Goal: Task Accomplishment & Management: Manage account settings

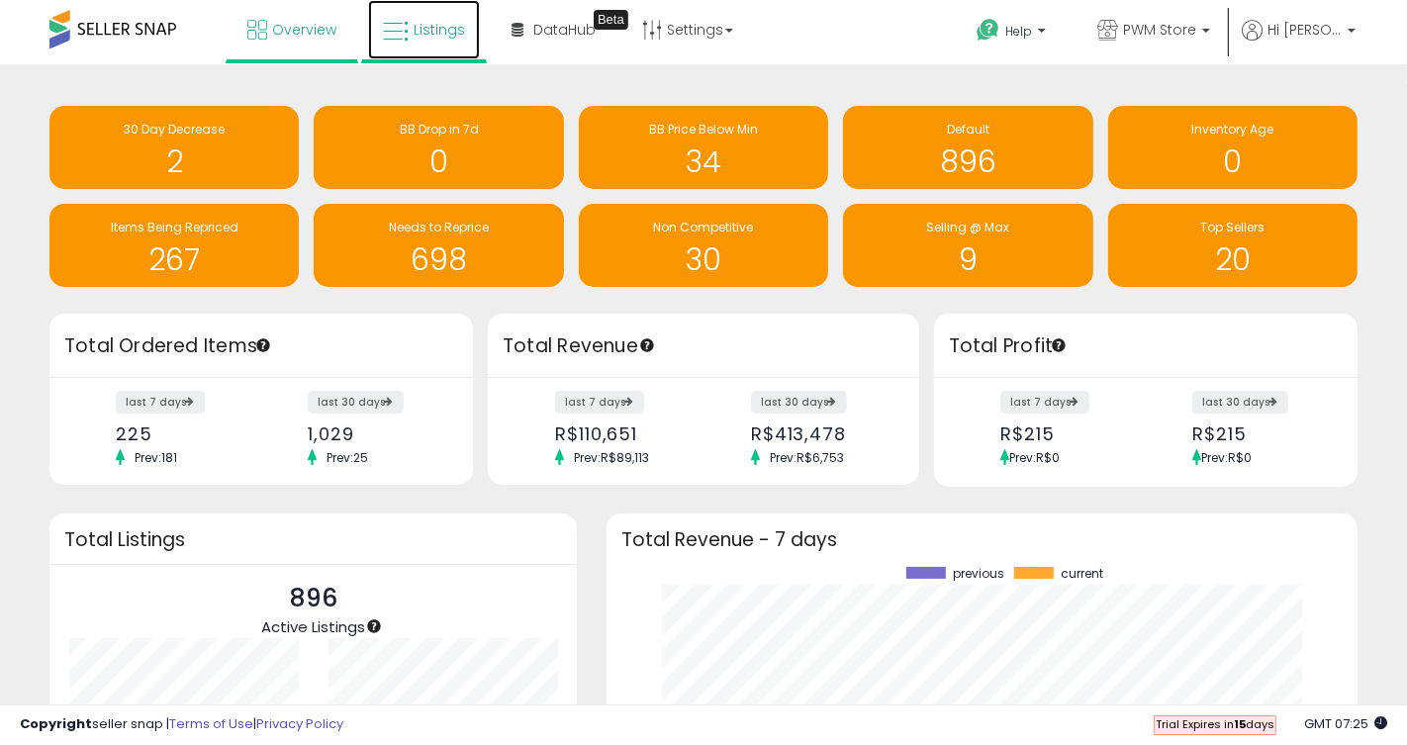
click at [420, 45] on link "Listings" at bounding box center [424, 29] width 112 height 59
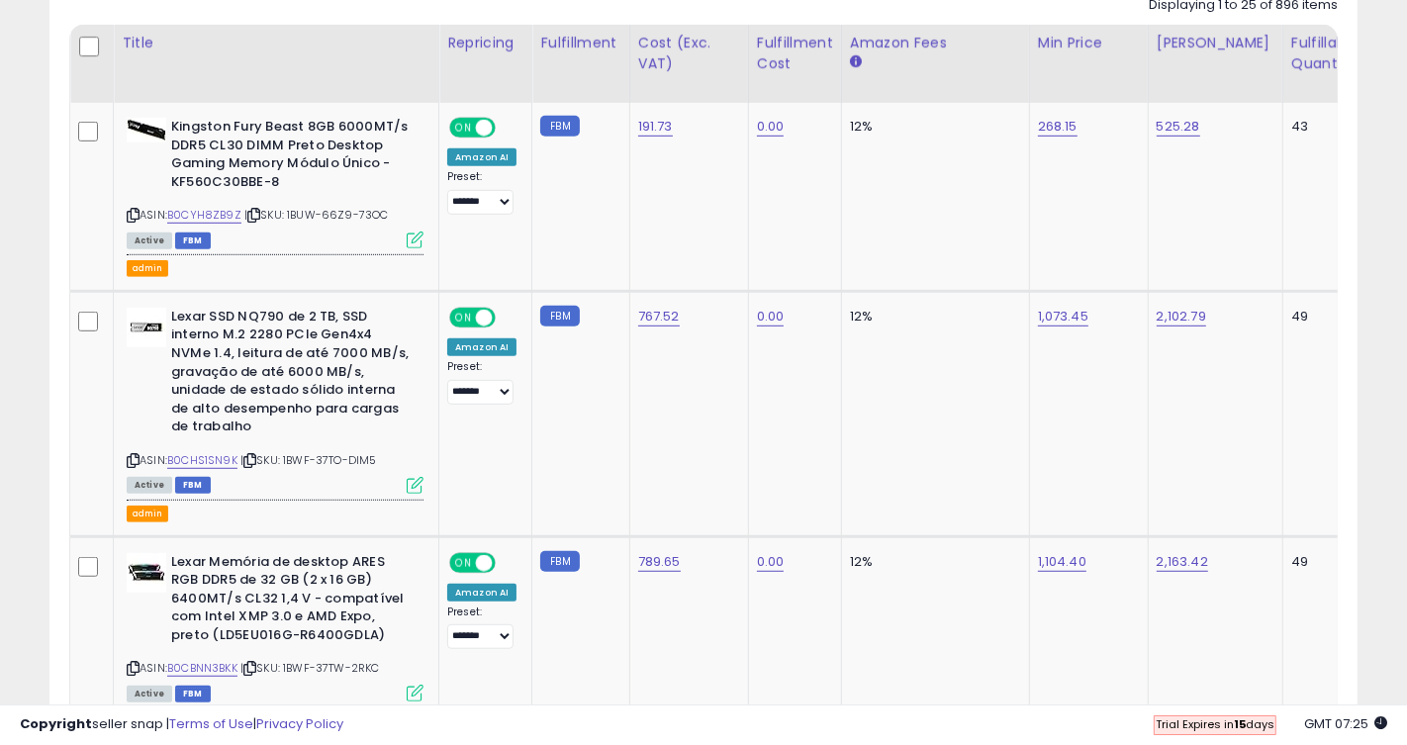
scroll to position [884, 0]
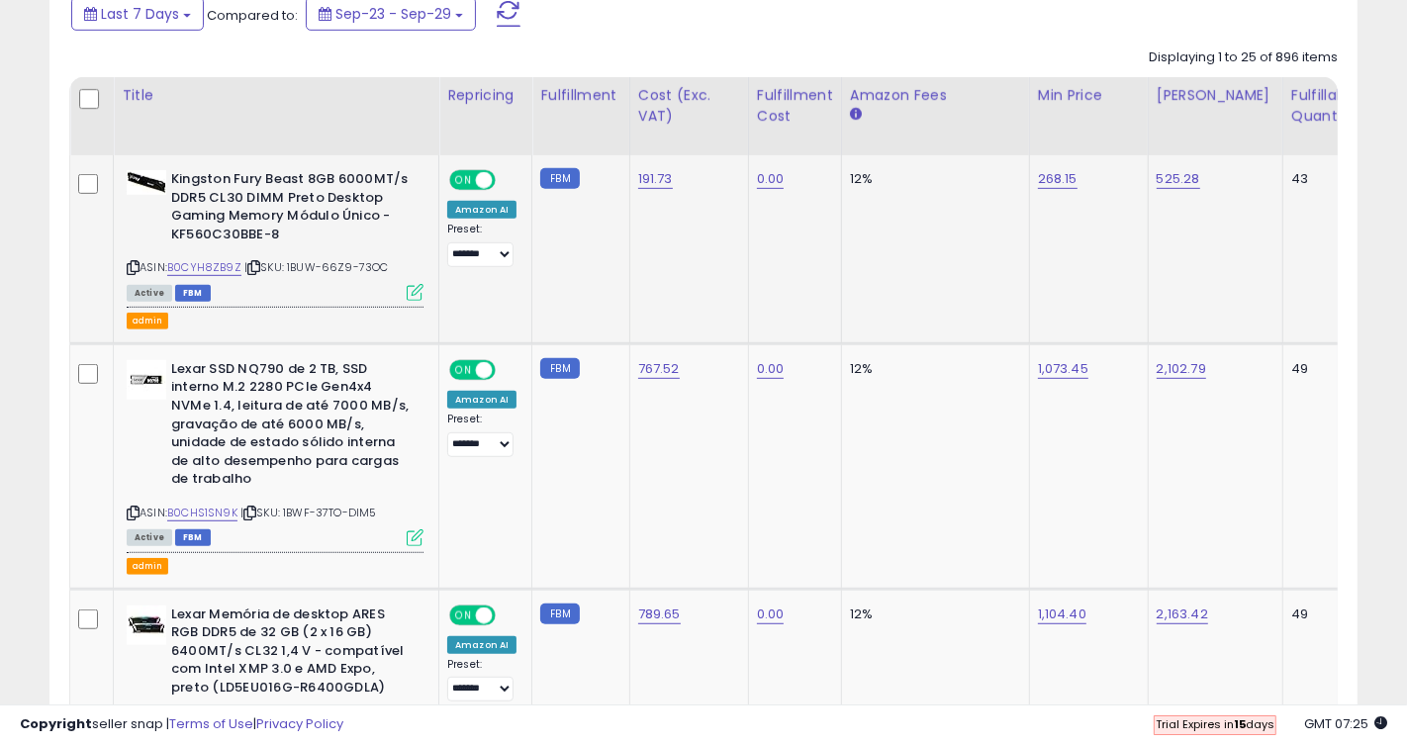
click at [416, 294] on icon at bounding box center [415, 292] width 17 height 17
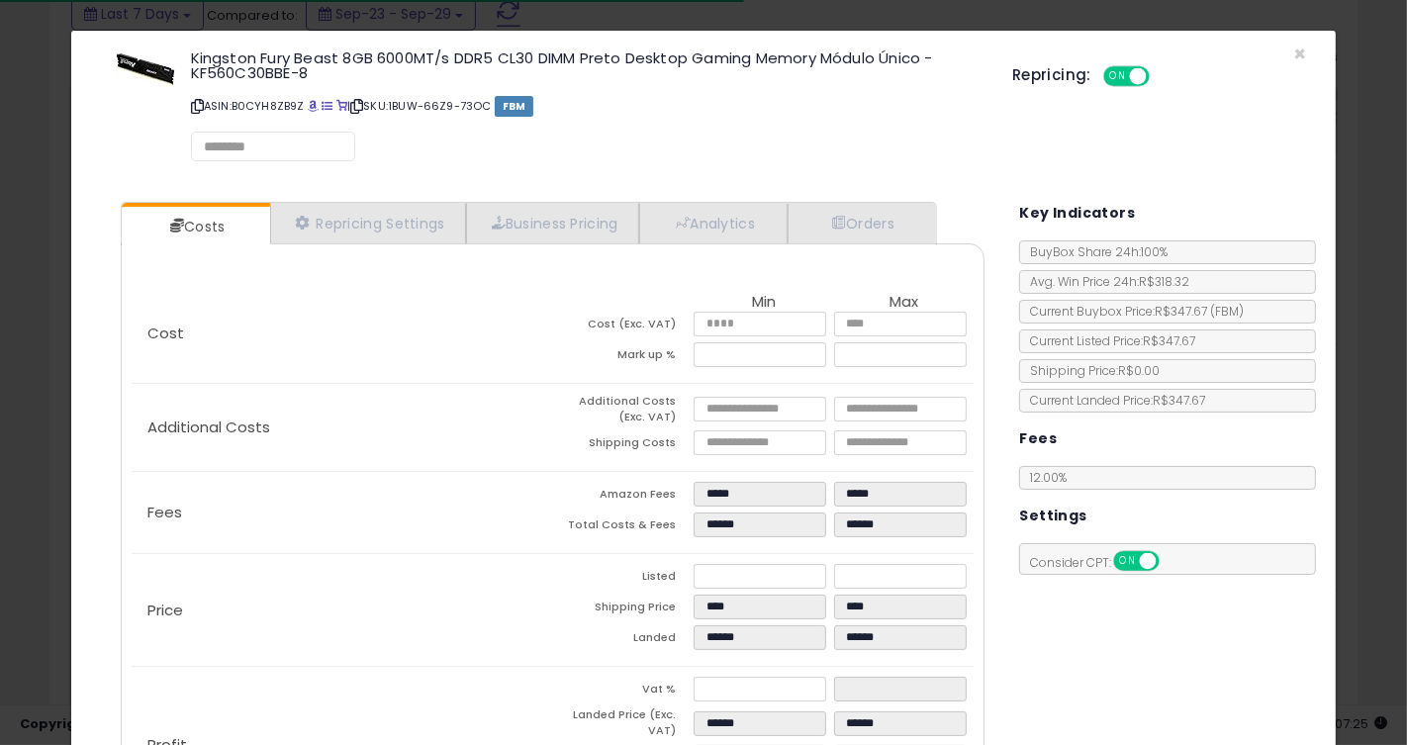
select select "*********"
click at [349, 213] on link "Repricing Settings" at bounding box center [368, 224] width 196 height 41
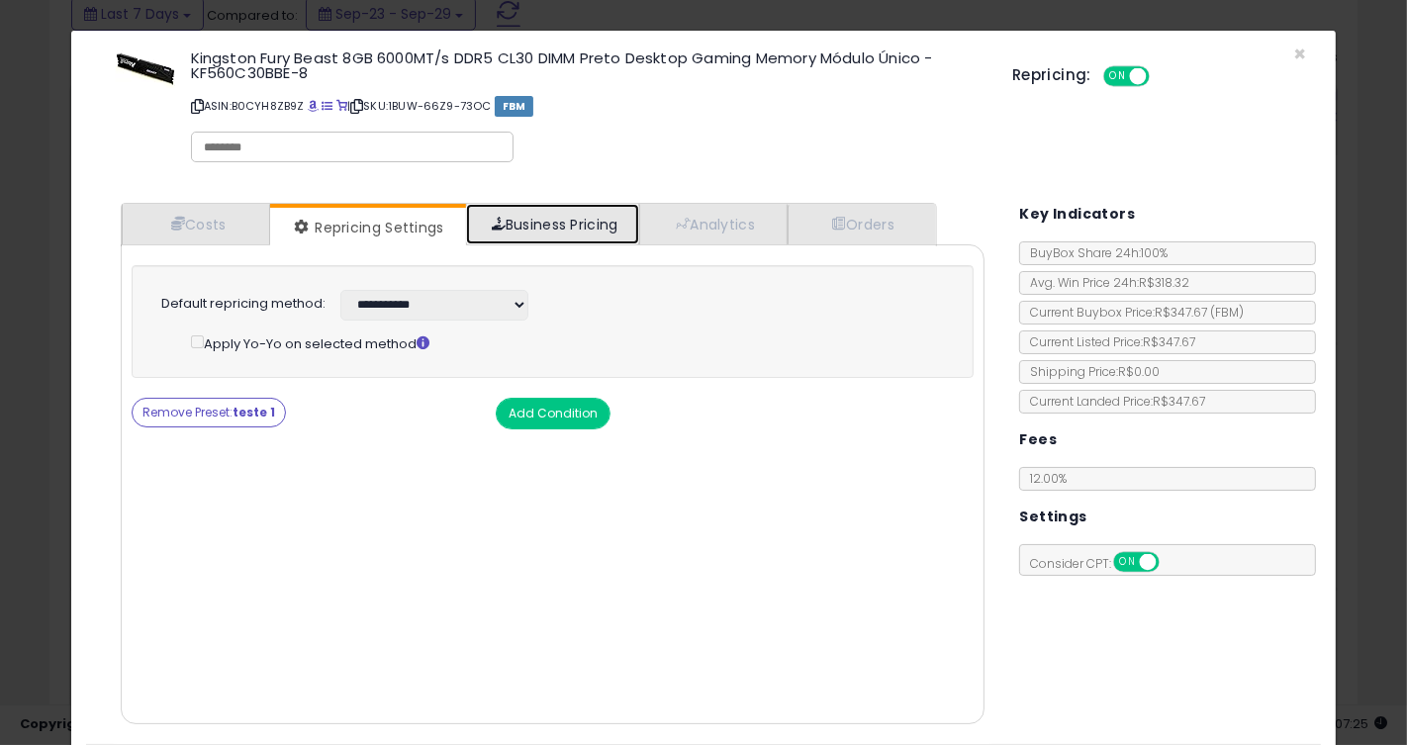
click at [560, 235] on link "Business Pricing" at bounding box center [552, 224] width 173 height 41
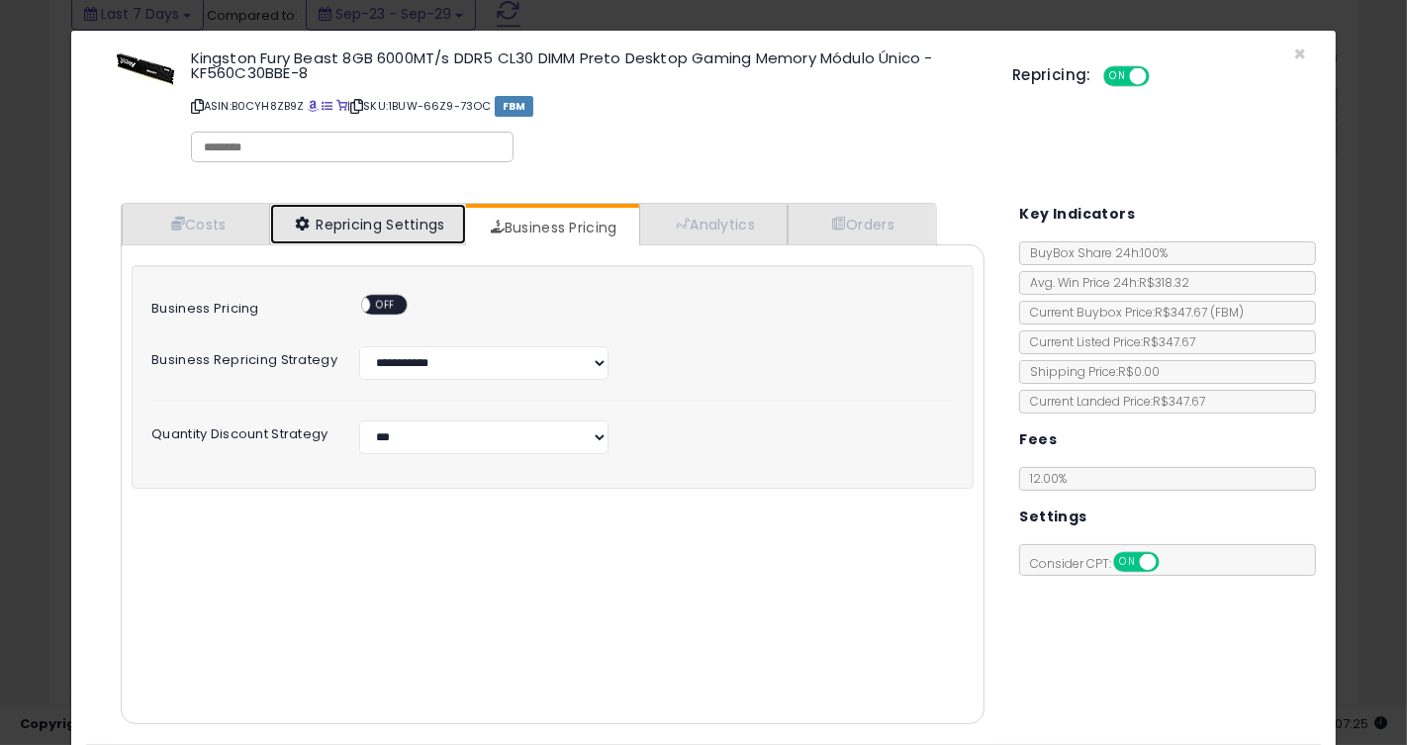
click at [381, 236] on link "Repricing Settings" at bounding box center [368, 224] width 196 height 41
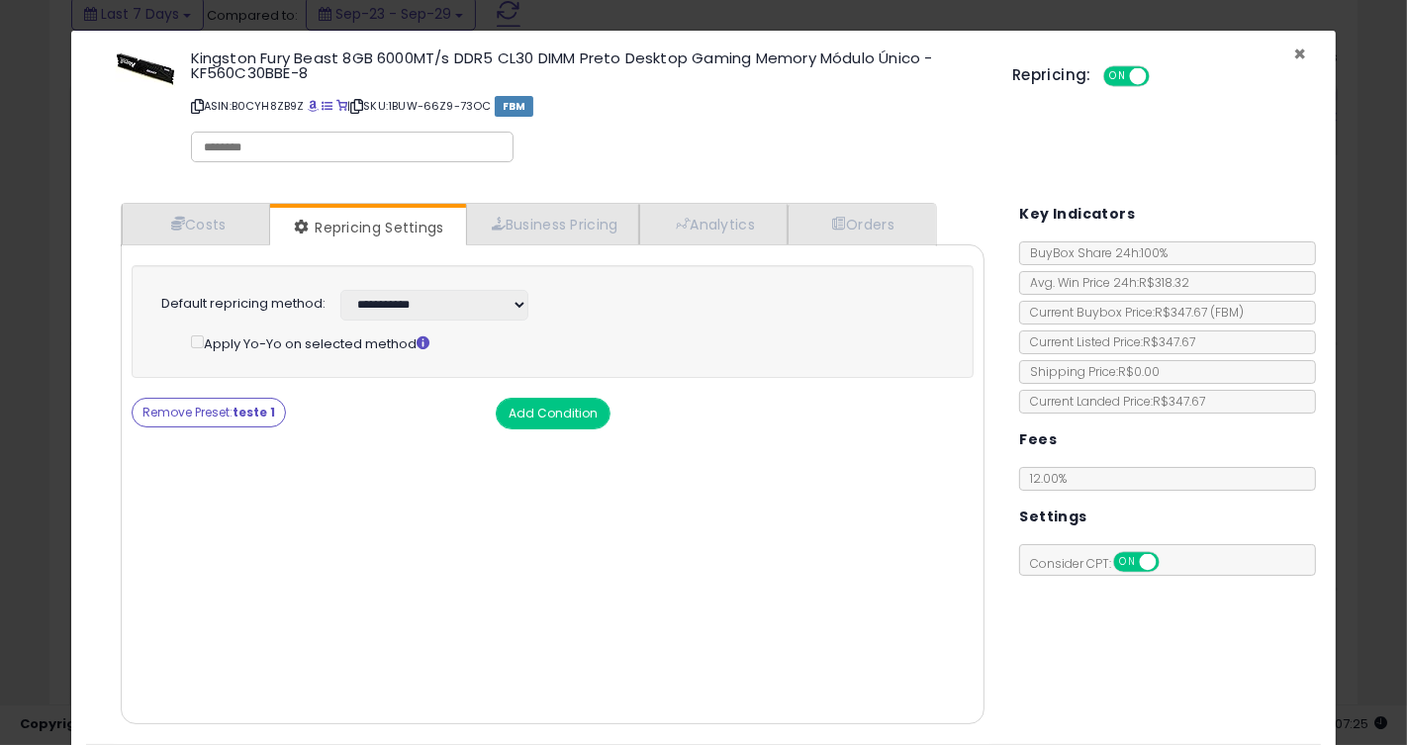
click at [1301, 52] on span "×" at bounding box center [1299, 54] width 13 height 29
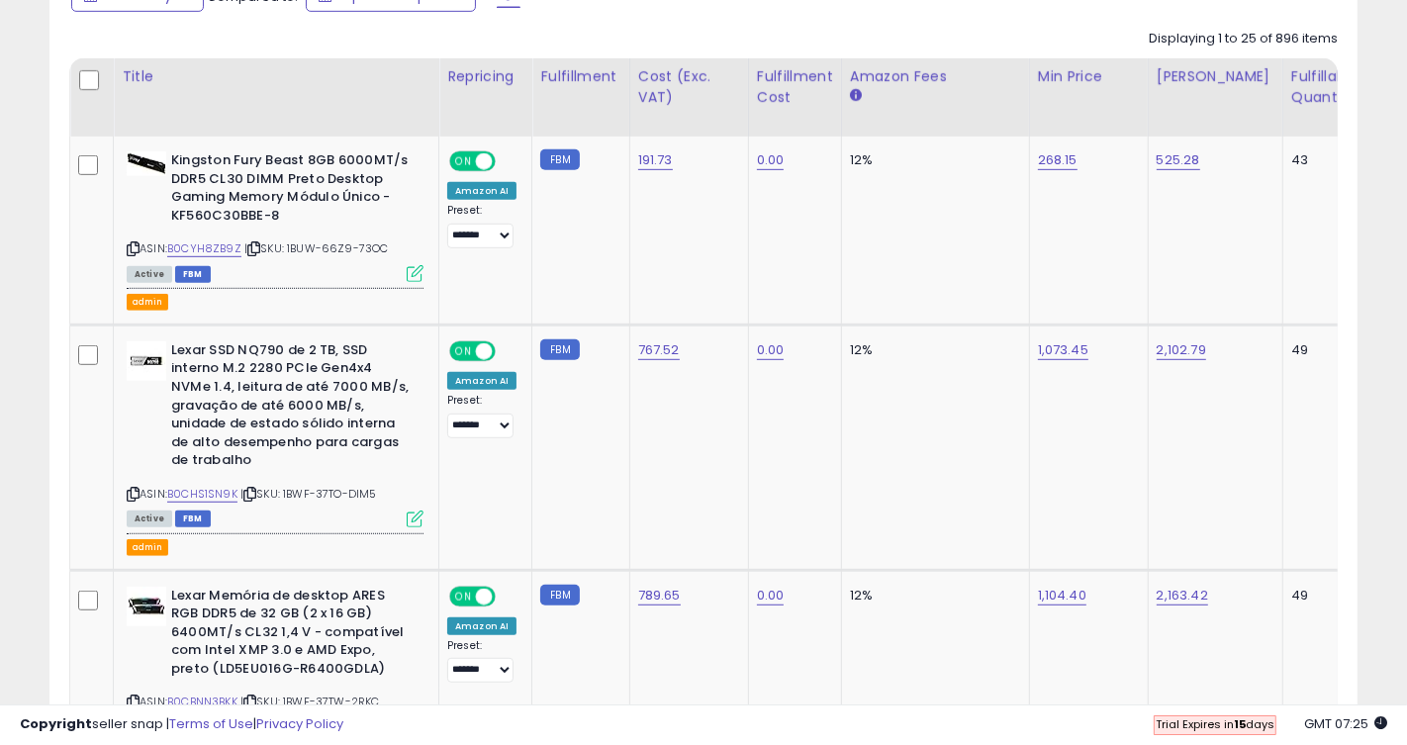
scroll to position [0, 0]
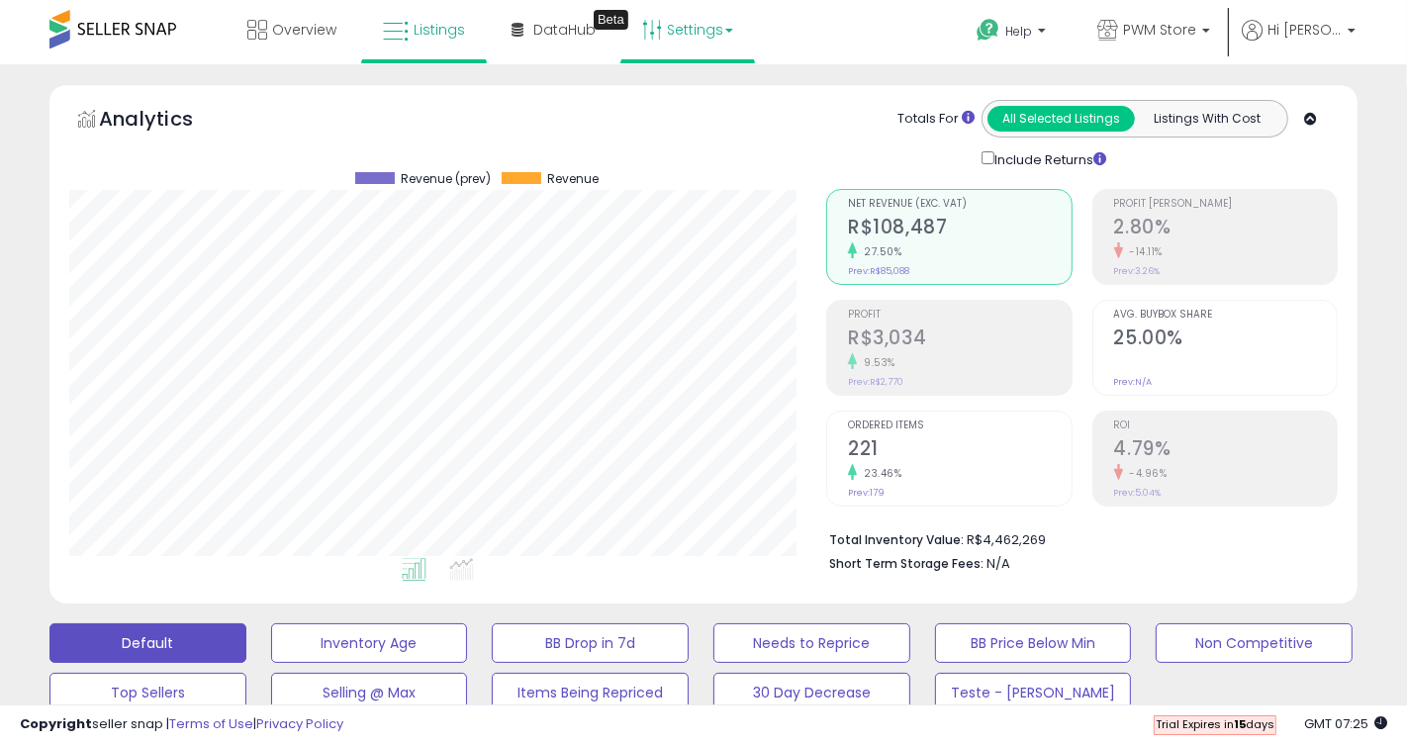
click at [719, 43] on link "Settings" at bounding box center [687, 29] width 121 height 59
click at [693, 102] on link "Store settings" at bounding box center [690, 100] width 89 height 19
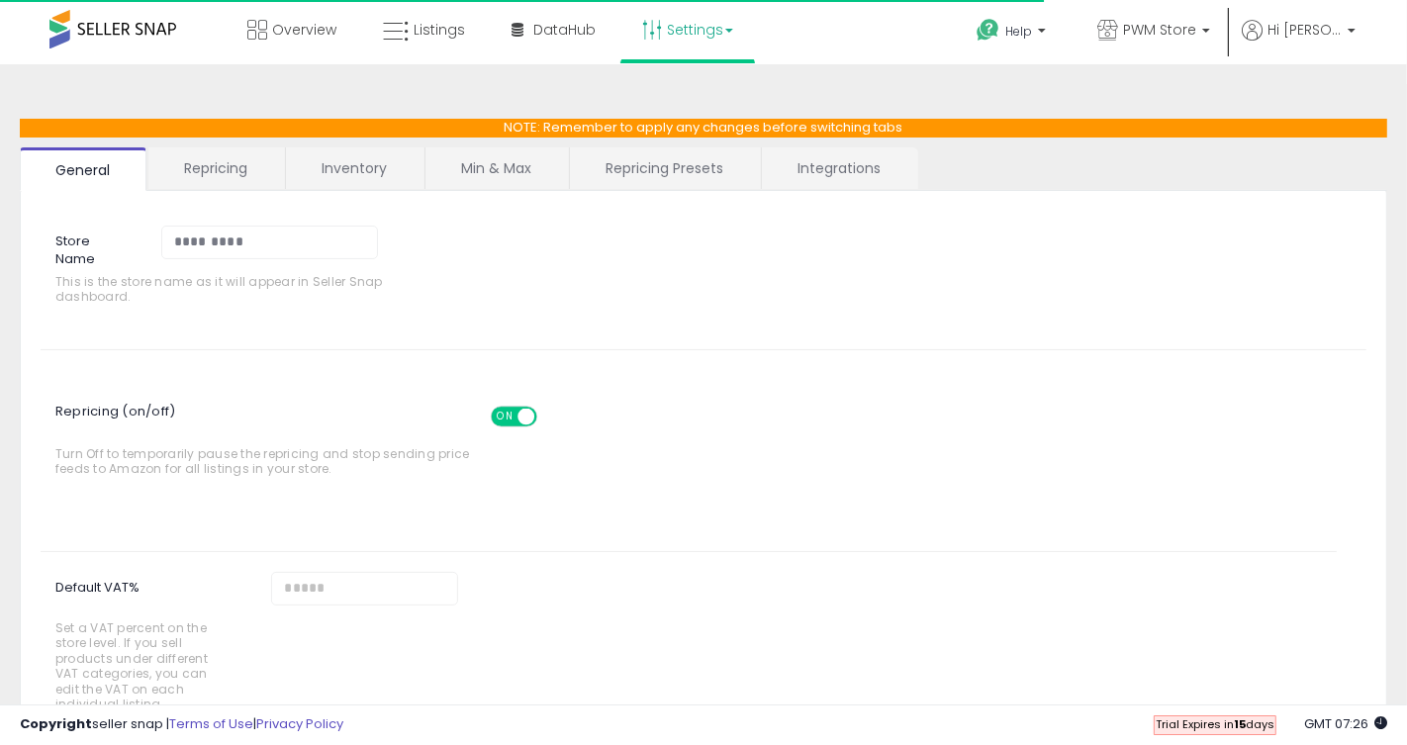
click at [630, 170] on link "Repricing Presets" at bounding box center [664, 168] width 189 height 42
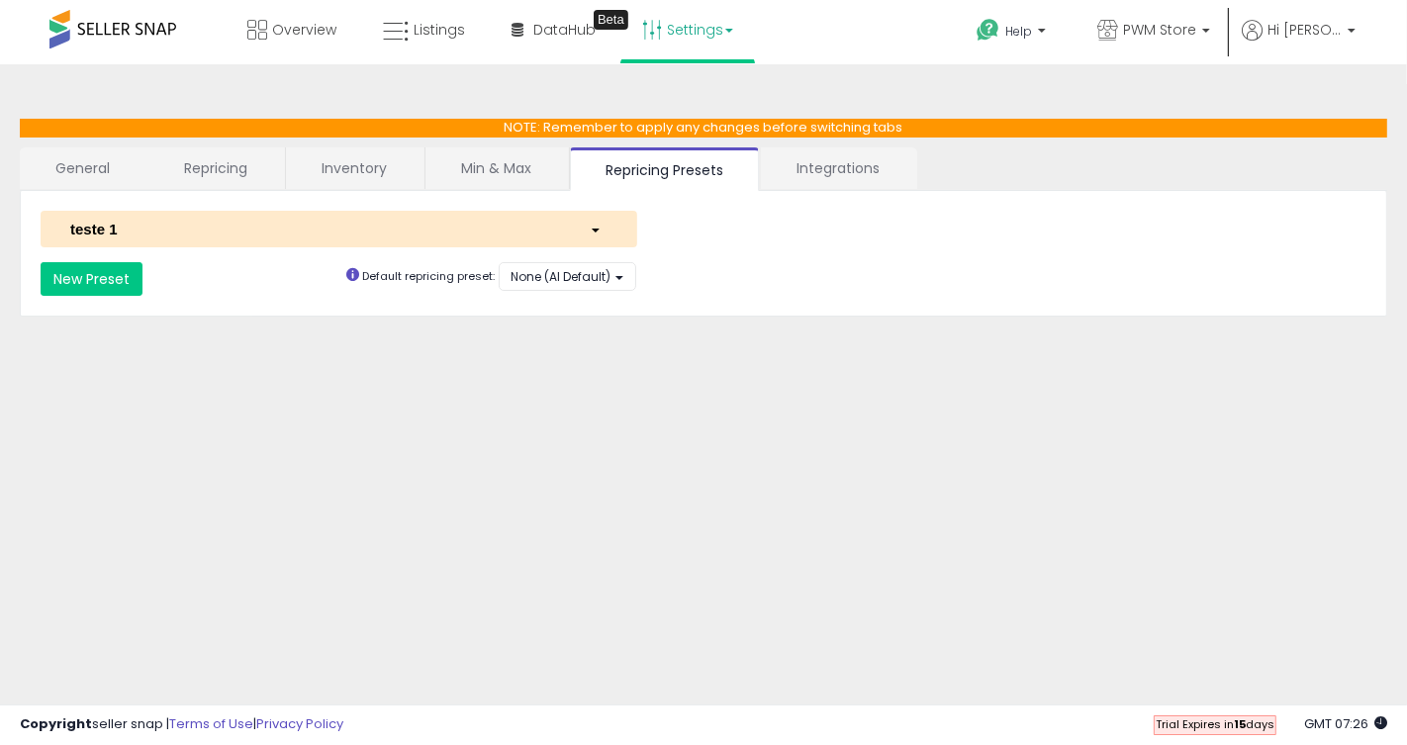
click at [429, 231] on div "teste 1" at bounding box center [315, 229] width 520 height 21
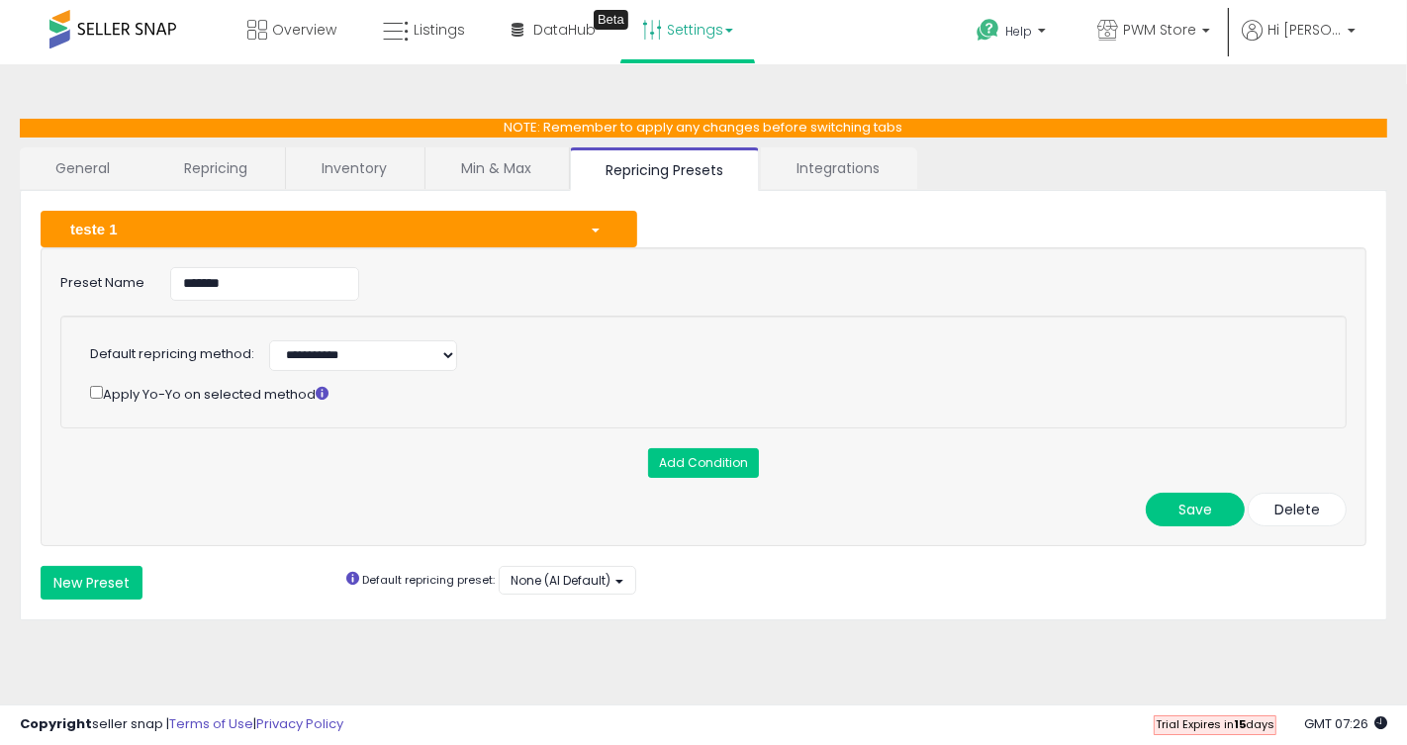
click at [429, 231] on div "teste 1" at bounding box center [315, 229] width 520 height 21
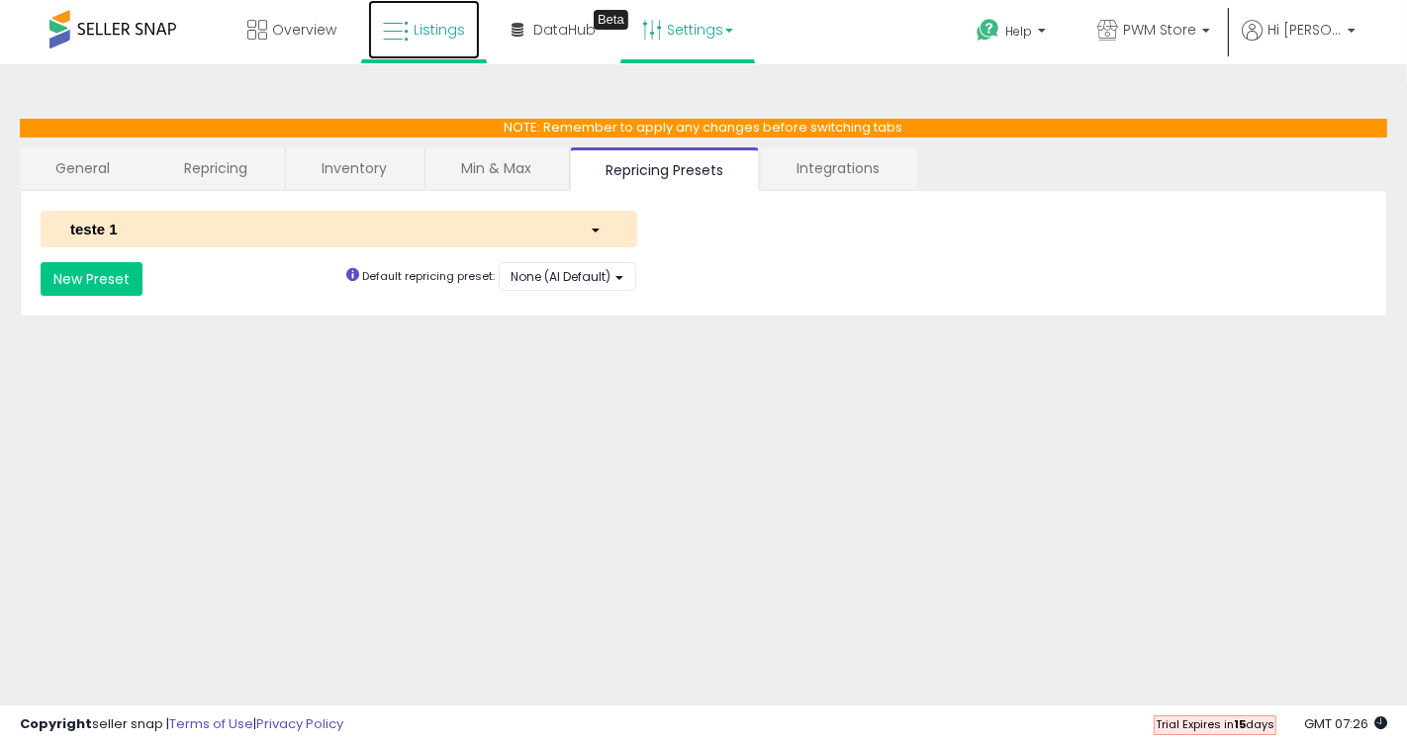
click at [434, 43] on link "Listings" at bounding box center [424, 29] width 112 height 59
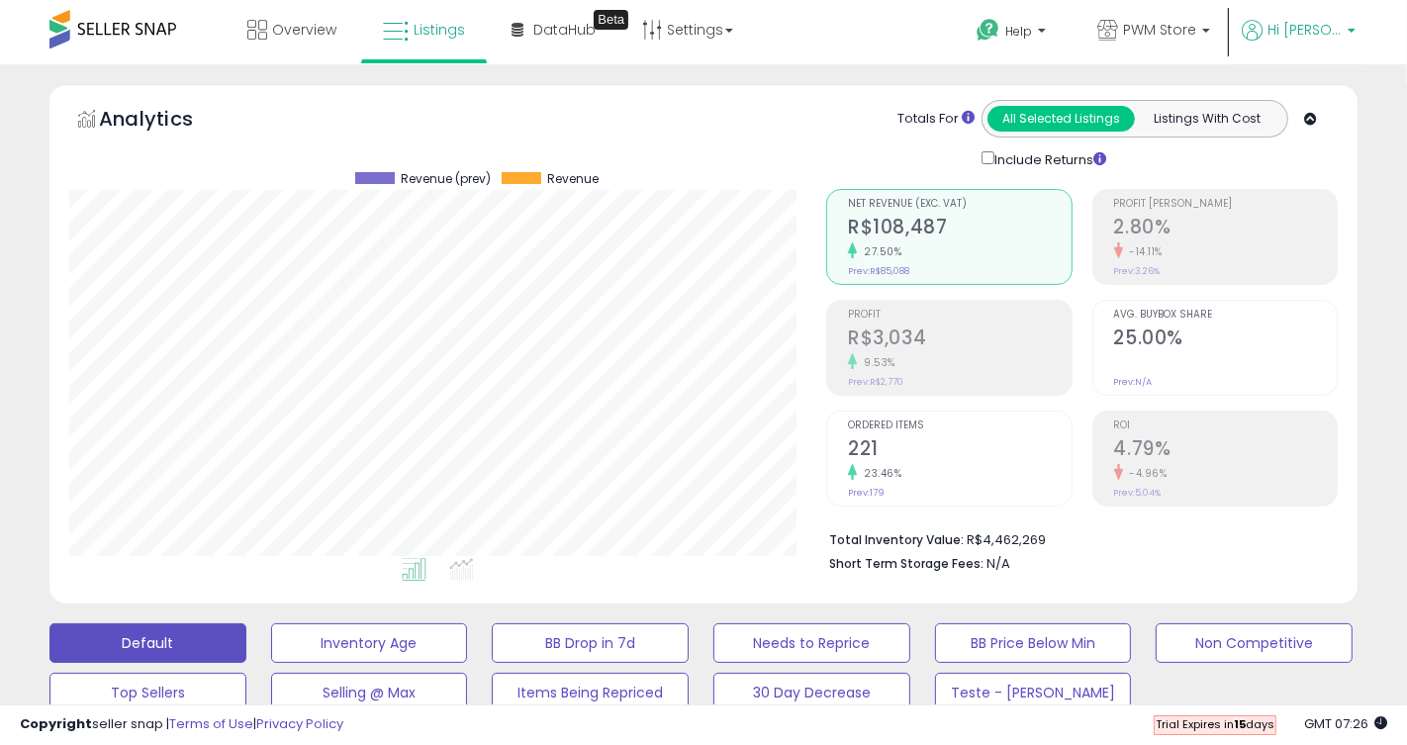
click at [1352, 34] on b at bounding box center [1352, 36] width 8 height 14
click at [1287, 111] on link "Account" at bounding box center [1273, 105] width 52 height 19
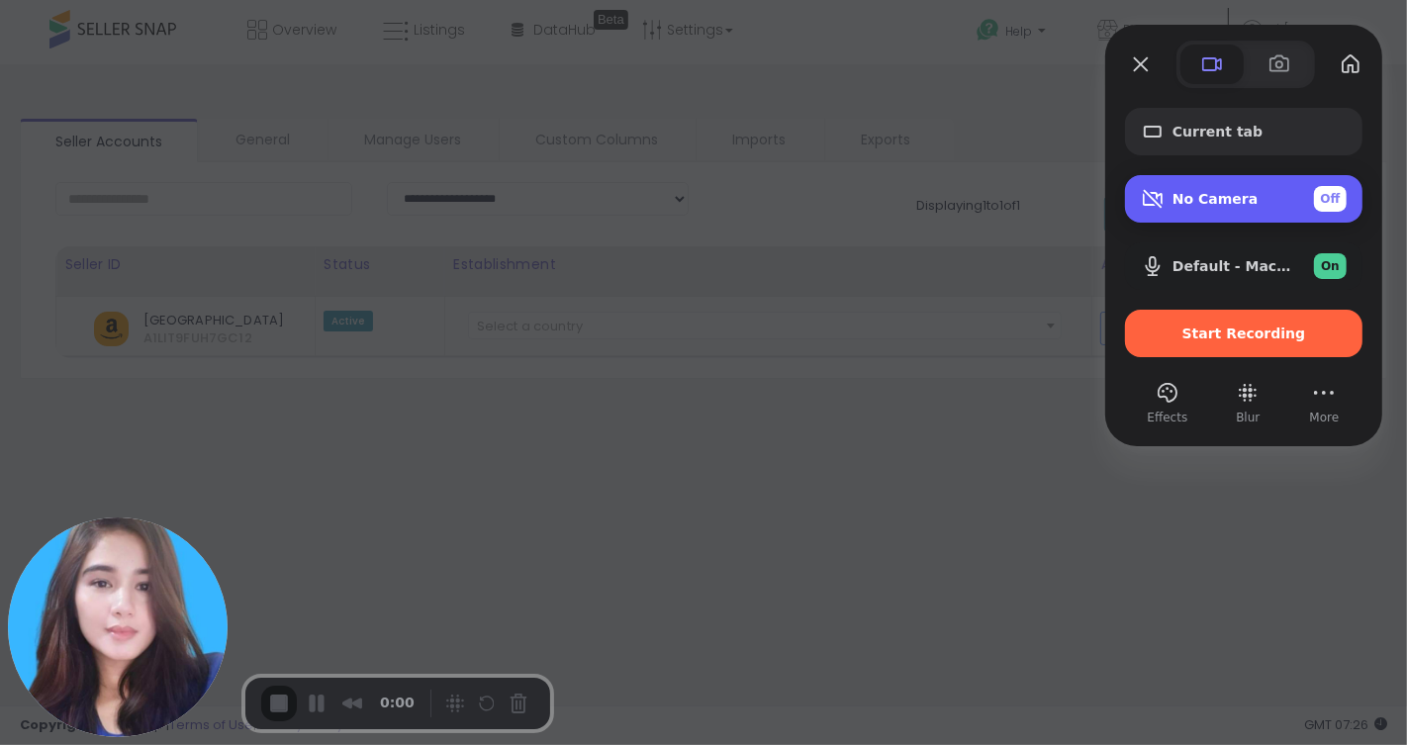
click at [1230, 204] on span "No Camera" at bounding box center [1215, 199] width 85 height 16
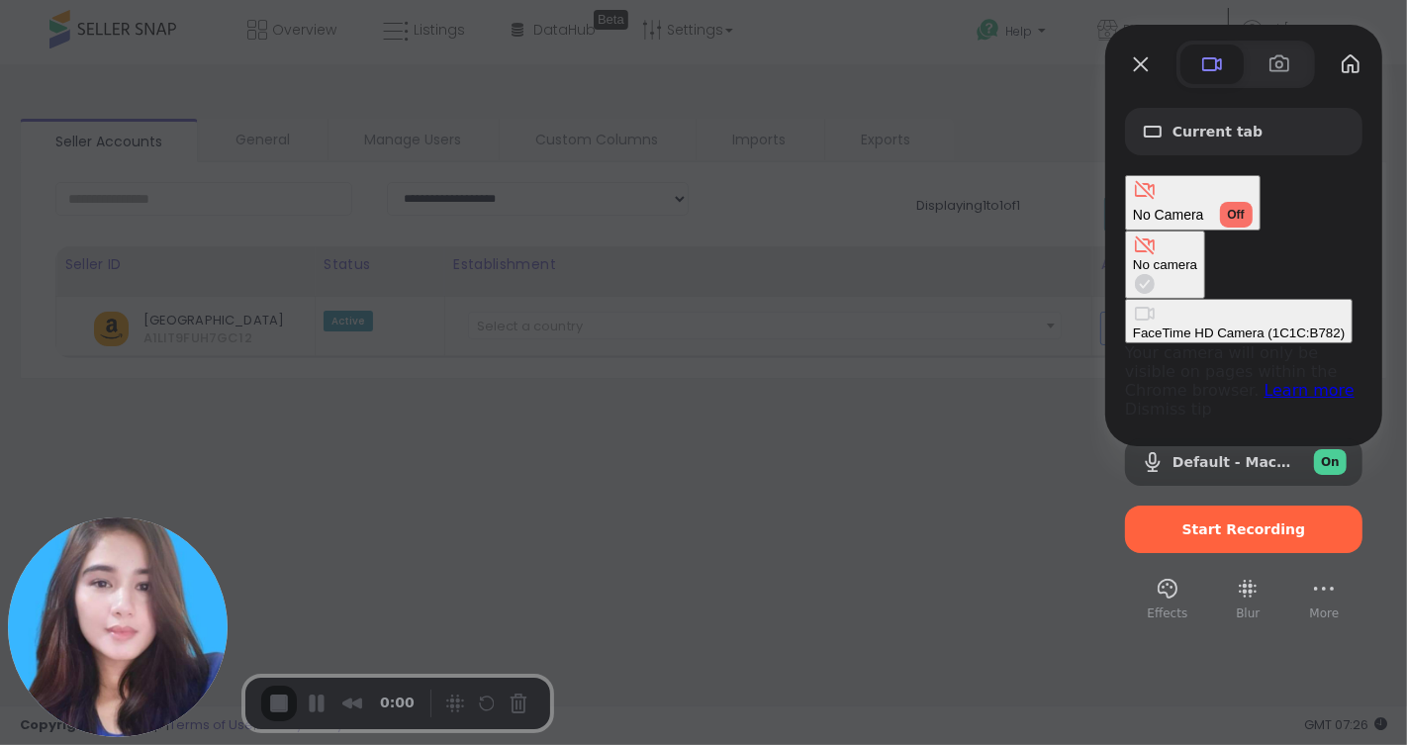
click at [1133, 326] on div "FaceTime HD Camera (1C1C:B782)" at bounding box center [1239, 333] width 212 height 15
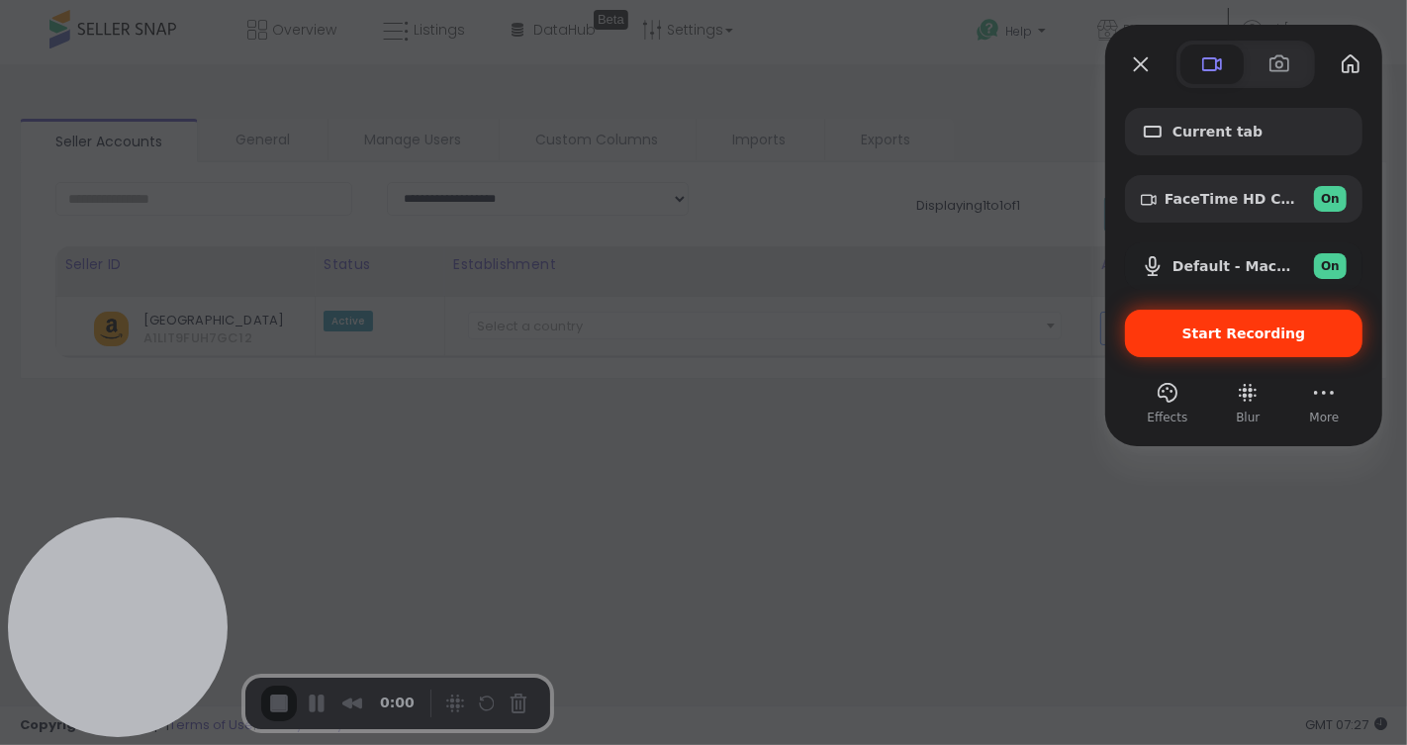
click at [1270, 344] on div "Start Recording" at bounding box center [1243, 333] width 237 height 47
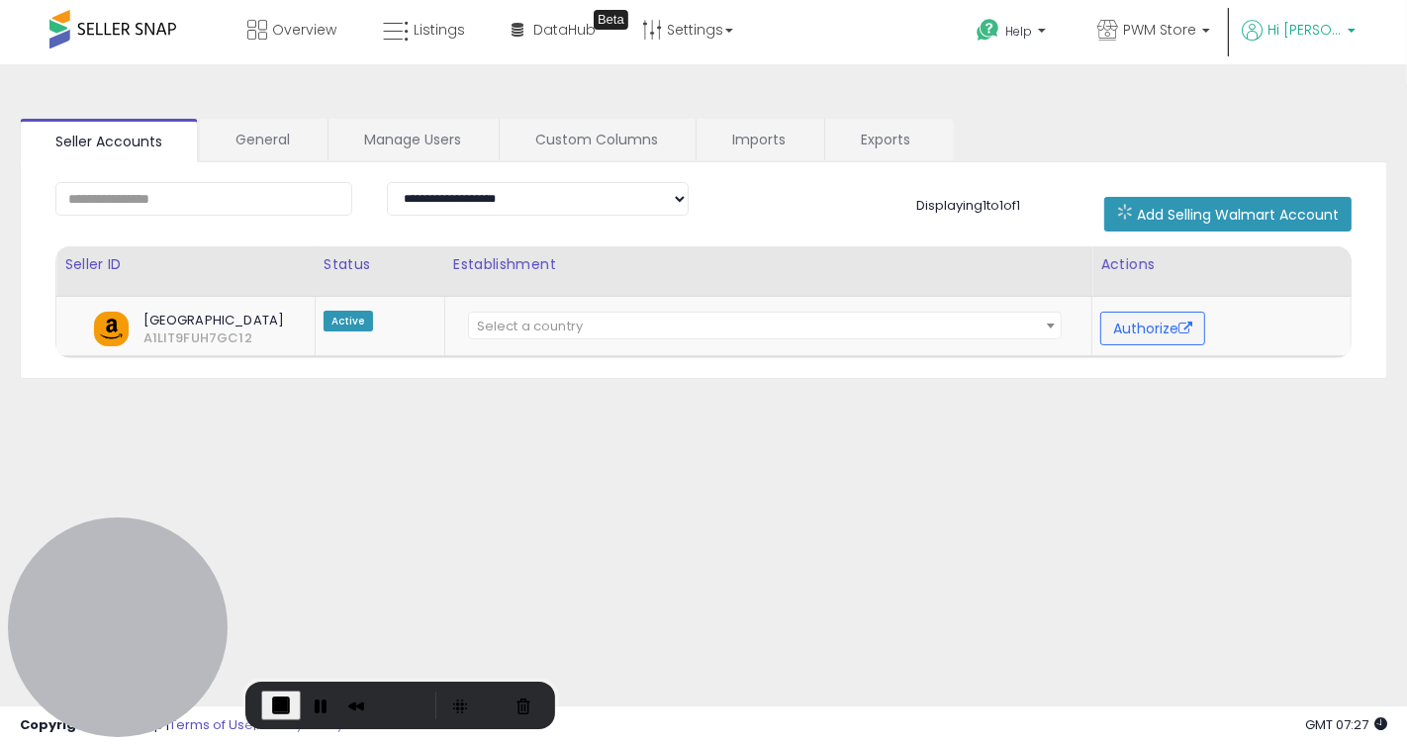
click at [1347, 33] on p "Hi [PERSON_NAME]" at bounding box center [1299, 32] width 114 height 25
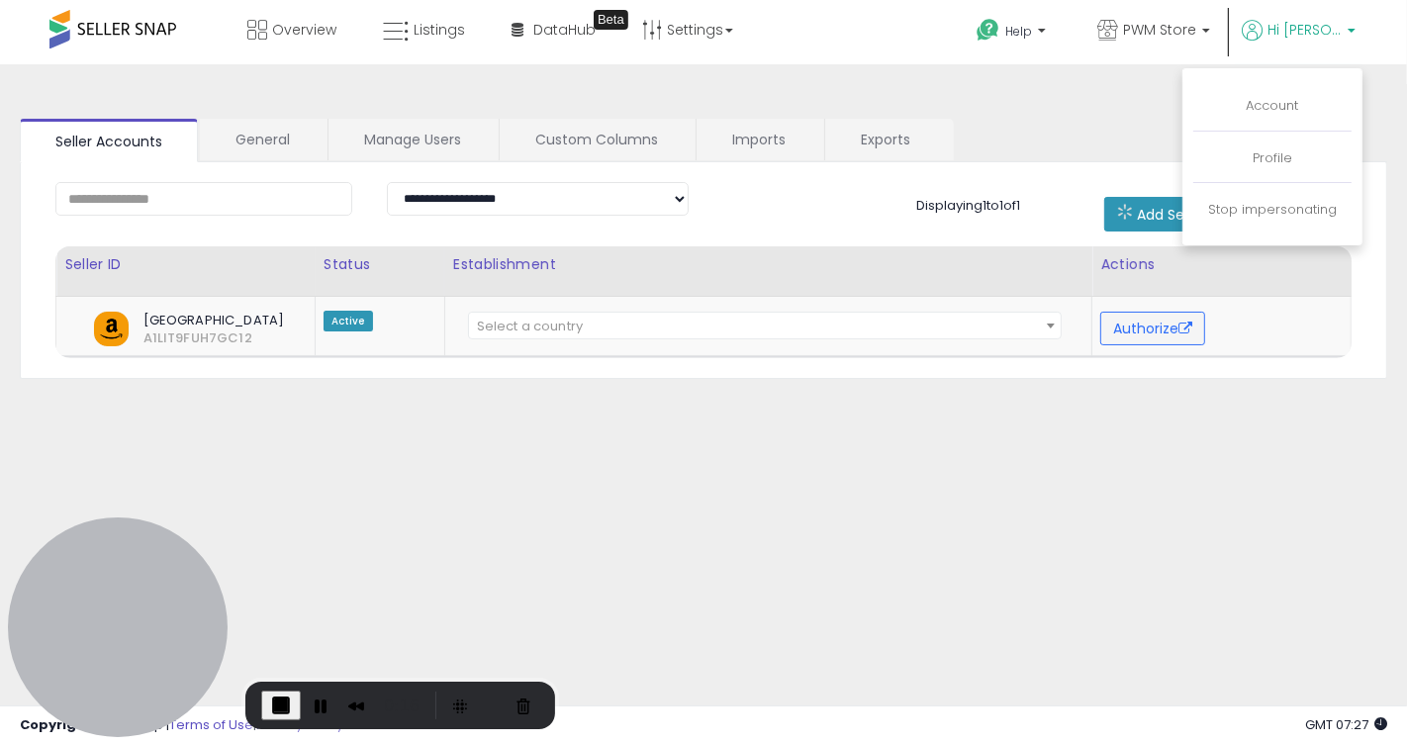
click at [716, 452] on div "**********" at bounding box center [703, 494] width 1387 height 821
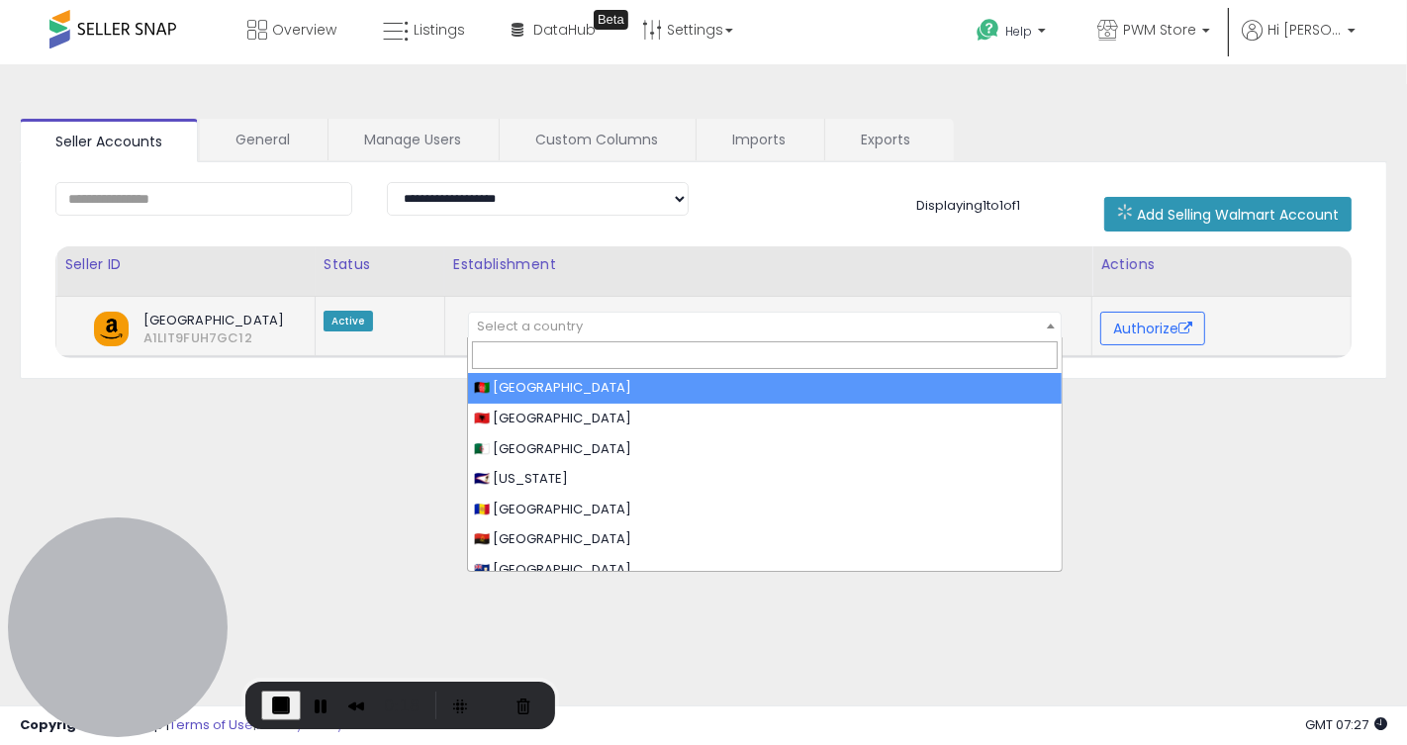
click at [635, 323] on span "Select a country" at bounding box center [765, 327] width 593 height 28
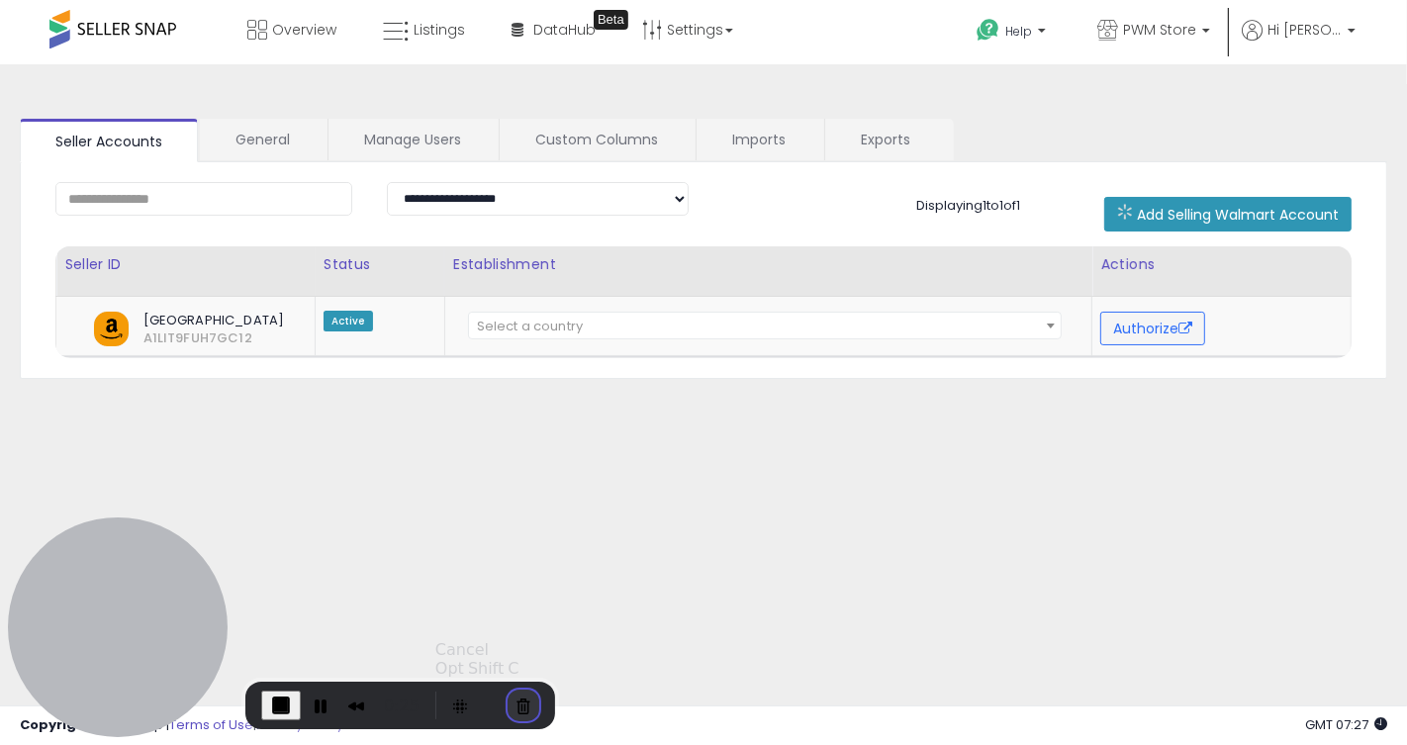
click at [520, 709] on button "Cancel Recording" at bounding box center [524, 706] width 32 height 32
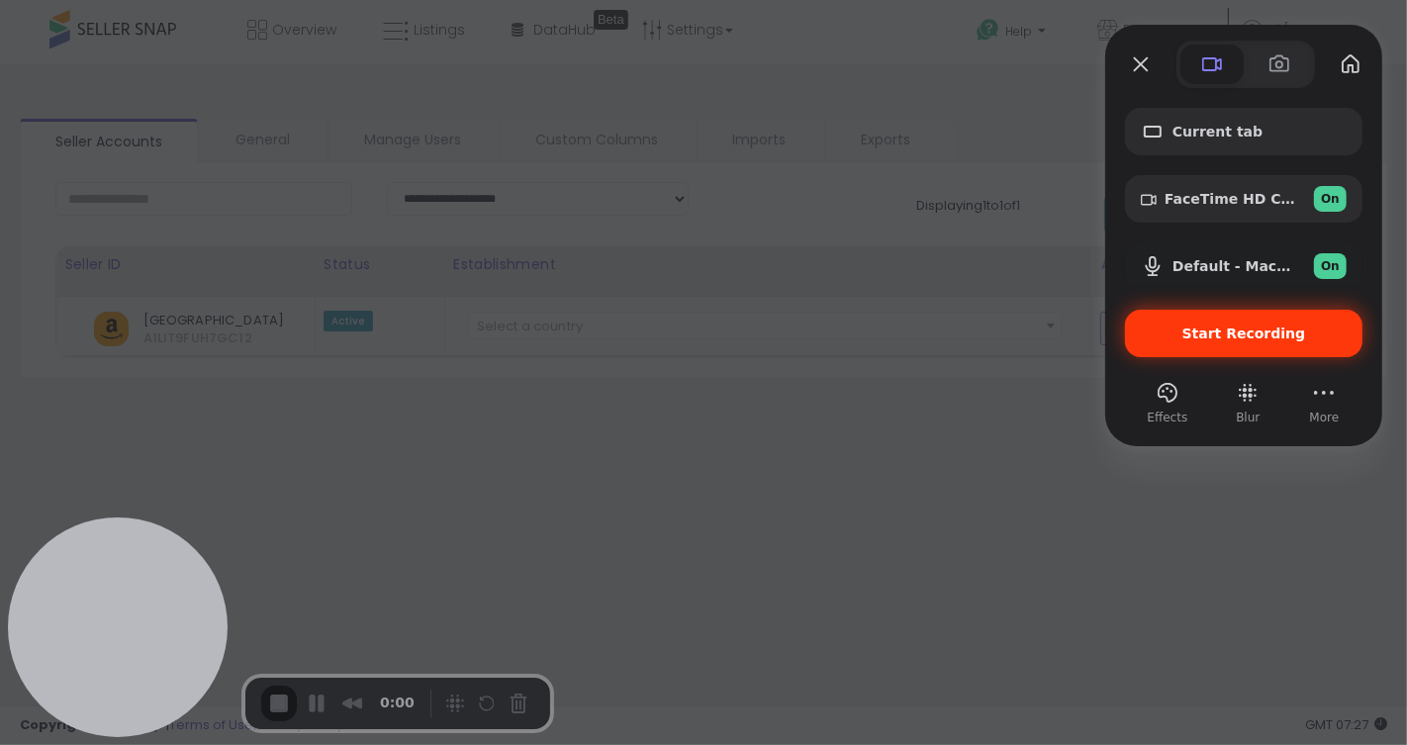
click at [1268, 347] on div "Start Recording" at bounding box center [1243, 333] width 237 height 47
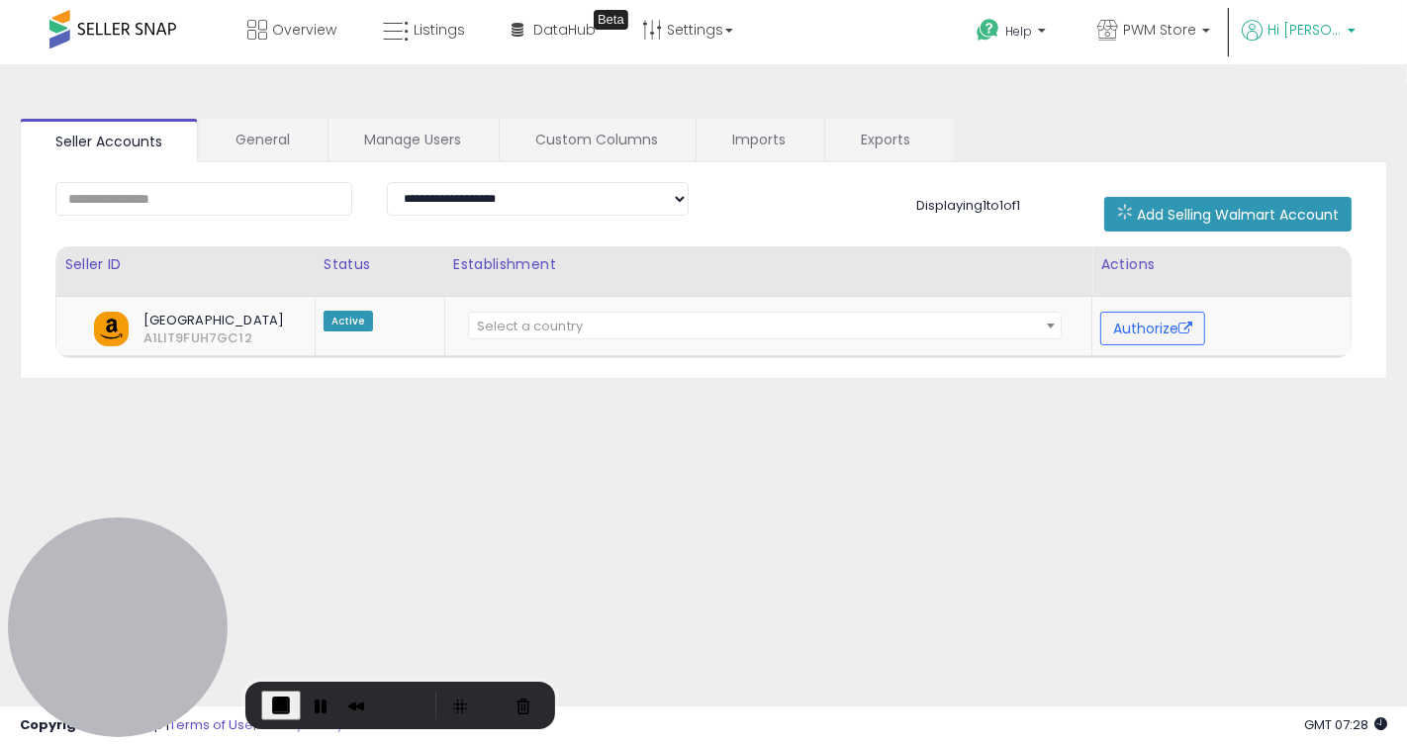
click at [1356, 35] on li "Hi [PERSON_NAME] Account Profile Stop impersonating" at bounding box center [1299, 44] width 128 height 48
click at [1340, 30] on span "Hi [PERSON_NAME]" at bounding box center [1305, 30] width 74 height 20
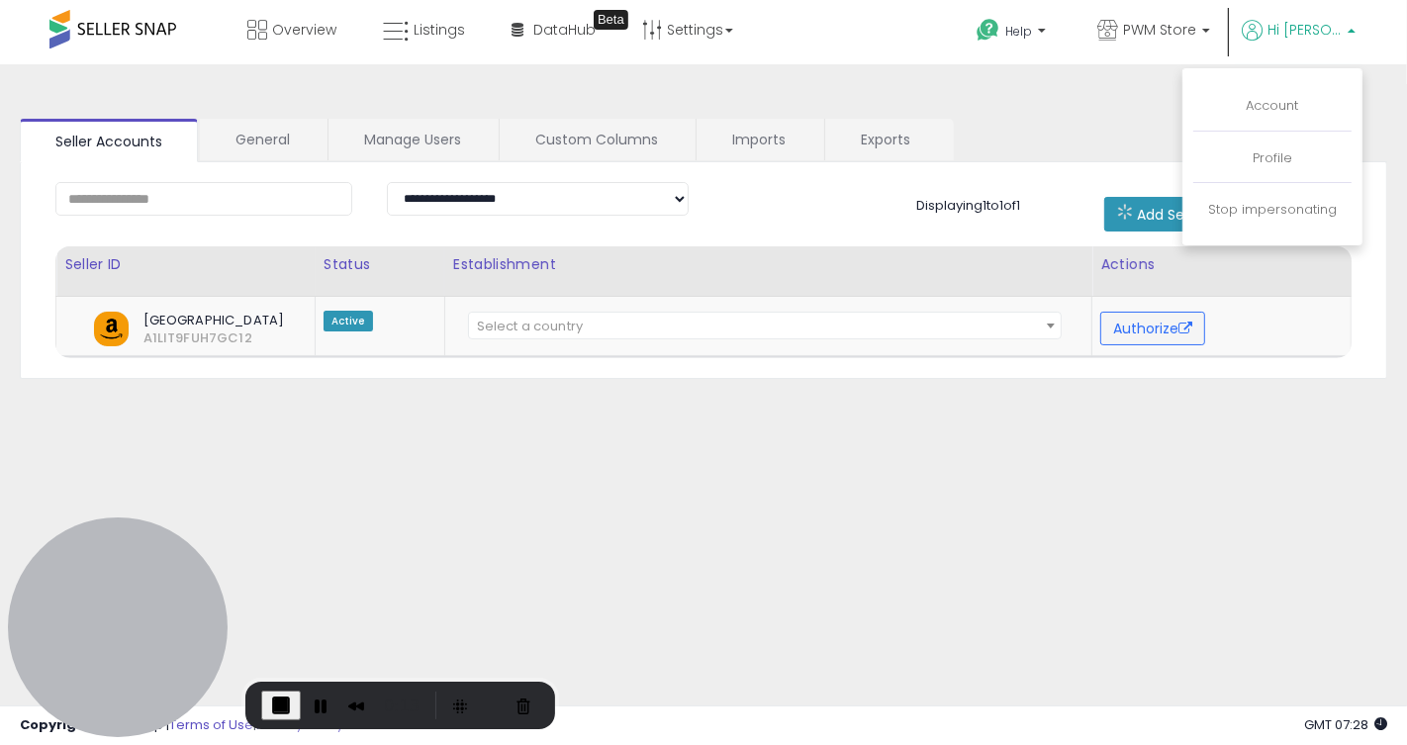
click at [879, 359] on div "**********" at bounding box center [704, 270] width 1368 height 217
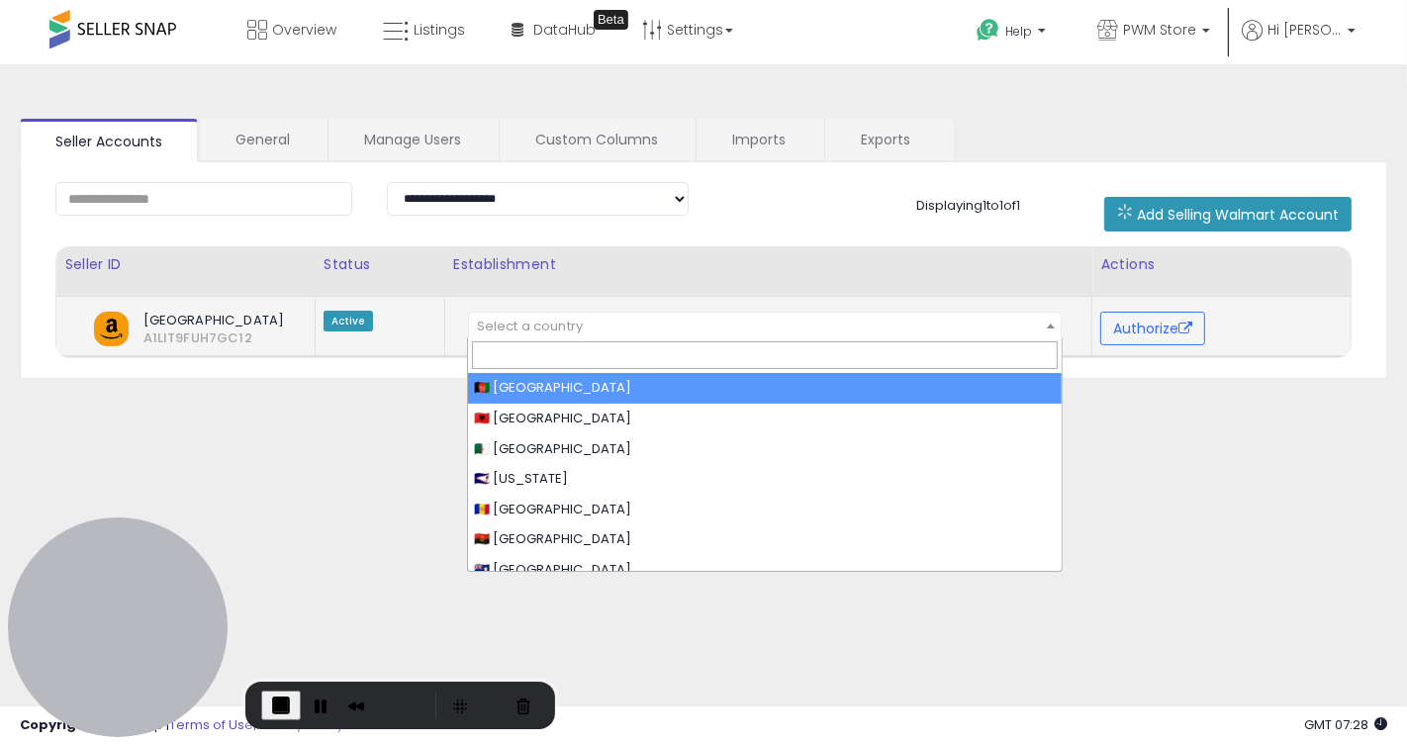
click at [558, 317] on span "Select a country" at bounding box center [530, 326] width 106 height 19
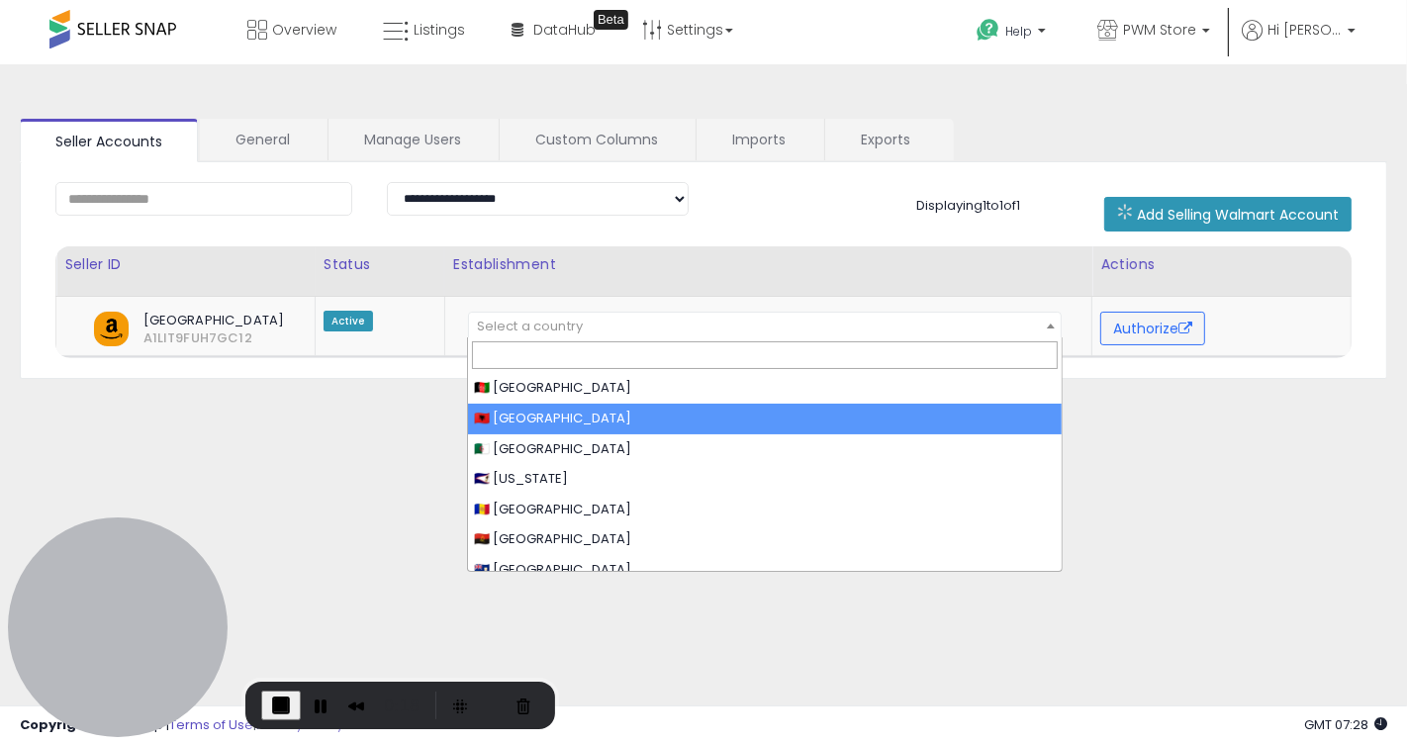
click at [1213, 473] on div "**********" at bounding box center [703, 494] width 1387 height 821
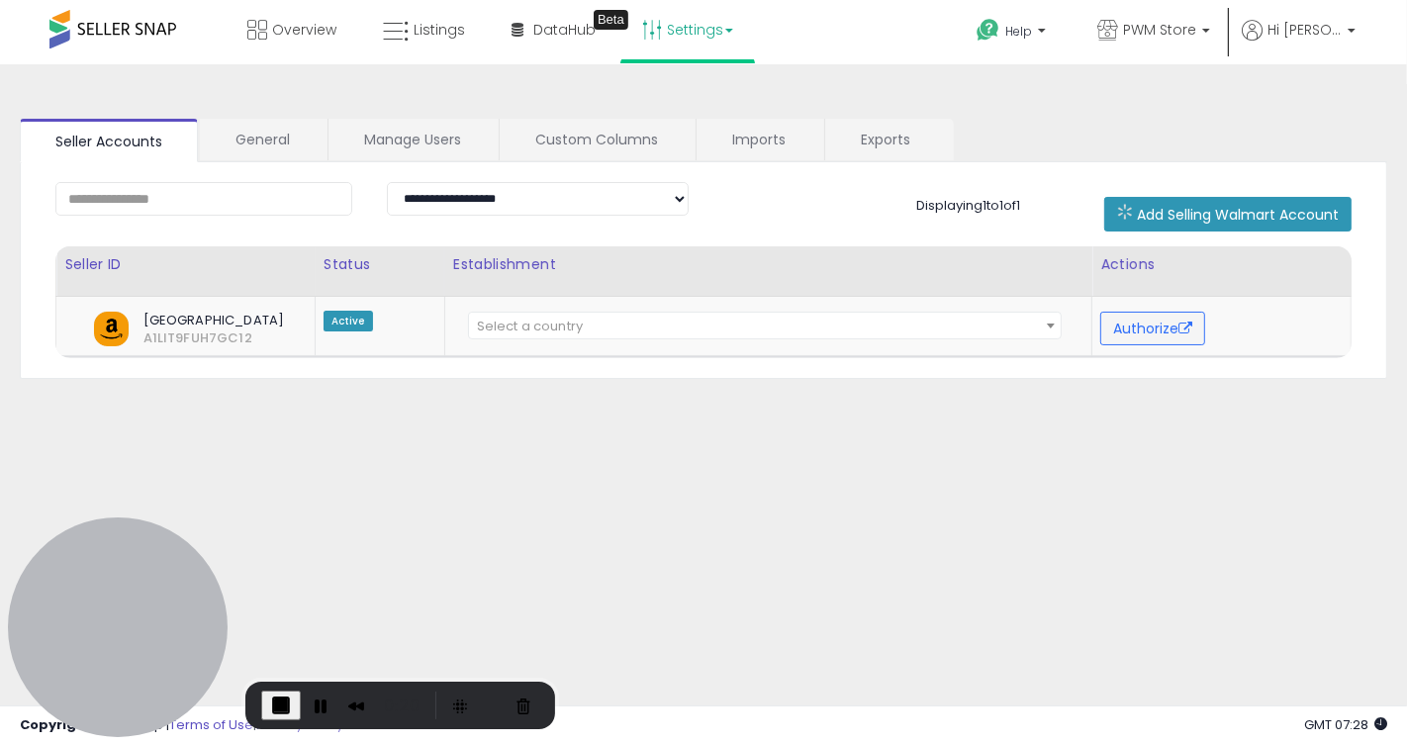
click at [695, 31] on link "Settings" at bounding box center [687, 29] width 121 height 59
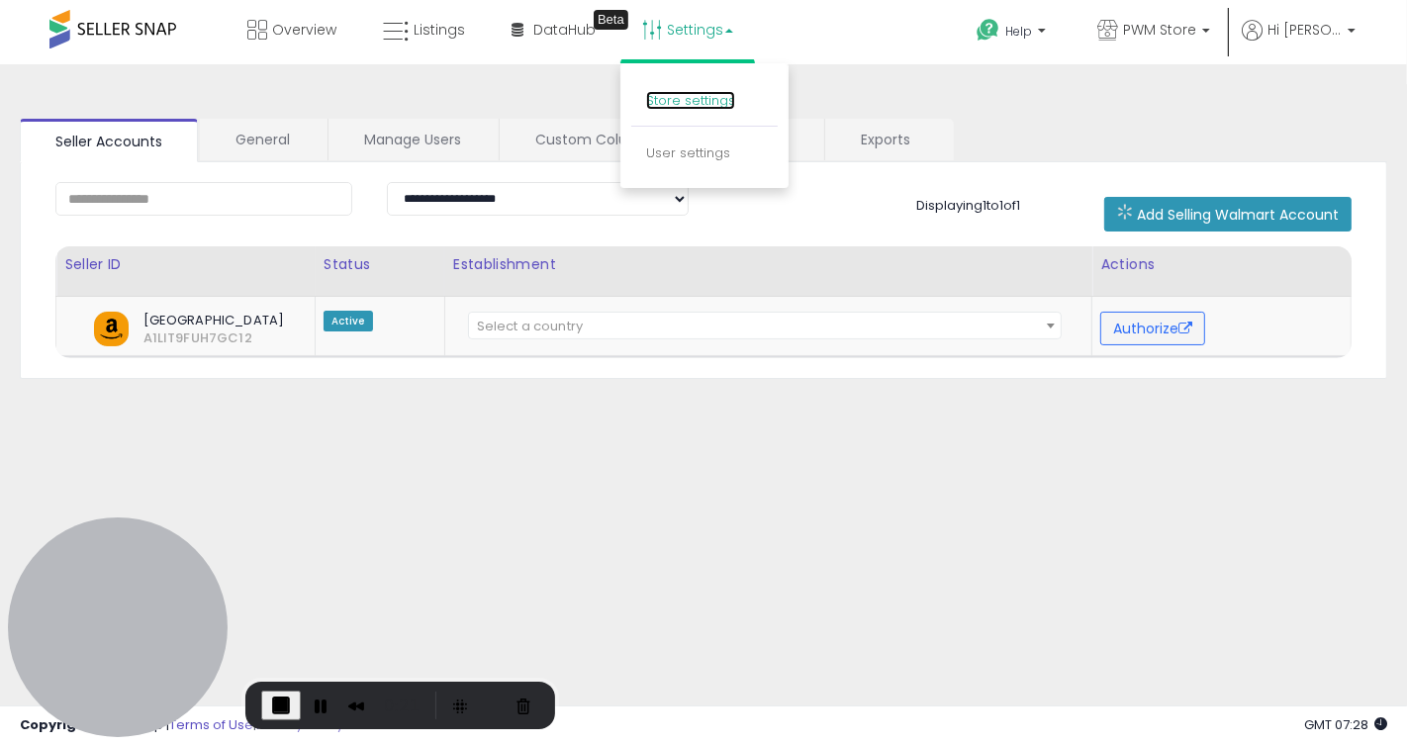
click at [684, 99] on link "Store settings" at bounding box center [690, 100] width 89 height 19
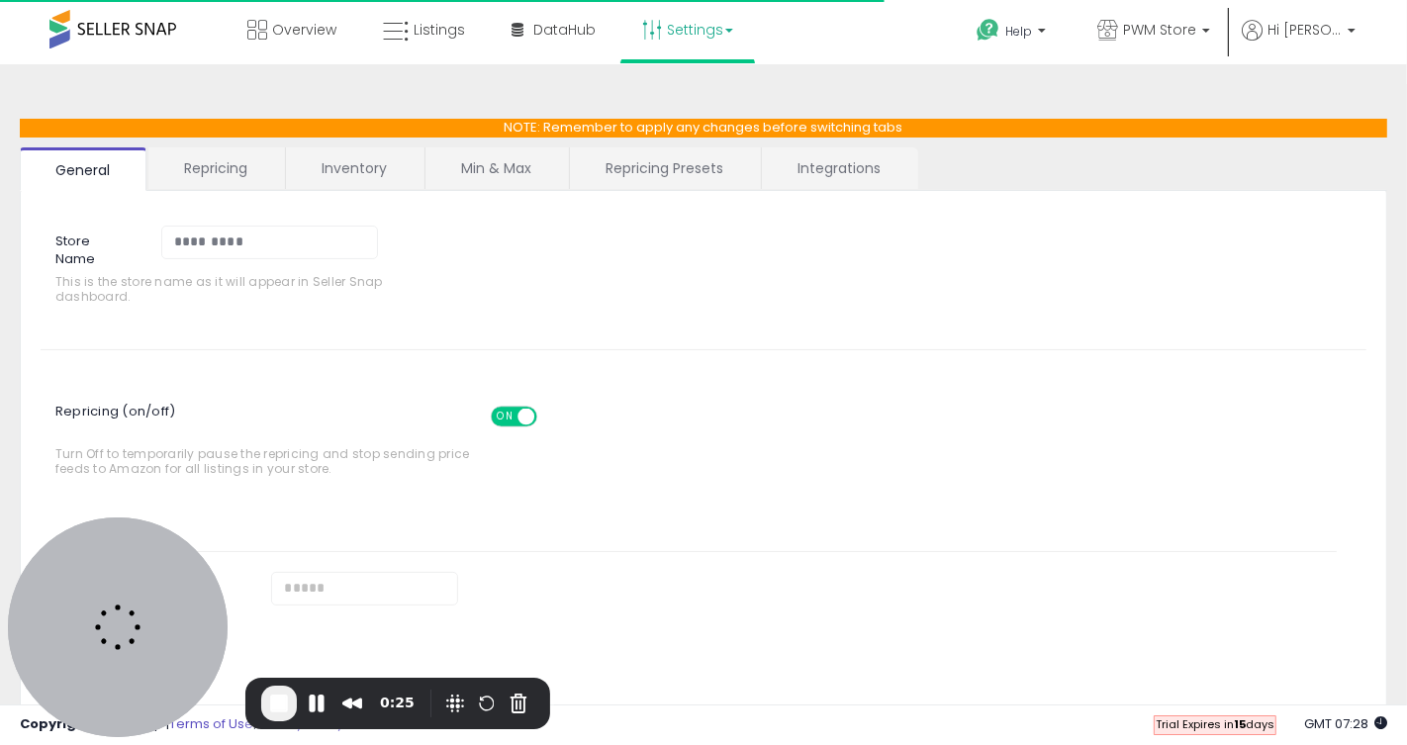
click at [509, 170] on link "Min & Max" at bounding box center [497, 168] width 142 height 42
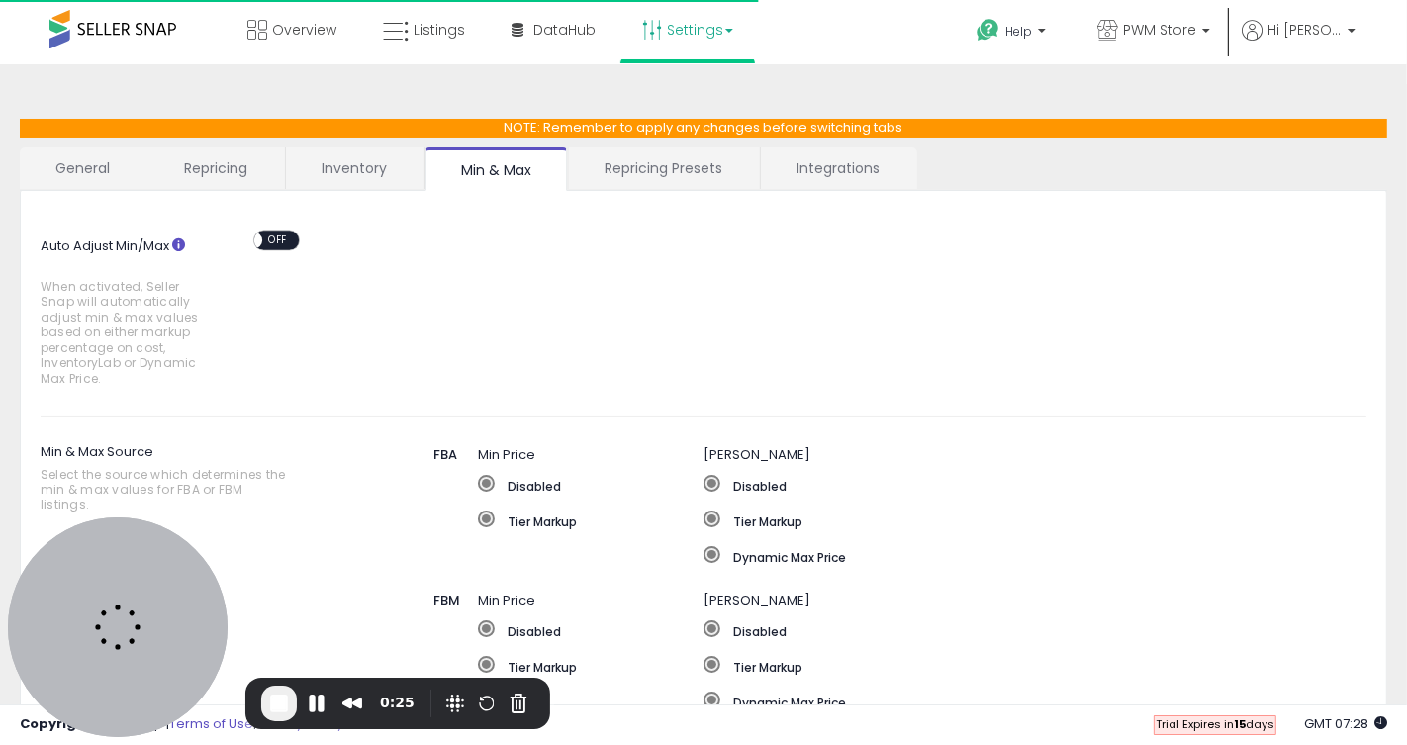
select select "*********"
click at [637, 168] on link "Repricing Presets" at bounding box center [663, 168] width 189 height 42
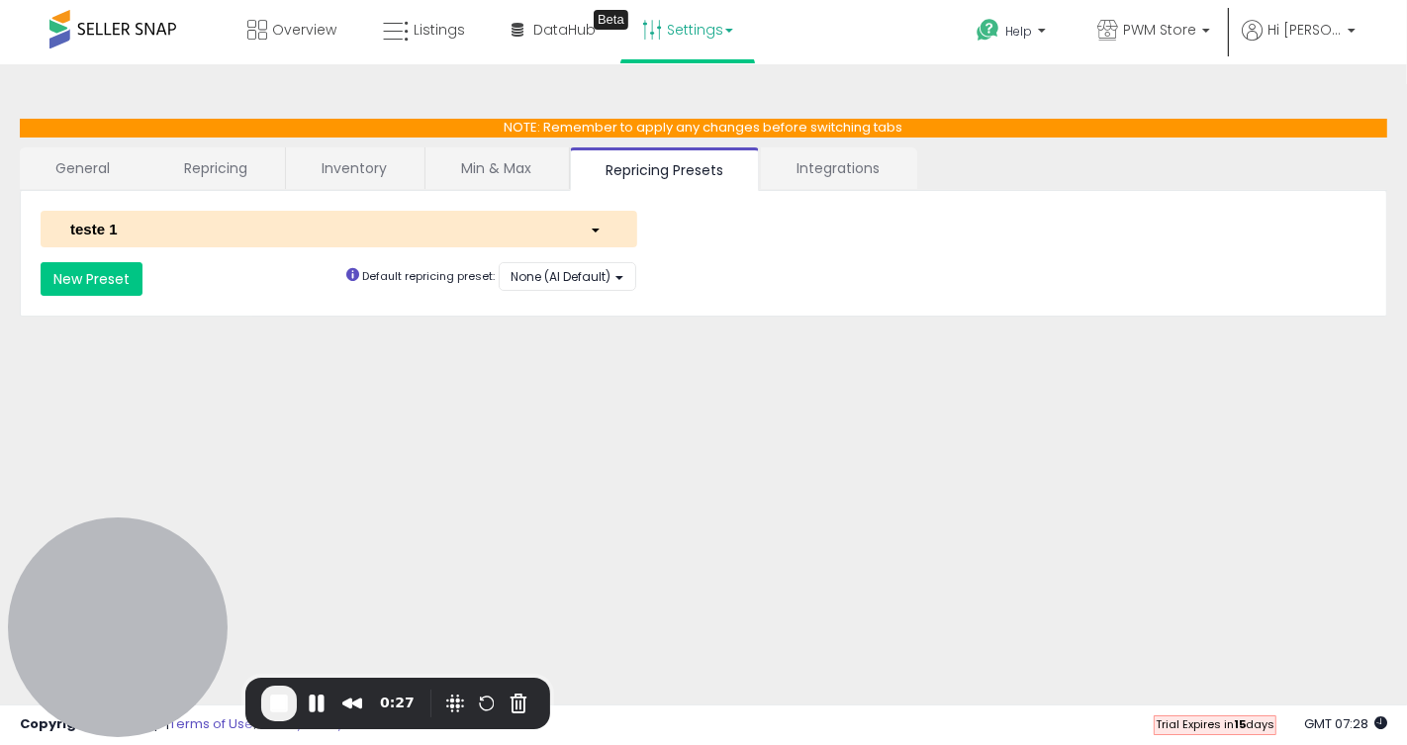
click at [224, 227] on div "teste 1" at bounding box center [315, 229] width 520 height 21
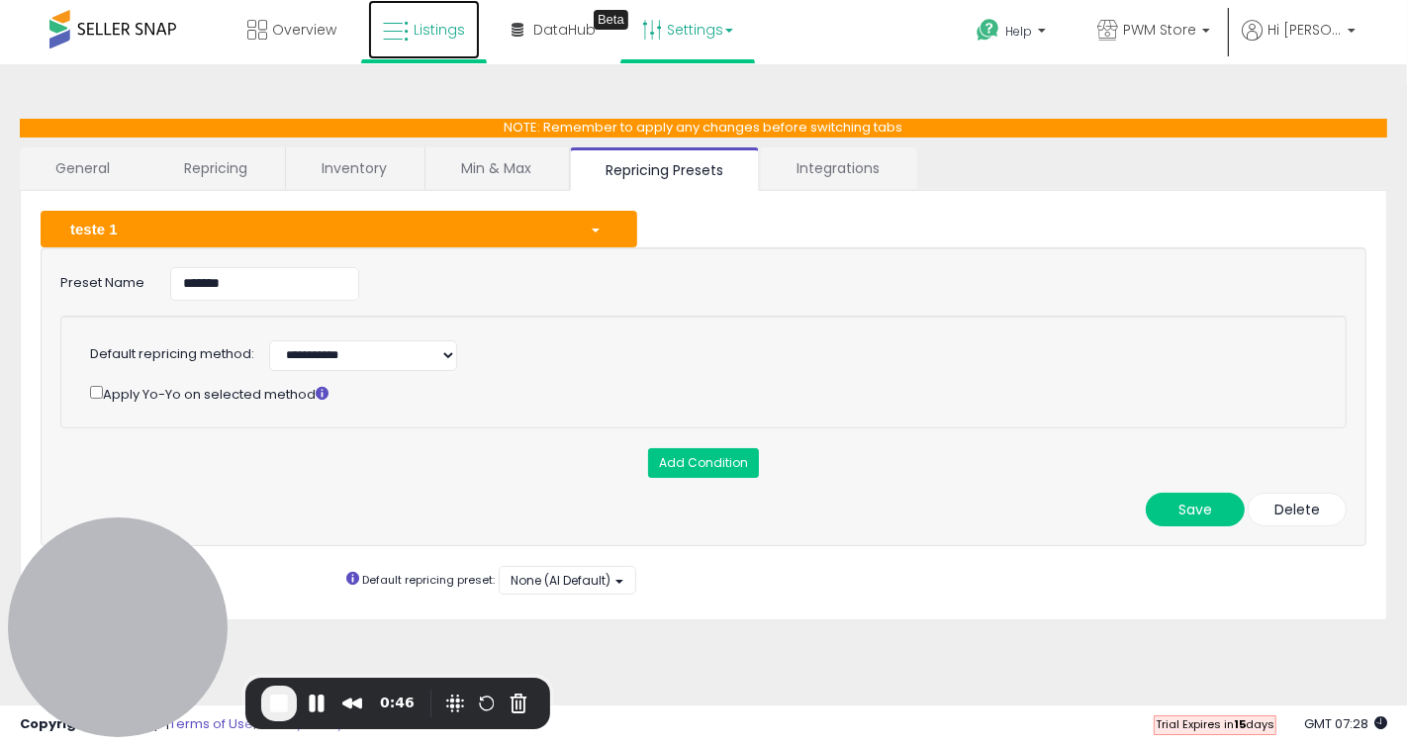
click at [437, 39] on span "Listings" at bounding box center [439, 30] width 51 height 20
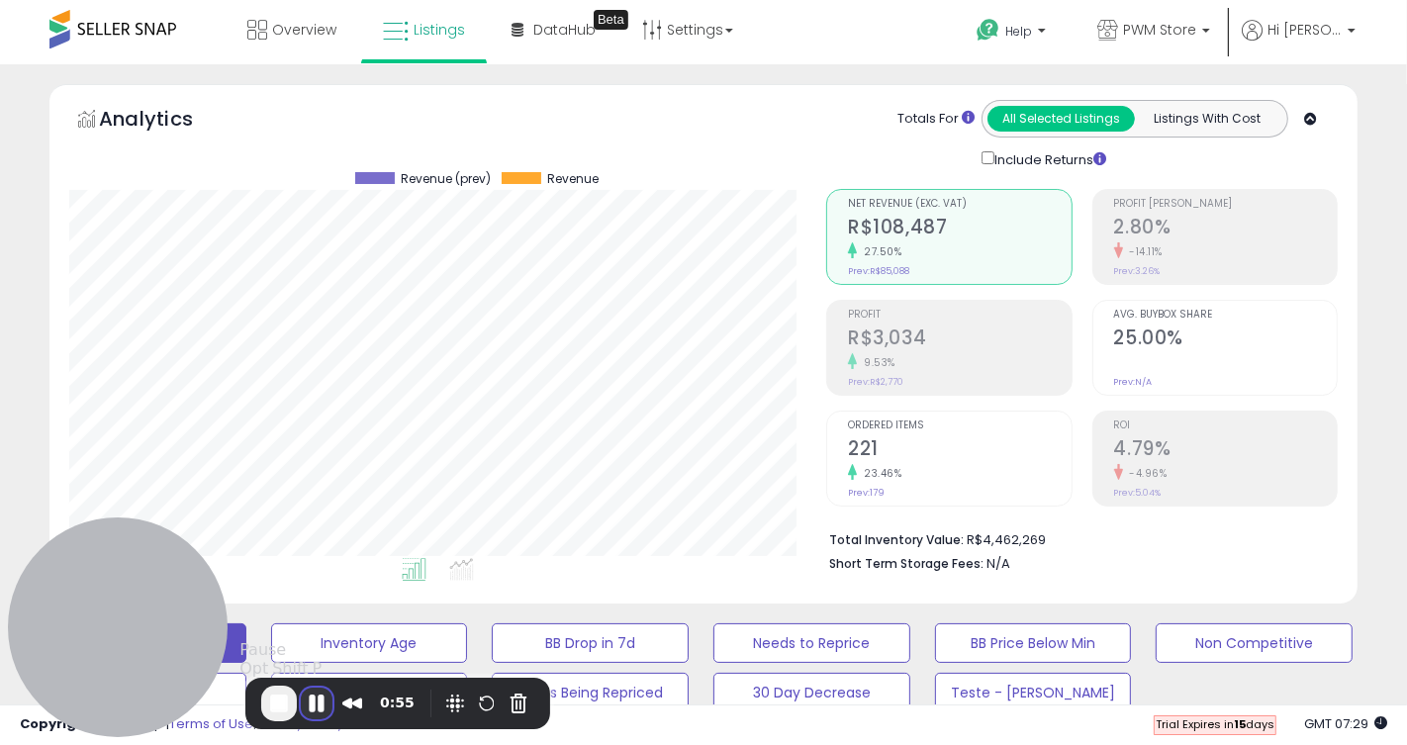
click at [320, 696] on button "Pause Recording" at bounding box center [317, 704] width 32 height 32
click at [315, 710] on span "Play Recording" at bounding box center [317, 706] width 24 height 24
click at [579, 27] on span "DataHub" at bounding box center [564, 30] width 62 height 20
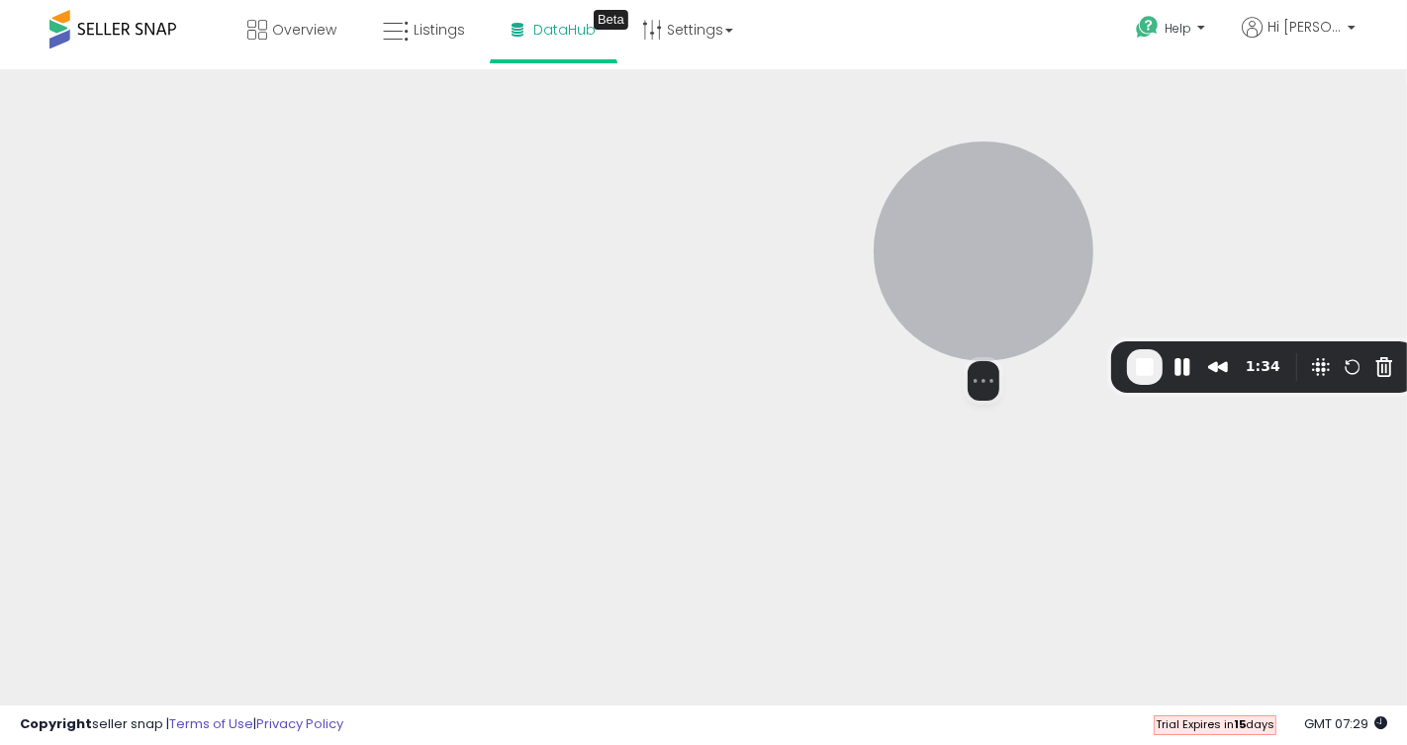
drag, startPoint x: 65, startPoint y: 591, endPoint x: 931, endPoint y: 248, distance: 931.1
click at [931, 248] on div at bounding box center [984, 252] width 220 height 220
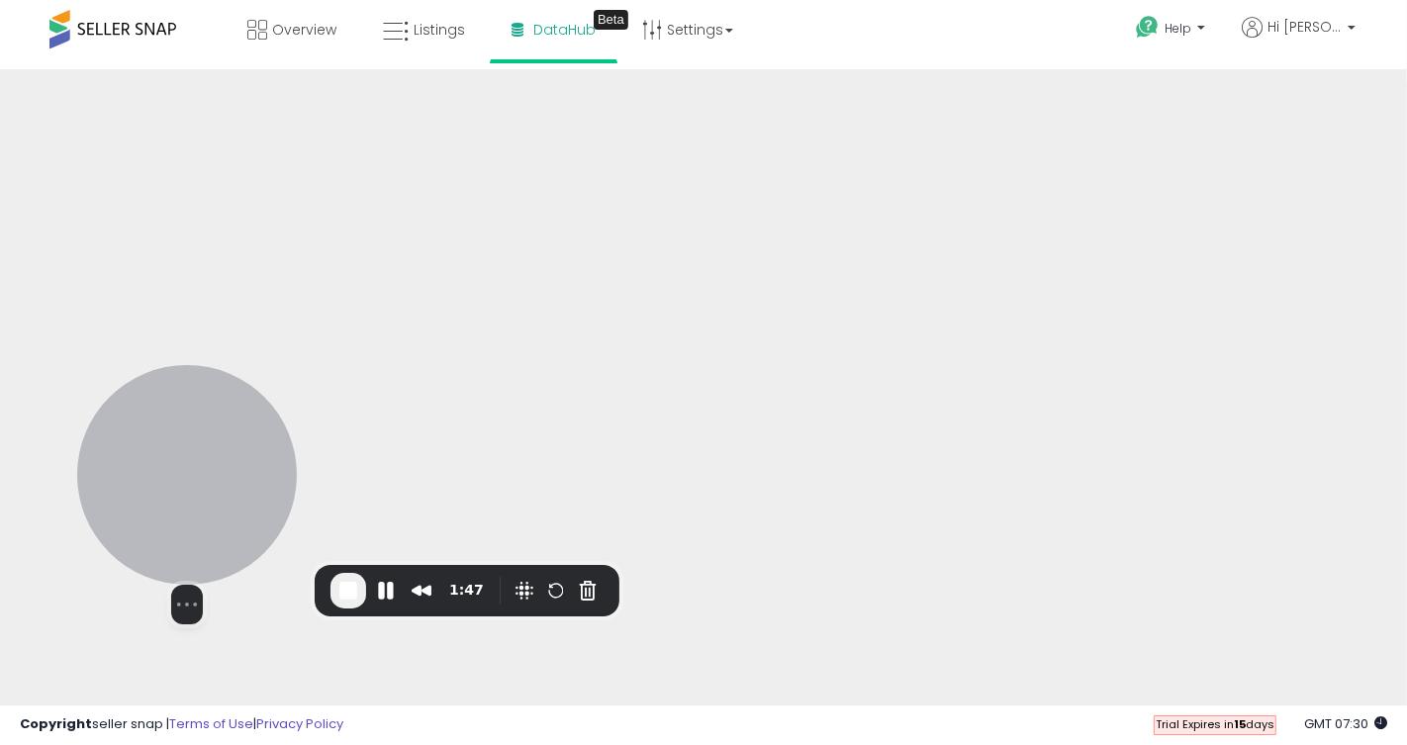
drag, startPoint x: 962, startPoint y: 243, endPoint x: 161, endPoint y: 493, distance: 838.5
click at [161, 492] on div at bounding box center [187, 475] width 220 height 220
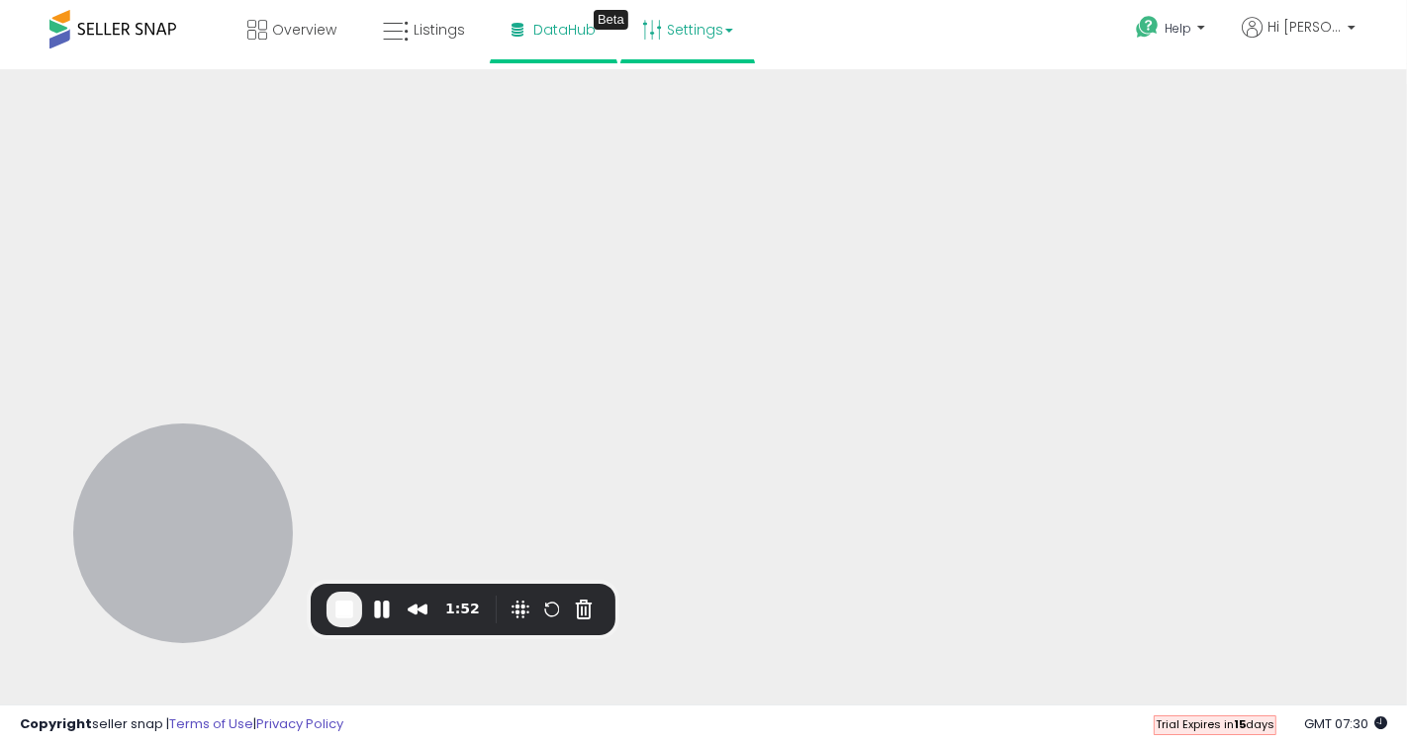
click at [726, 45] on link "Settings" at bounding box center [687, 29] width 121 height 59
click at [681, 151] on link "User settings" at bounding box center [688, 152] width 84 height 19
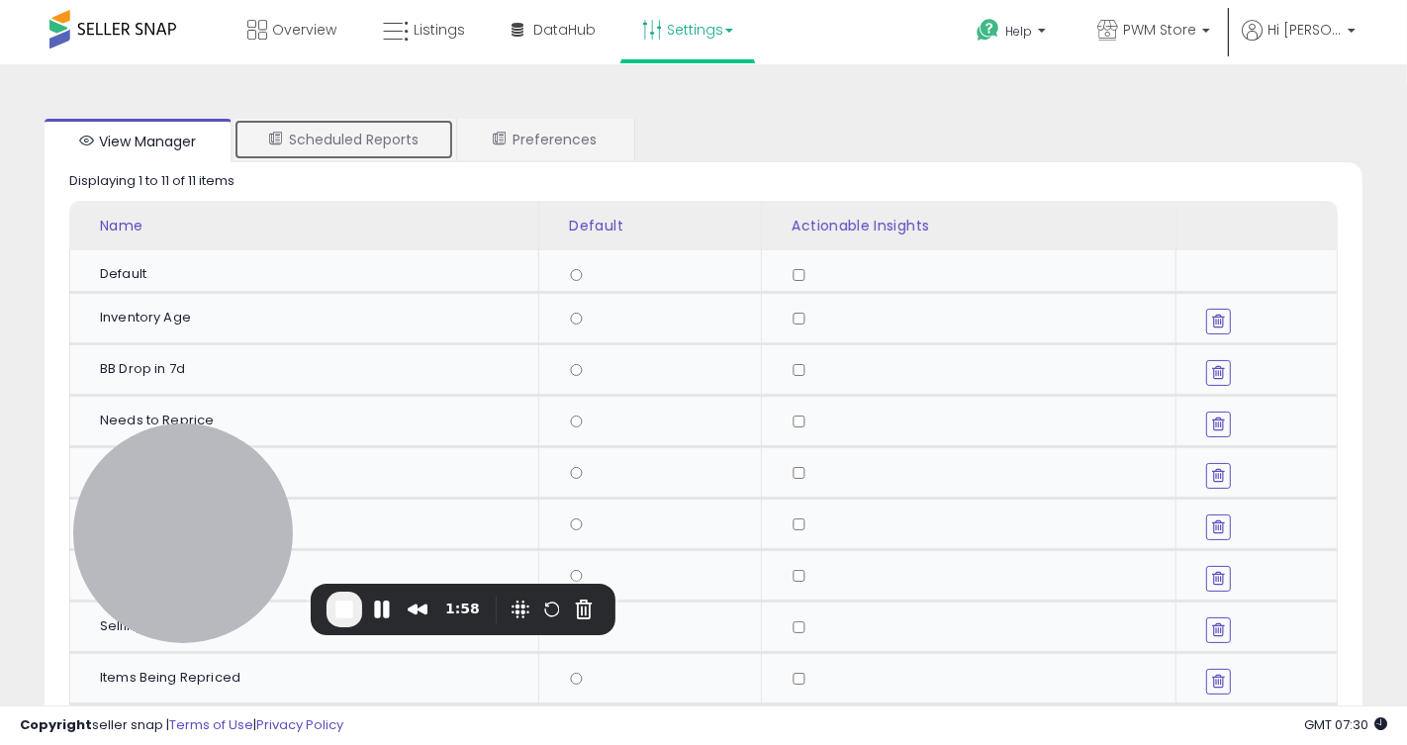
click at [347, 151] on link "Scheduled Reports" at bounding box center [344, 140] width 221 height 42
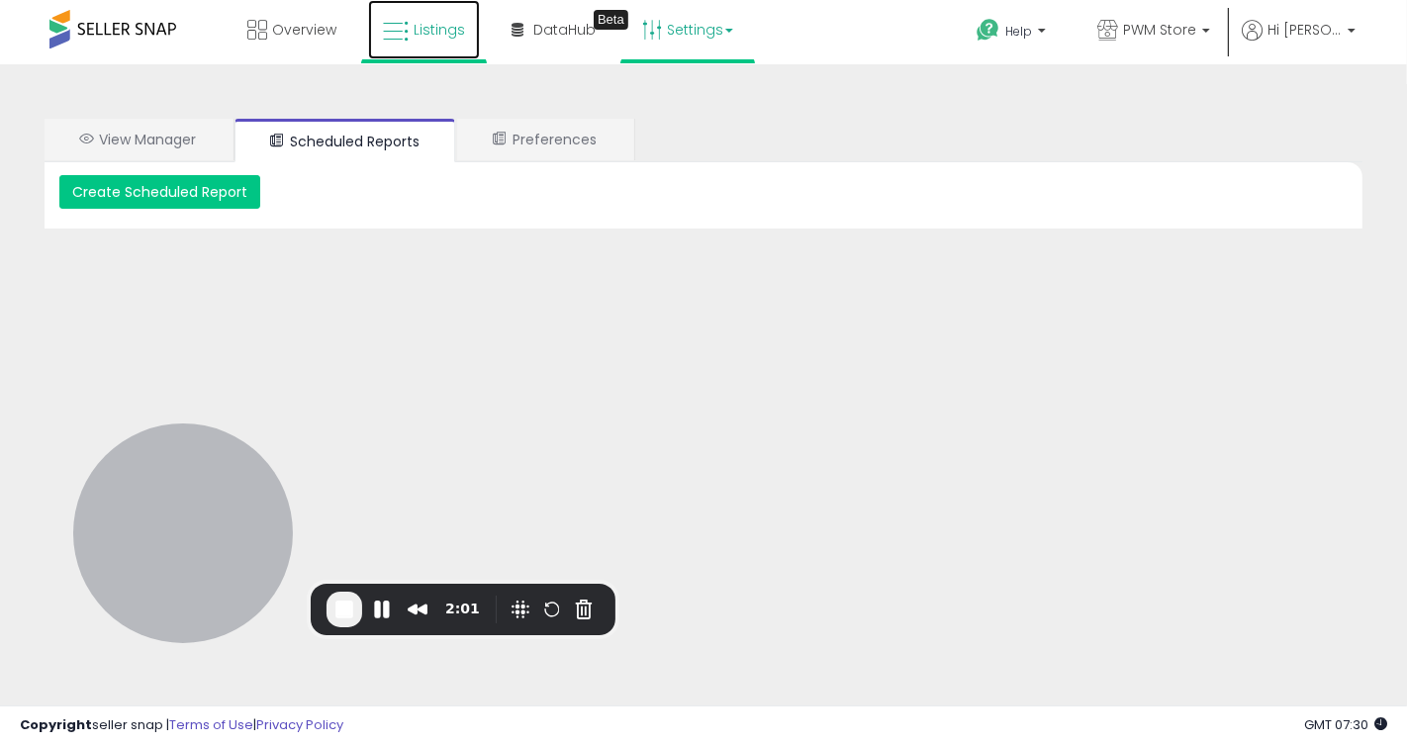
click at [437, 43] on link "Listings" at bounding box center [424, 29] width 112 height 59
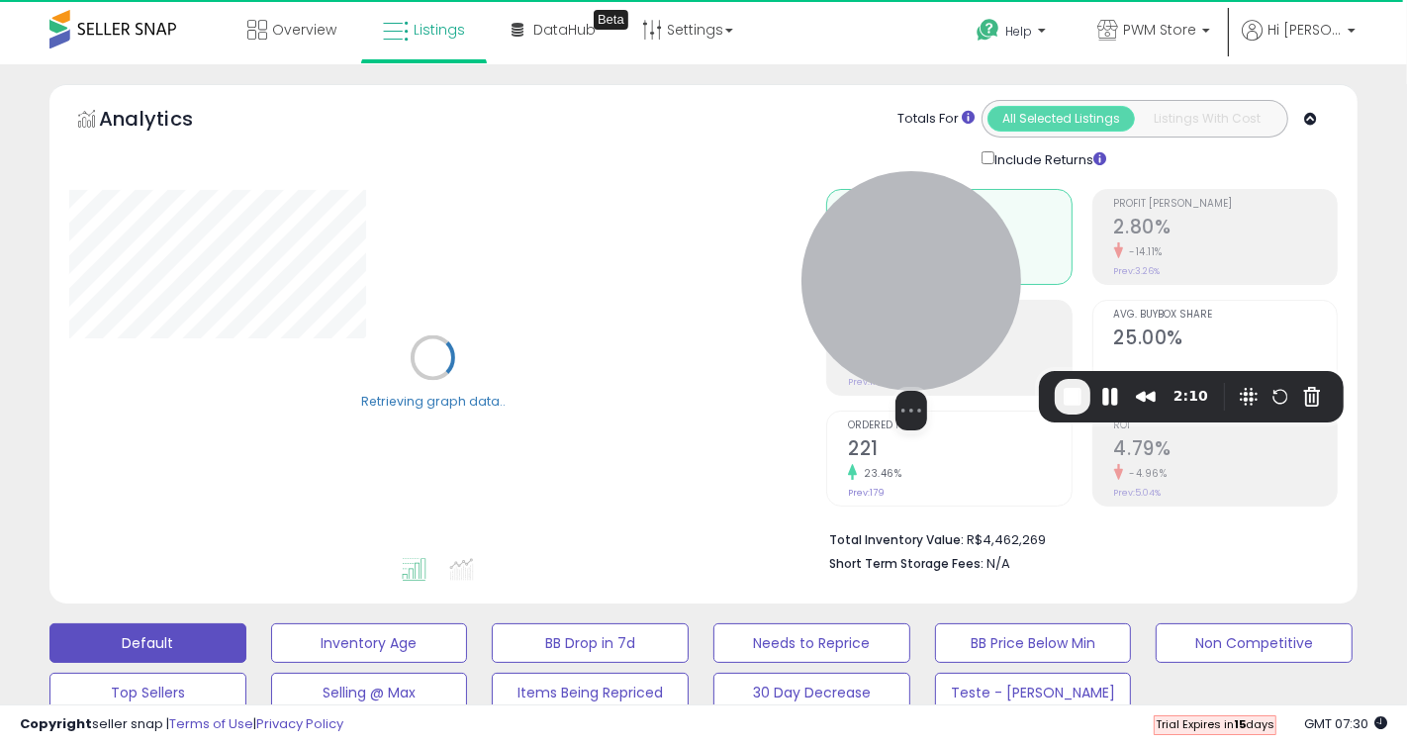
drag, startPoint x: 174, startPoint y: 490, endPoint x: 900, endPoint y: 273, distance: 757.0
click at [900, 273] on div at bounding box center [912, 281] width 220 height 220
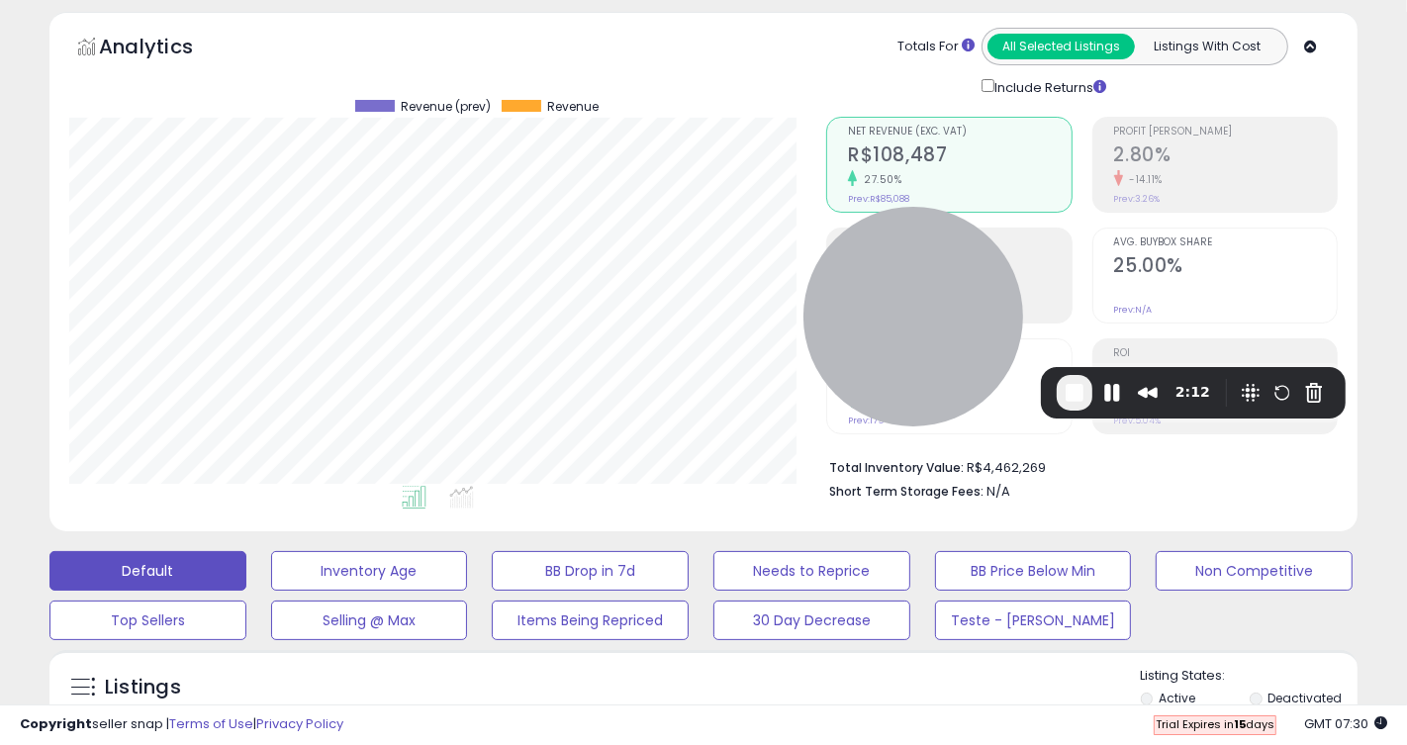
scroll to position [106, 0]
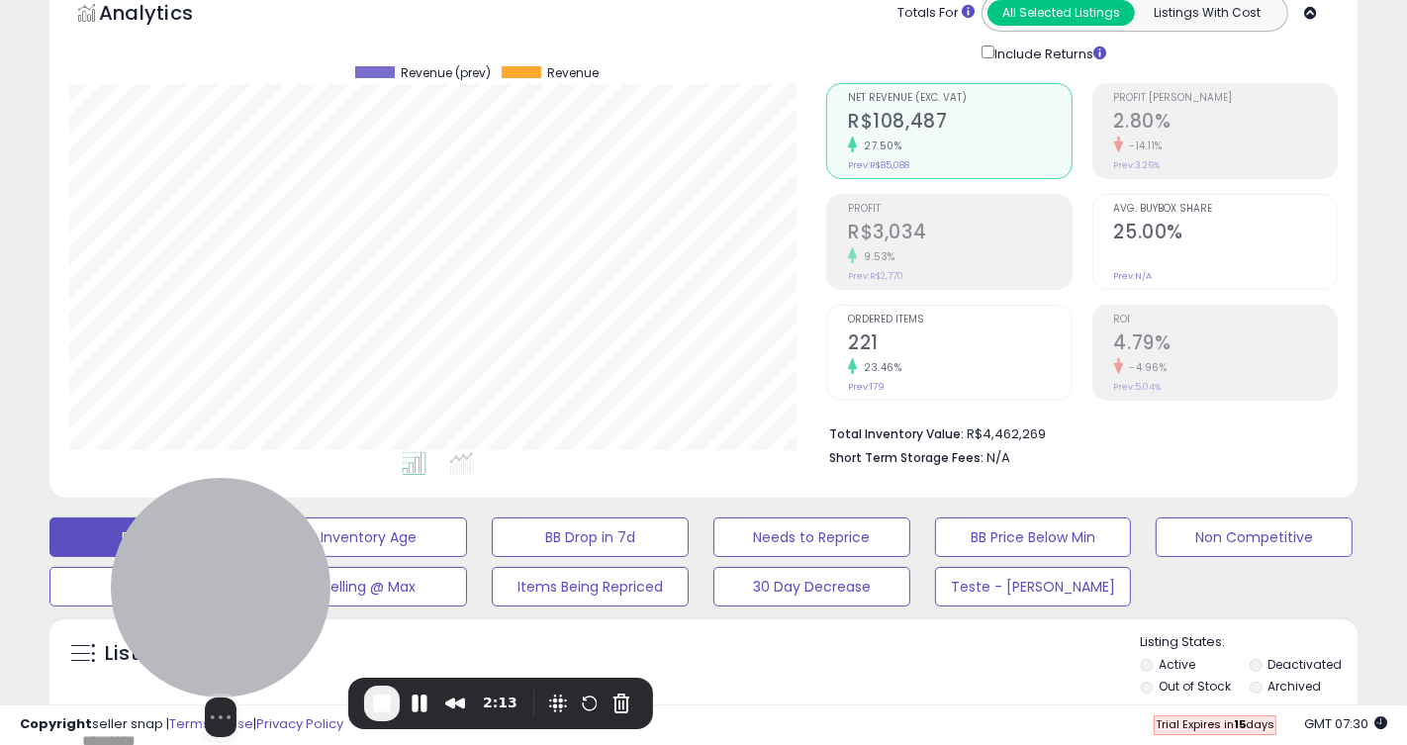
drag, startPoint x: 882, startPoint y: 327, endPoint x: 186, endPoint y: 691, distance: 785.2
click at [186, 691] on div "Select video screen size" at bounding box center [221, 607] width 220 height 259
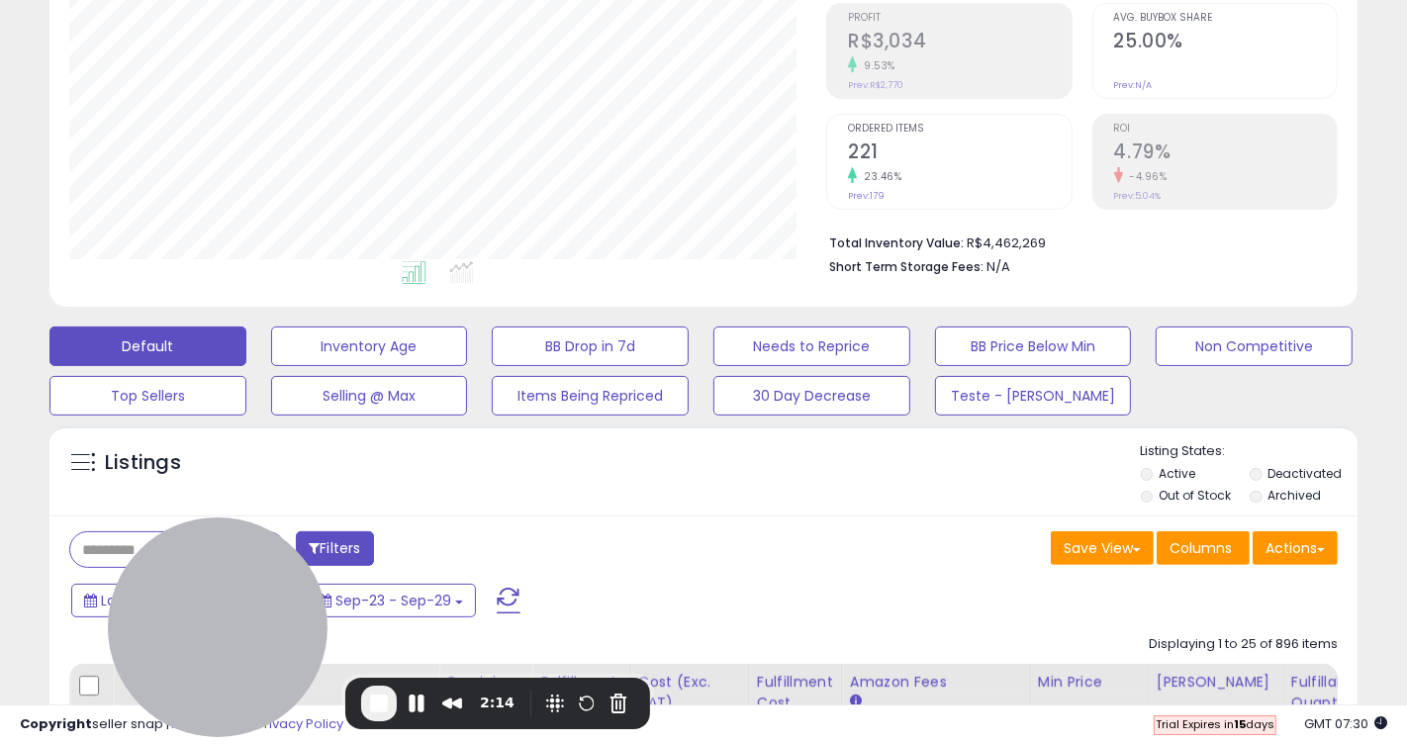
scroll to position [299, 0]
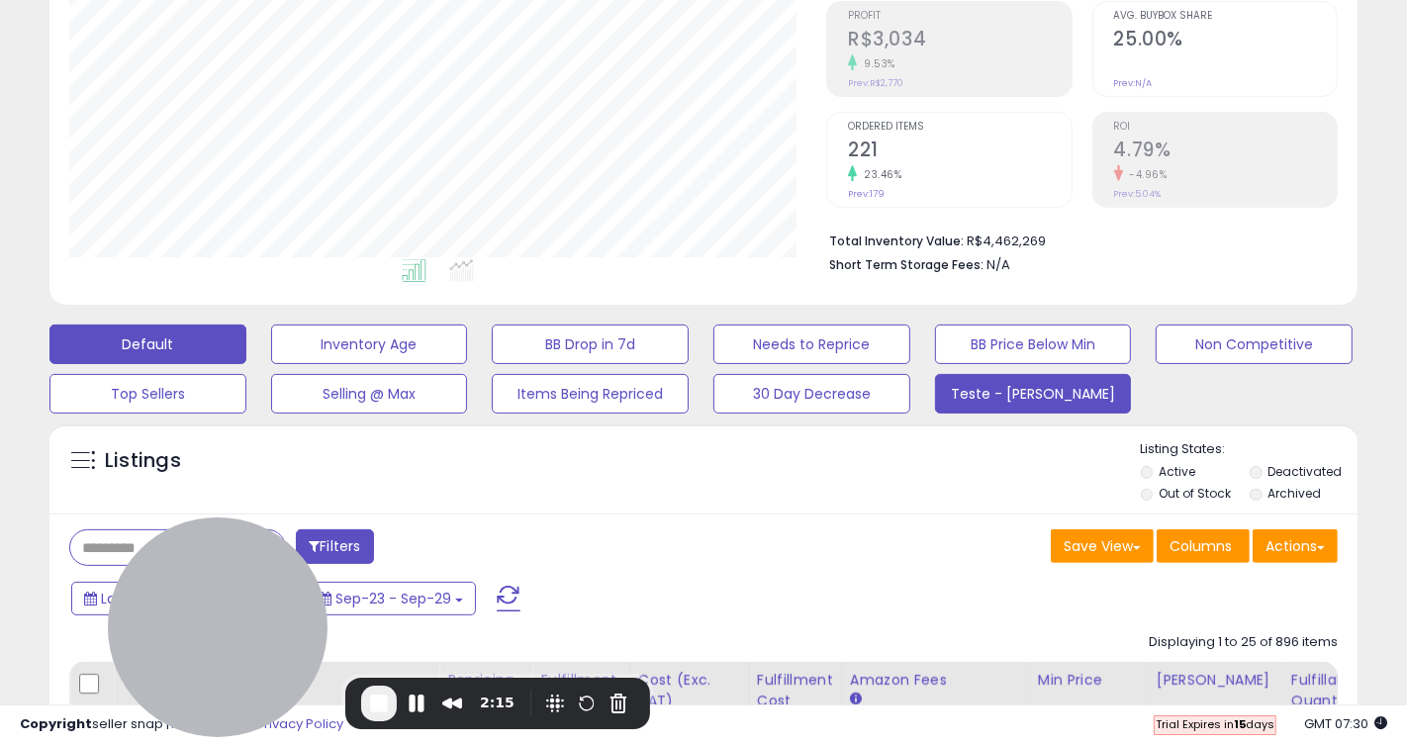
click at [1041, 390] on button "Teste - Pedro" at bounding box center [1033, 394] width 197 height 40
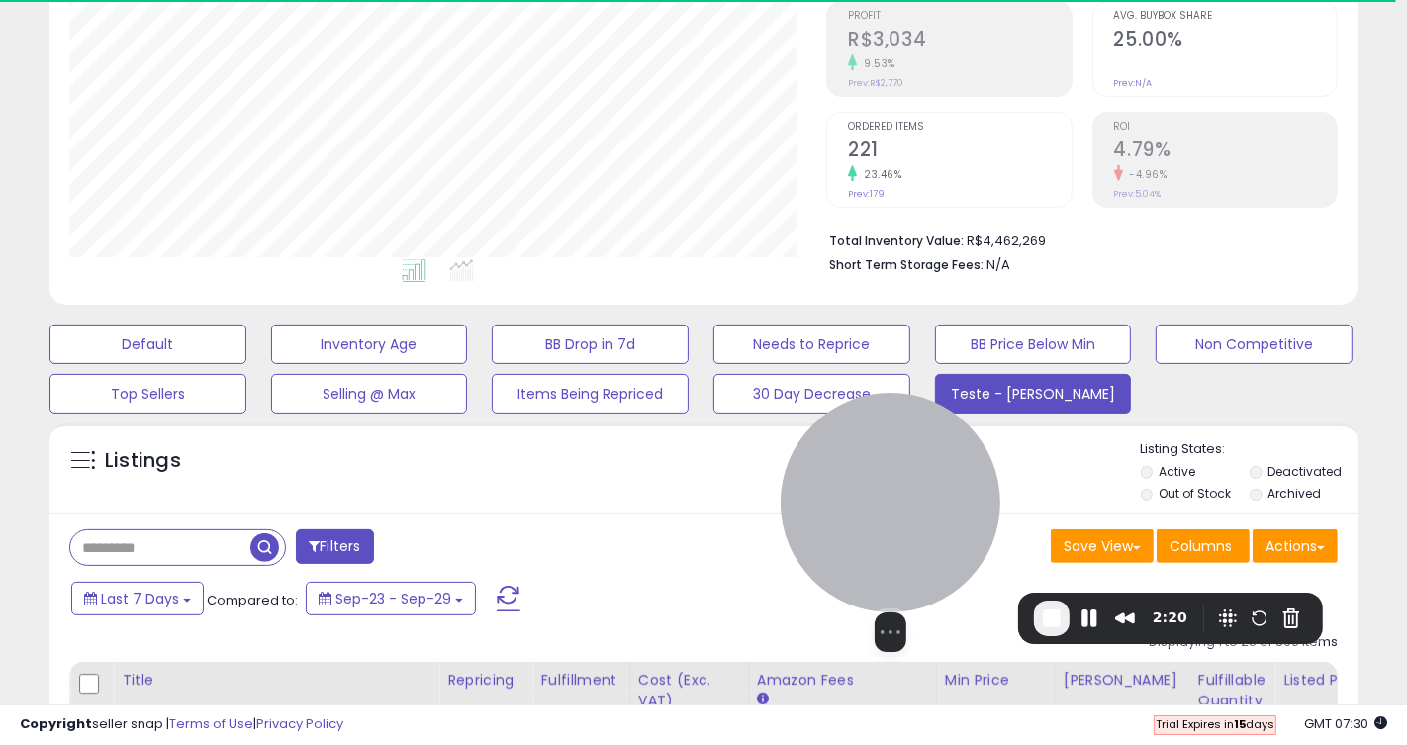
scroll to position [406, 757]
drag, startPoint x: 218, startPoint y: 619, endPoint x: 896, endPoint y: 519, distance: 685.3
click at [895, 519] on div at bounding box center [891, 503] width 220 height 220
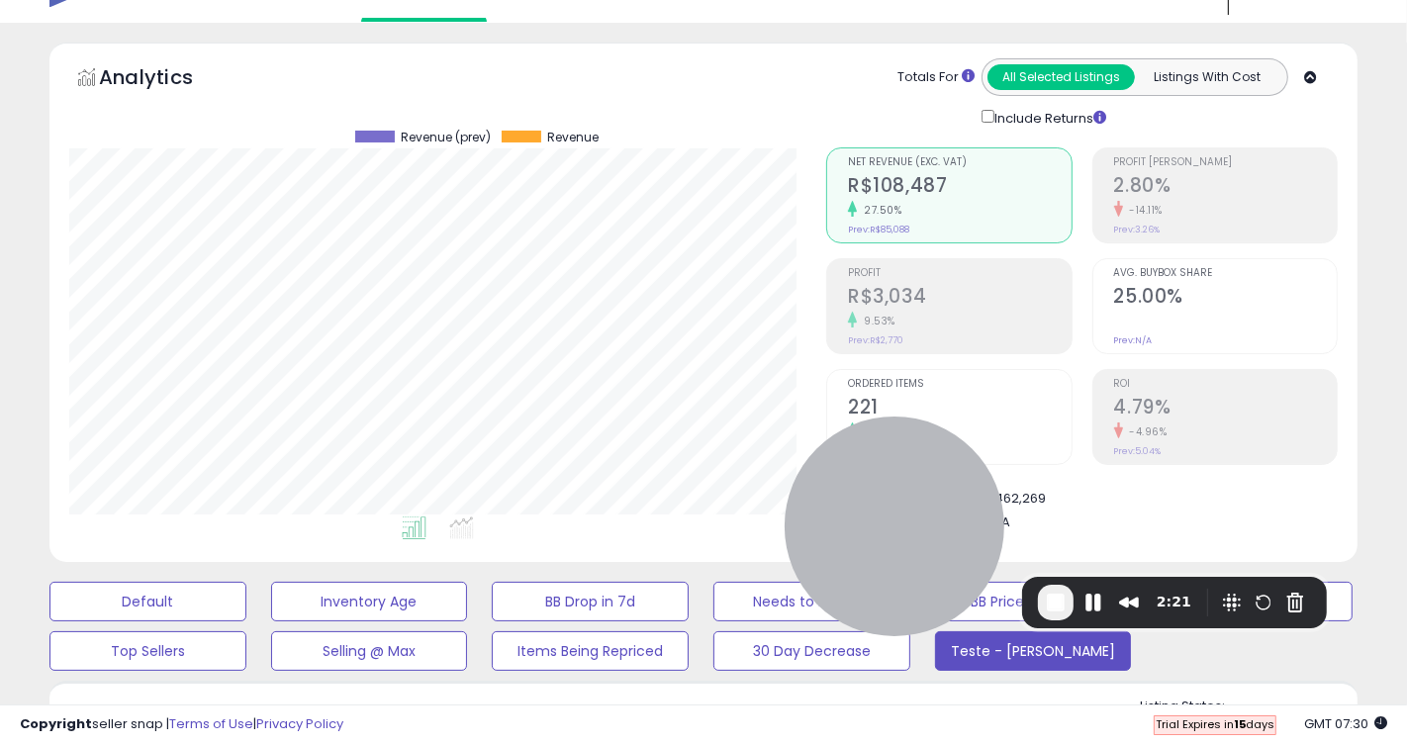
scroll to position [0, 0]
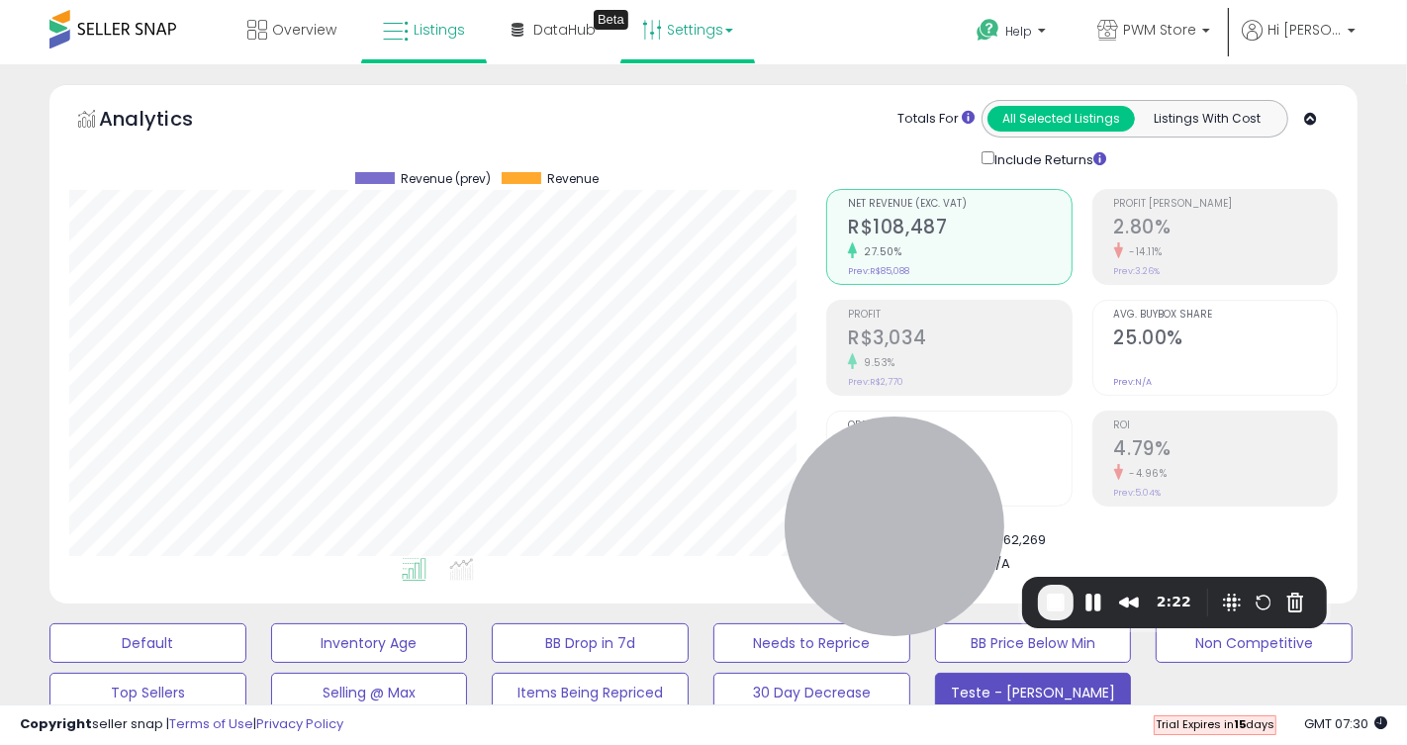
click at [722, 41] on link "Settings" at bounding box center [687, 29] width 121 height 59
click at [677, 151] on link "User settings" at bounding box center [688, 152] width 84 height 19
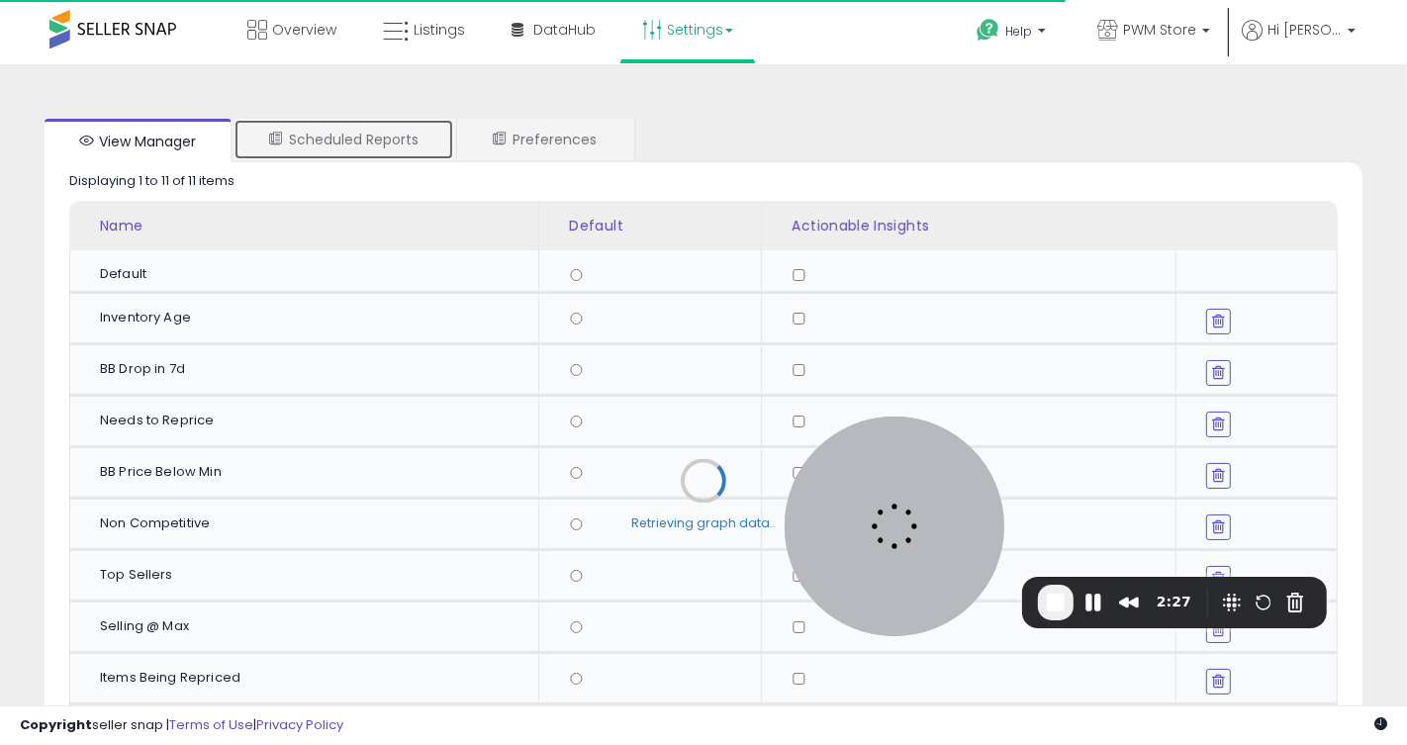
click at [347, 137] on link "Scheduled Reports" at bounding box center [344, 140] width 221 height 42
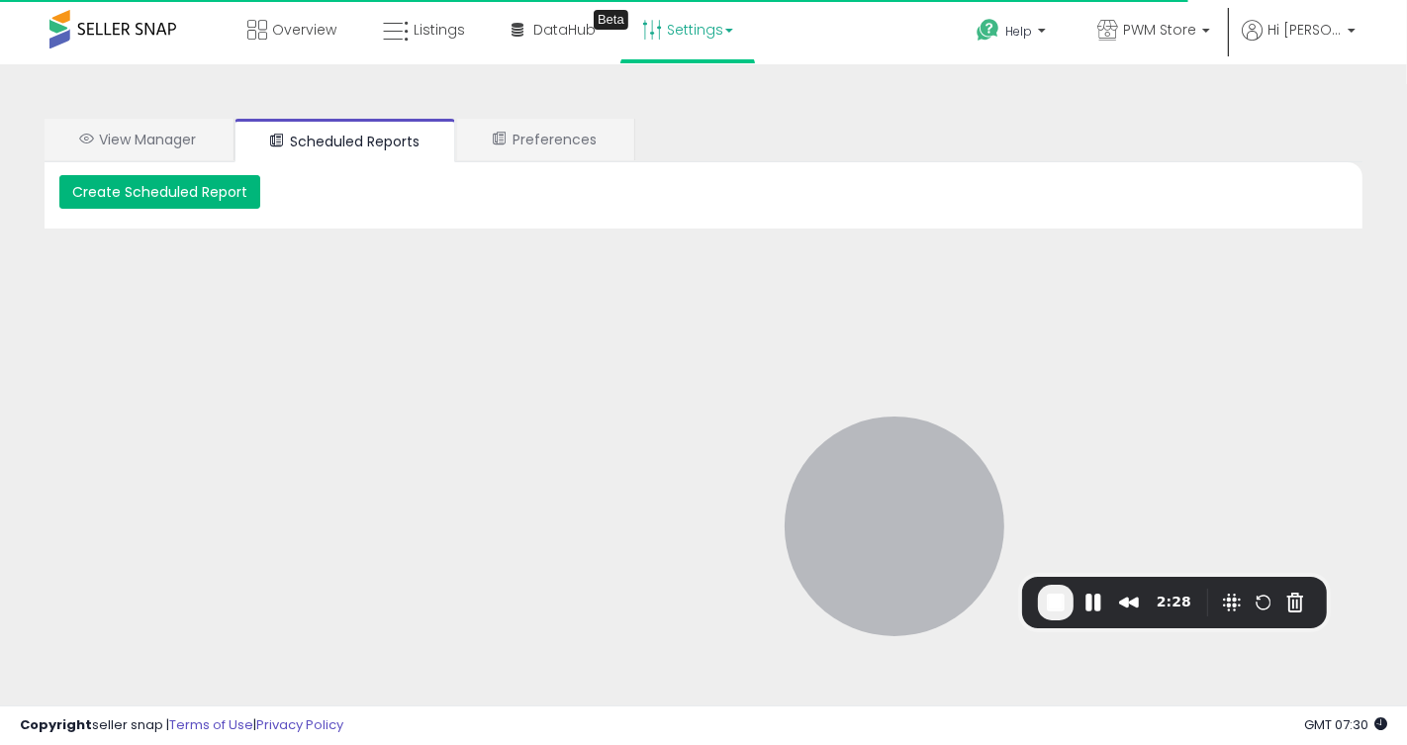
click at [206, 192] on button "Create Scheduled Report" at bounding box center [159, 192] width 201 height 34
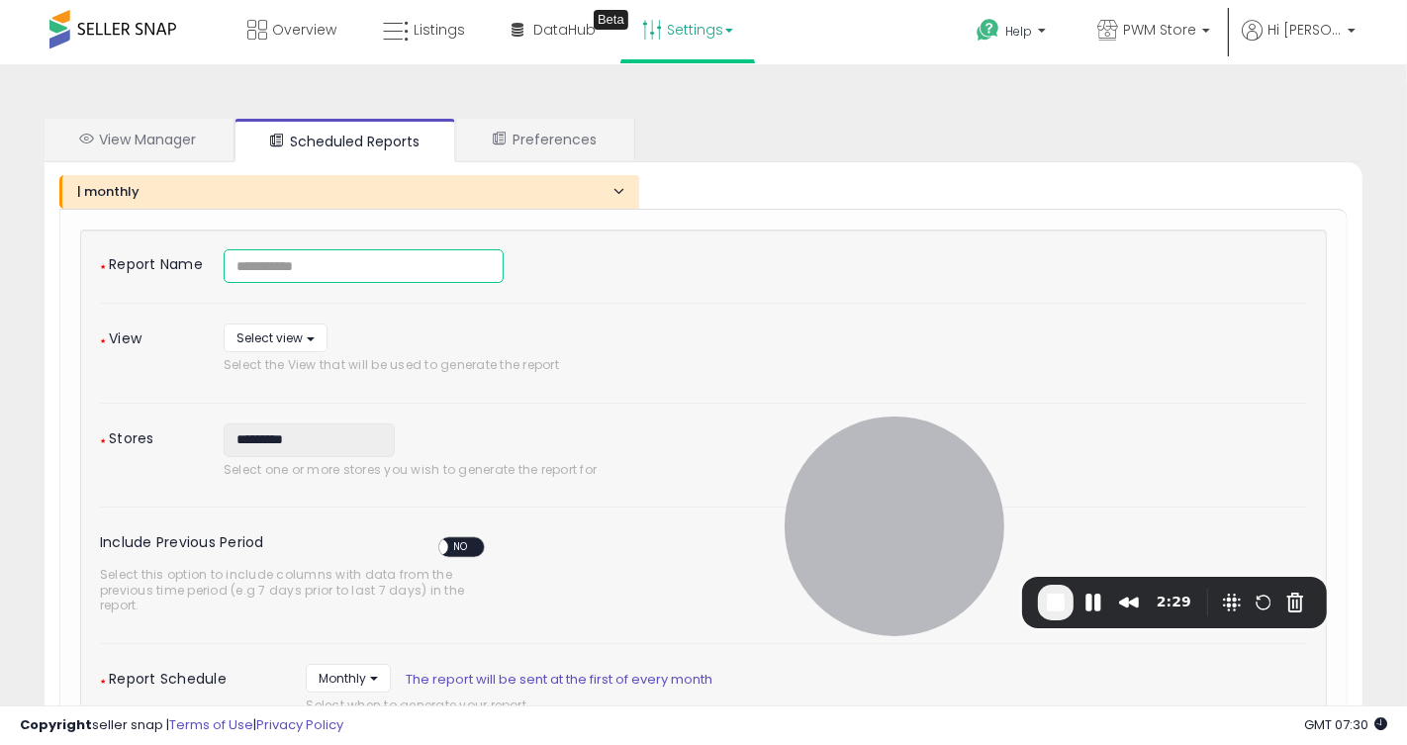
click at [327, 258] on input at bounding box center [364, 266] width 280 height 34
type input "*****"
click at [260, 326] on button "Select view" at bounding box center [276, 338] width 104 height 29
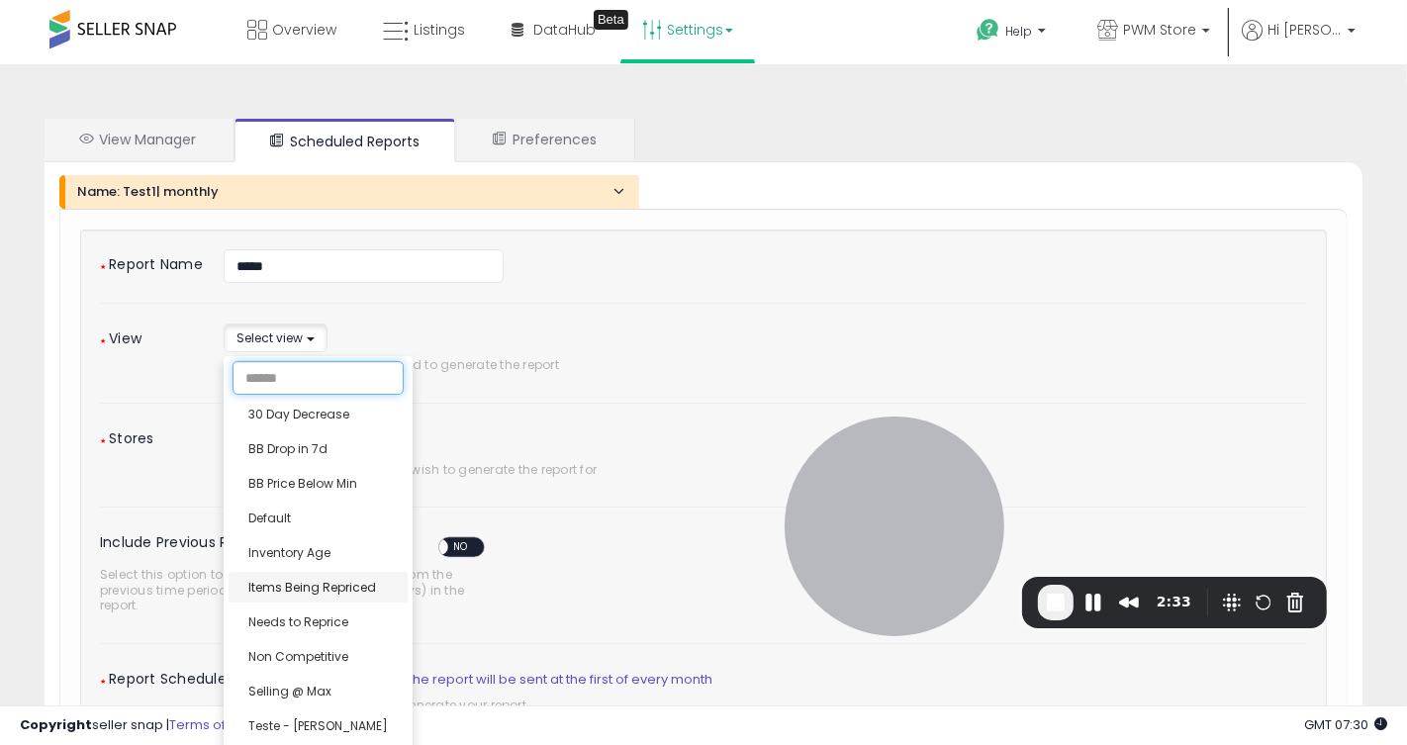
scroll to position [389, 0]
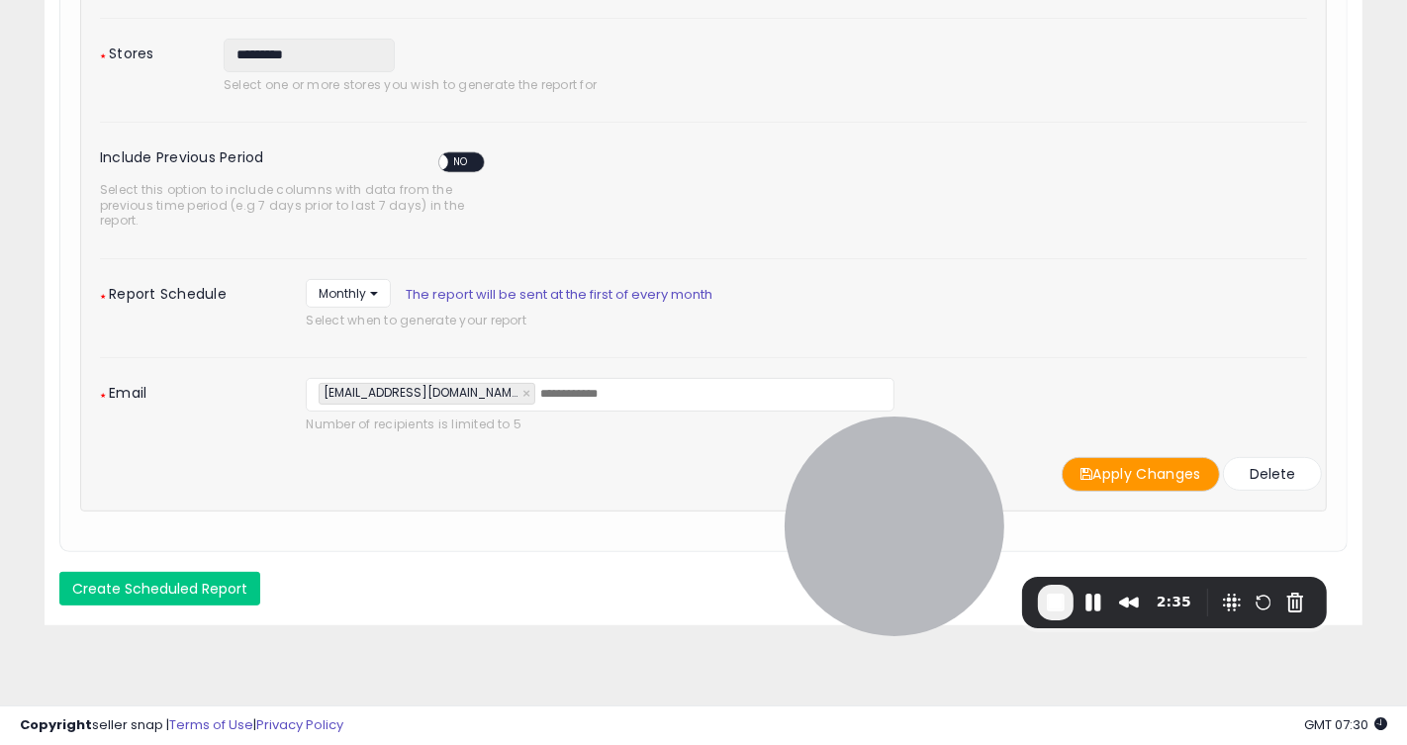
click at [303, 338] on div "**********" at bounding box center [703, 175] width 1207 height 631
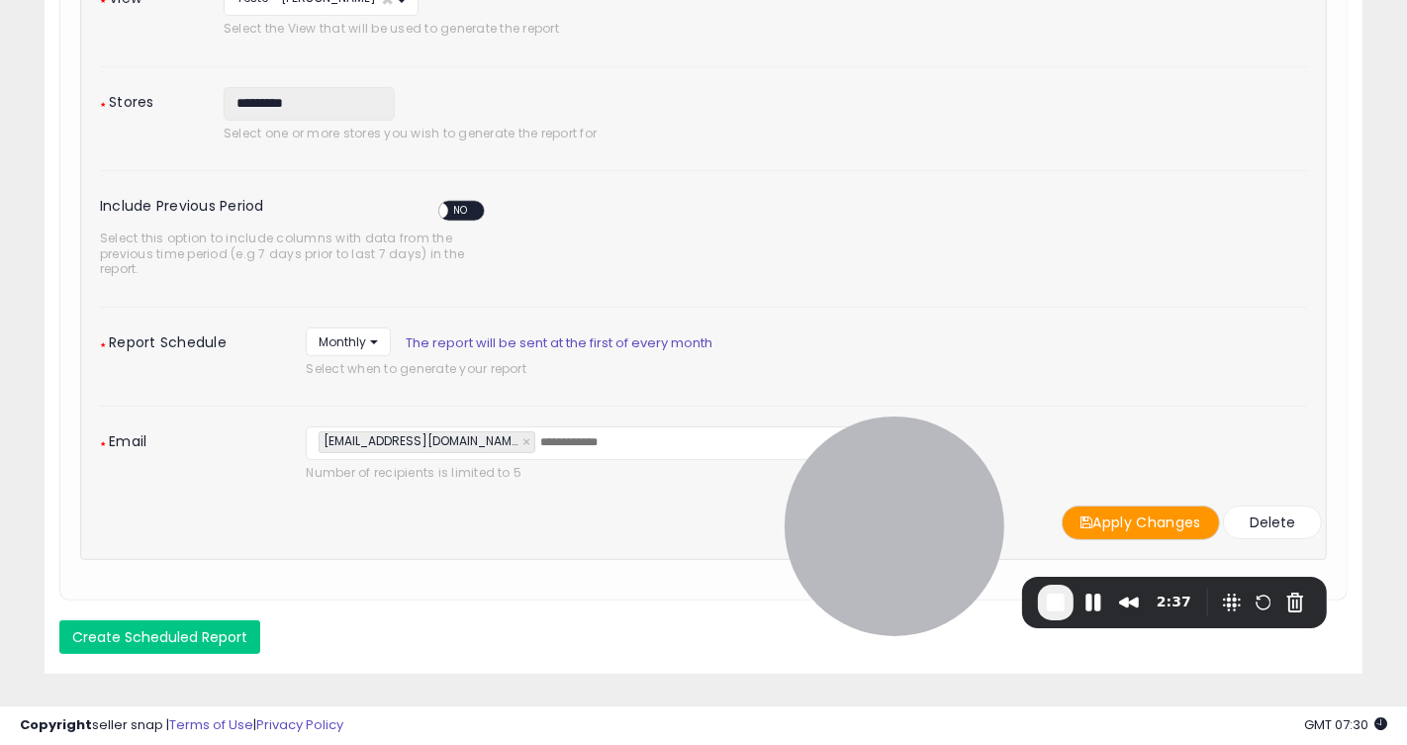
scroll to position [383, 0]
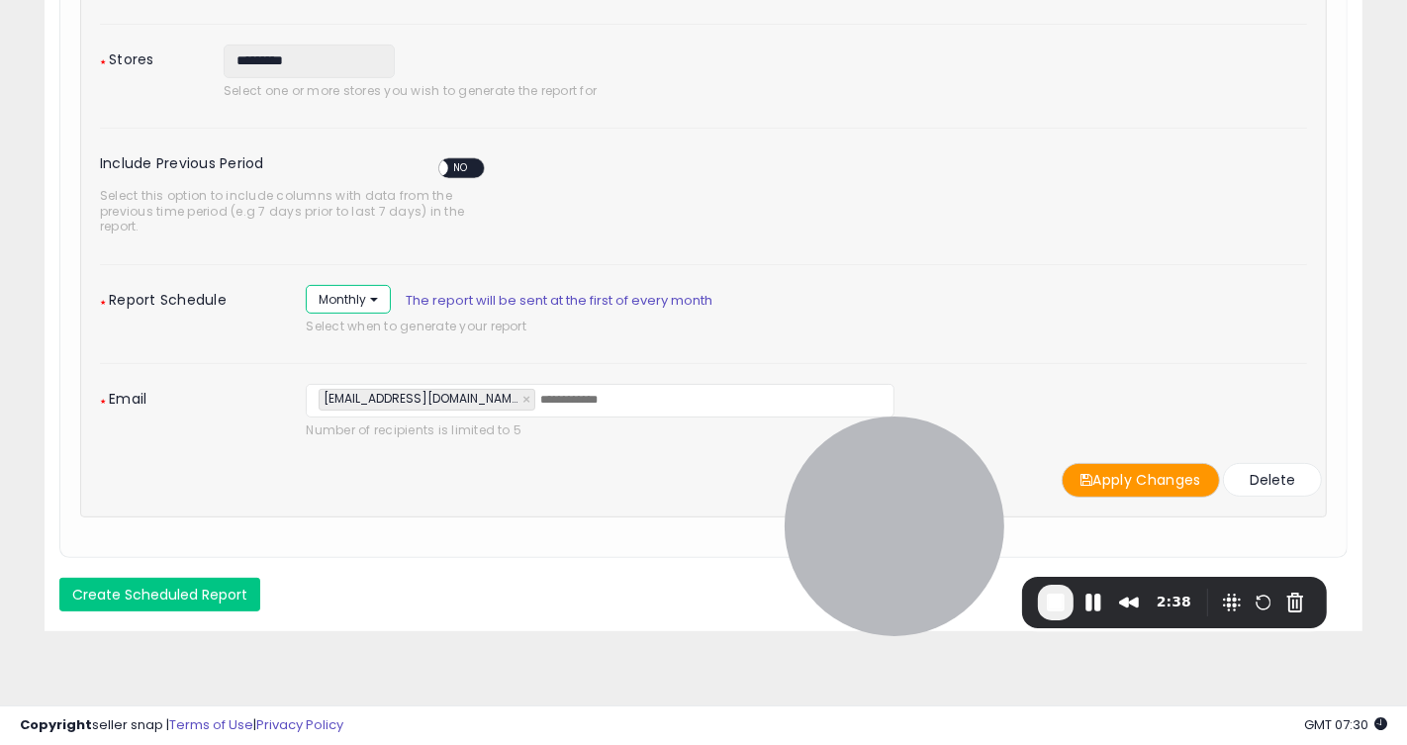
click at [358, 295] on span "Monthly" at bounding box center [342, 299] width 47 height 17
click at [373, 324] on div "Monthly ***** ******* Daily Monthly The report will be sent at the first of eve…" at bounding box center [806, 314] width 1031 height 59
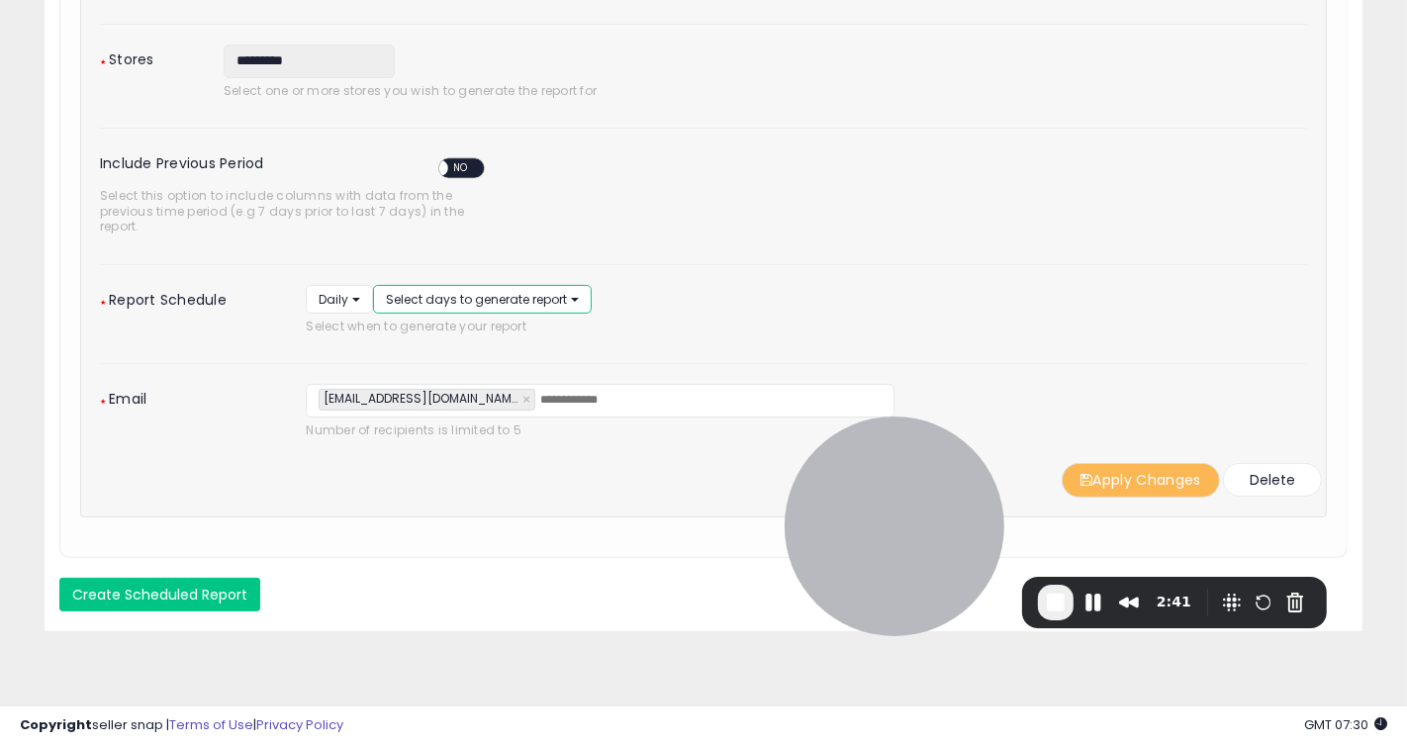
click at [458, 291] on span "Select days to generate report" at bounding box center [476, 299] width 181 height 17
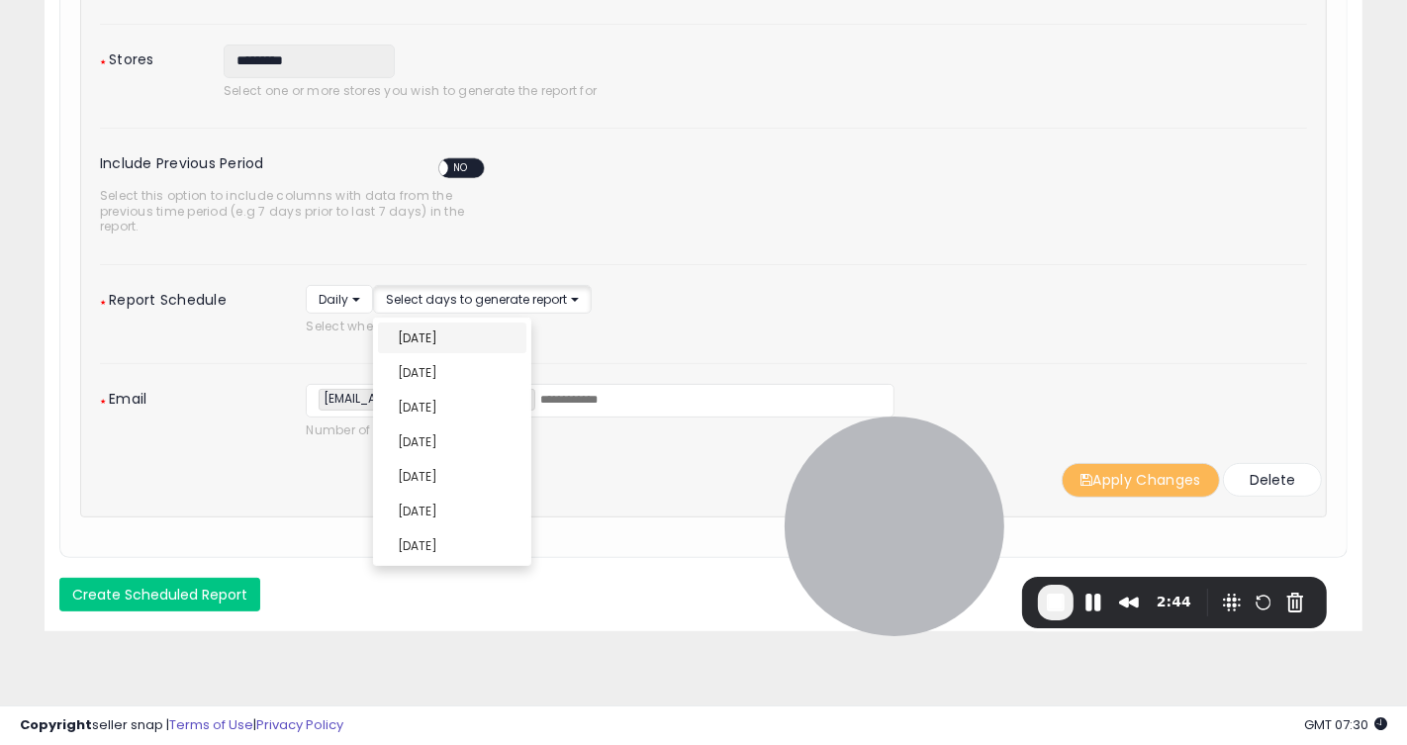
select select "******"
click at [465, 332] on link "Monday" at bounding box center [452, 338] width 148 height 31
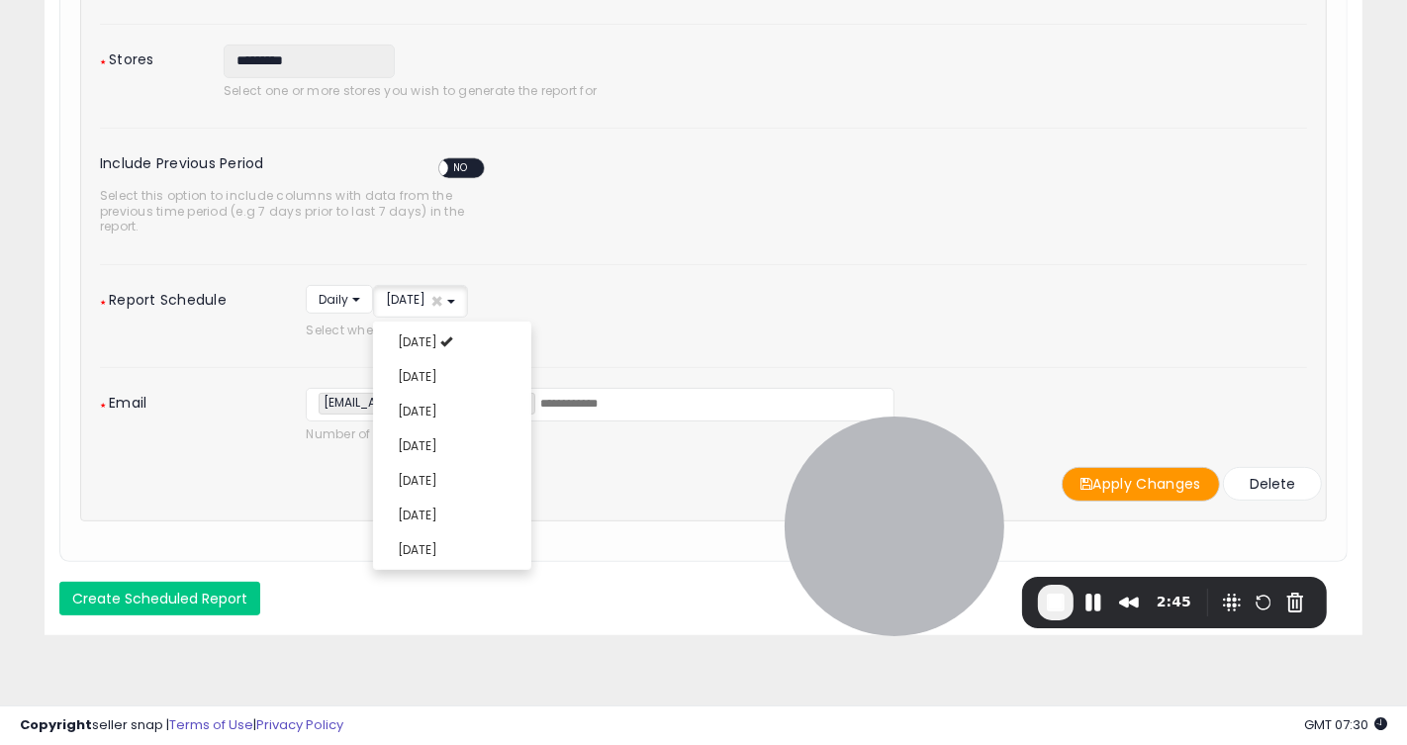
click at [258, 467] on div "Apply Changes Delete" at bounding box center [703, 484] width 1237 height 35
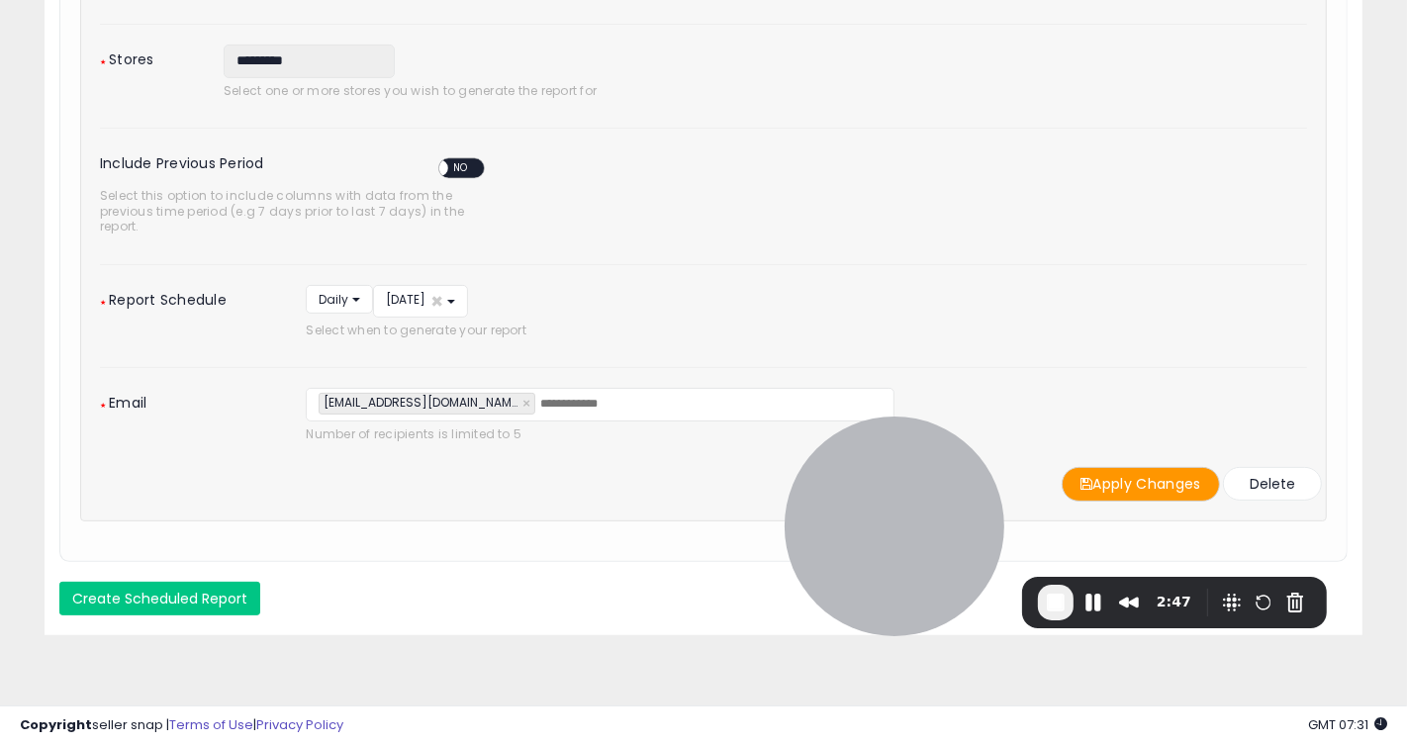
click at [587, 398] on input "text" at bounding box center [688, 405] width 297 height 20
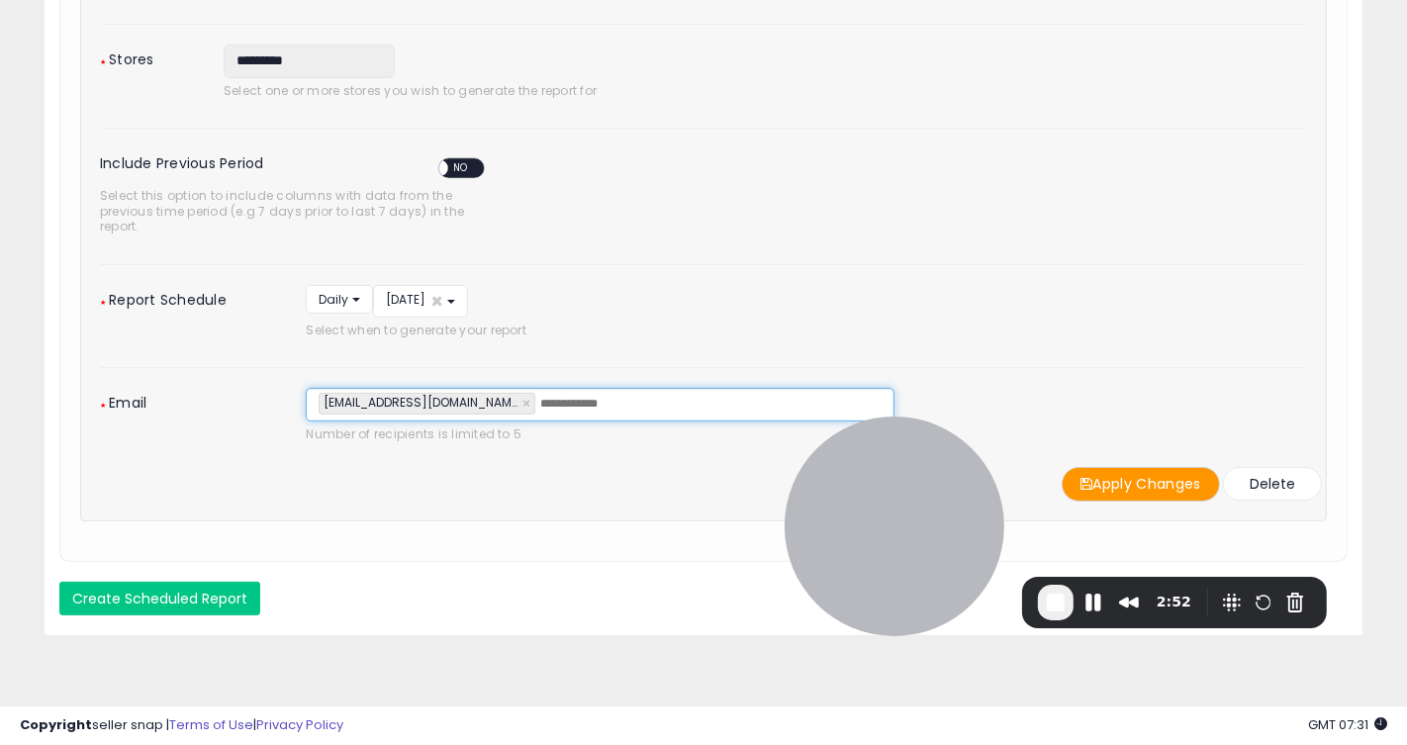
scroll to position [397, 0]
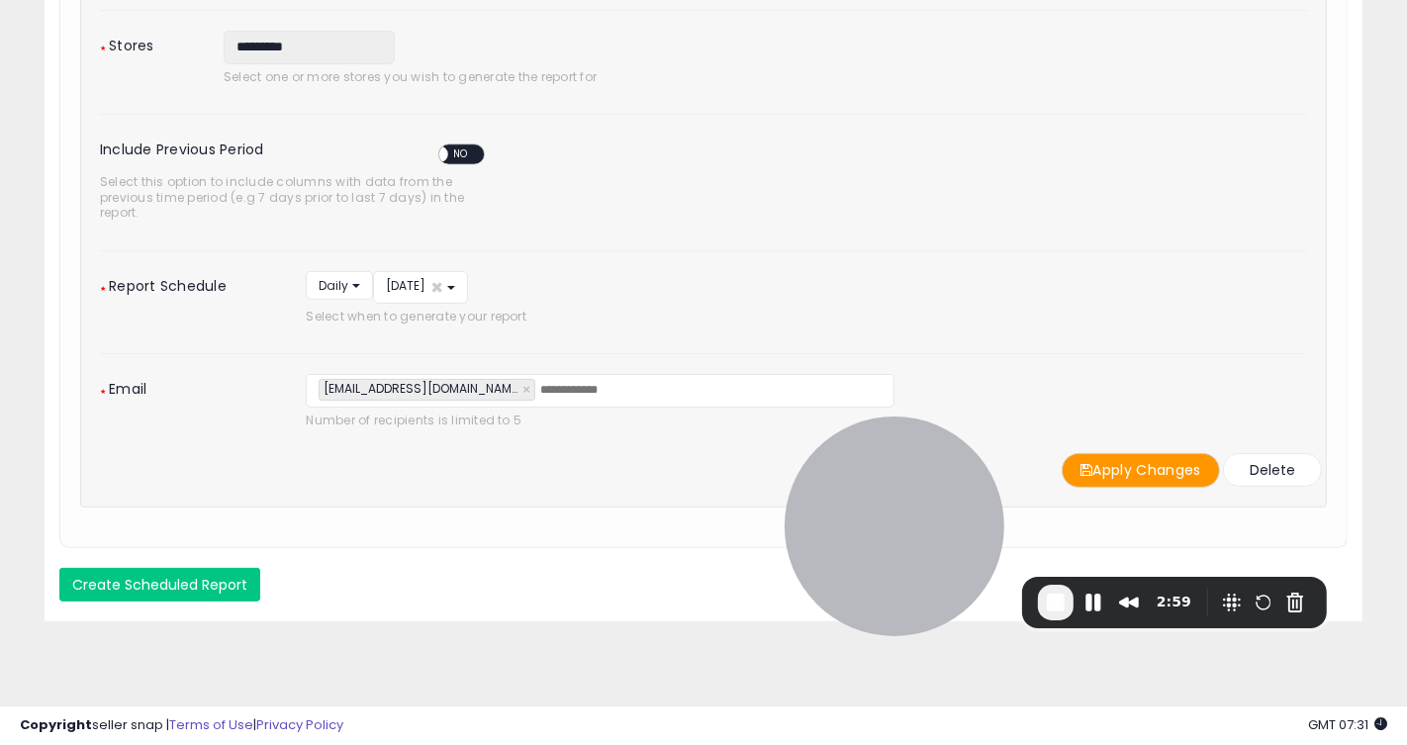
drag, startPoint x: 697, startPoint y: 473, endPoint x: 592, endPoint y: 474, distance: 104.9
click at [592, 474] on div "Apply Changes Delete" at bounding box center [703, 470] width 1237 height 35
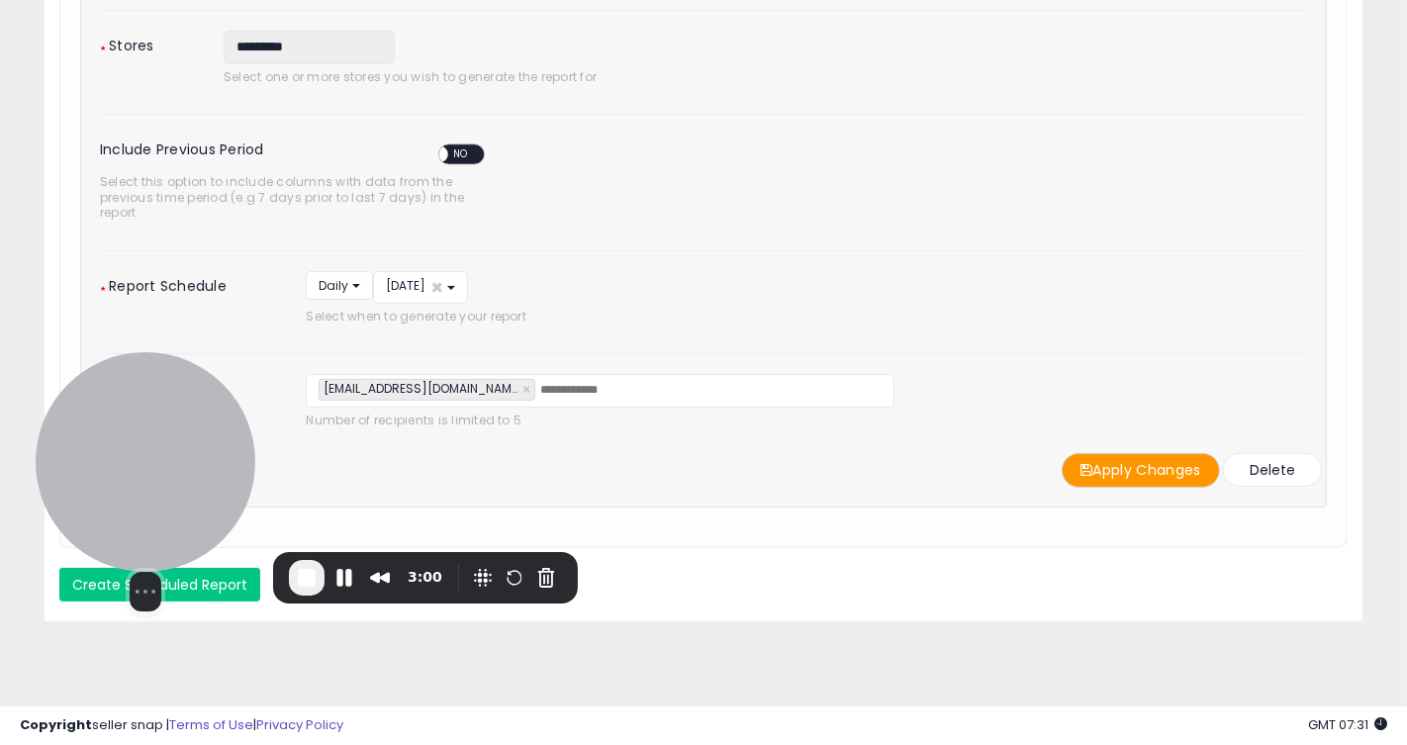
drag, startPoint x: 853, startPoint y: 472, endPoint x: 113, endPoint y: 438, distance: 741.0
click at [113, 438] on div at bounding box center [146, 462] width 220 height 220
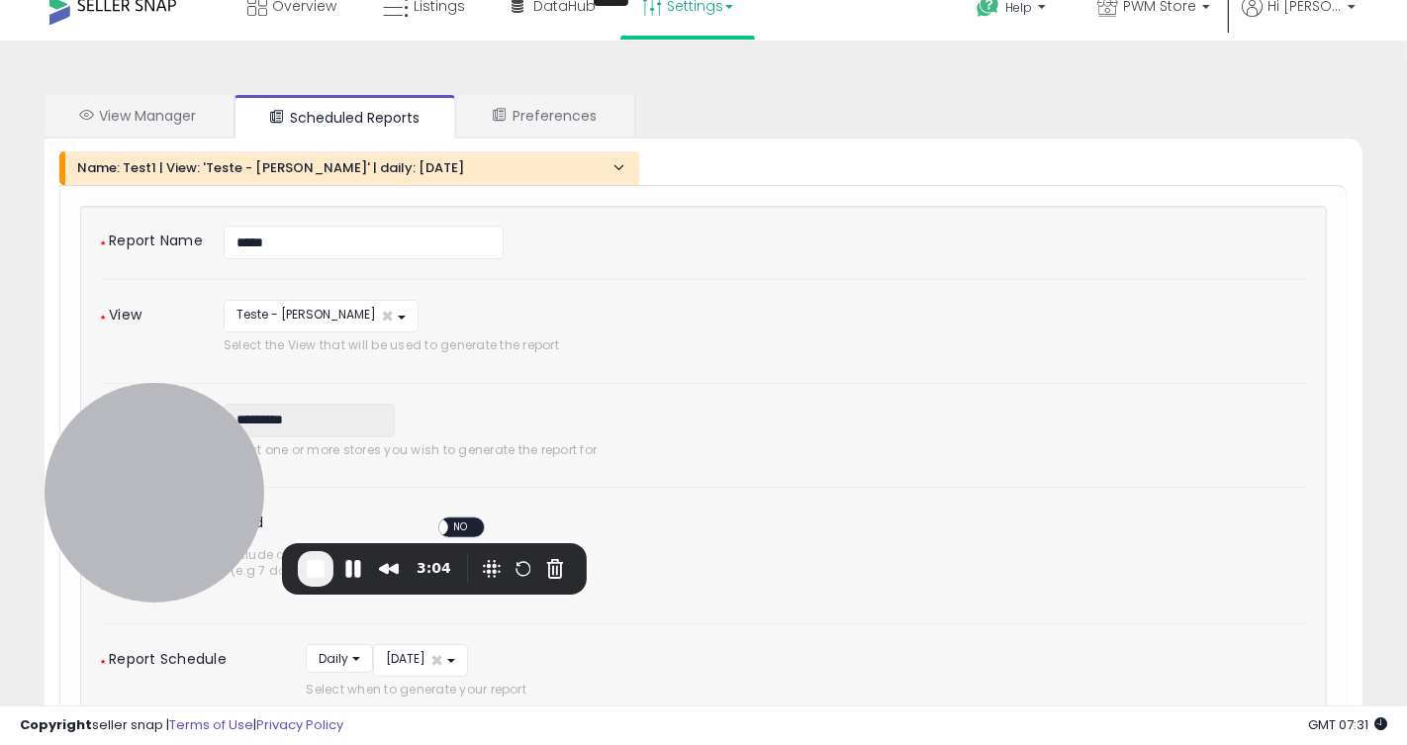
scroll to position [0, 0]
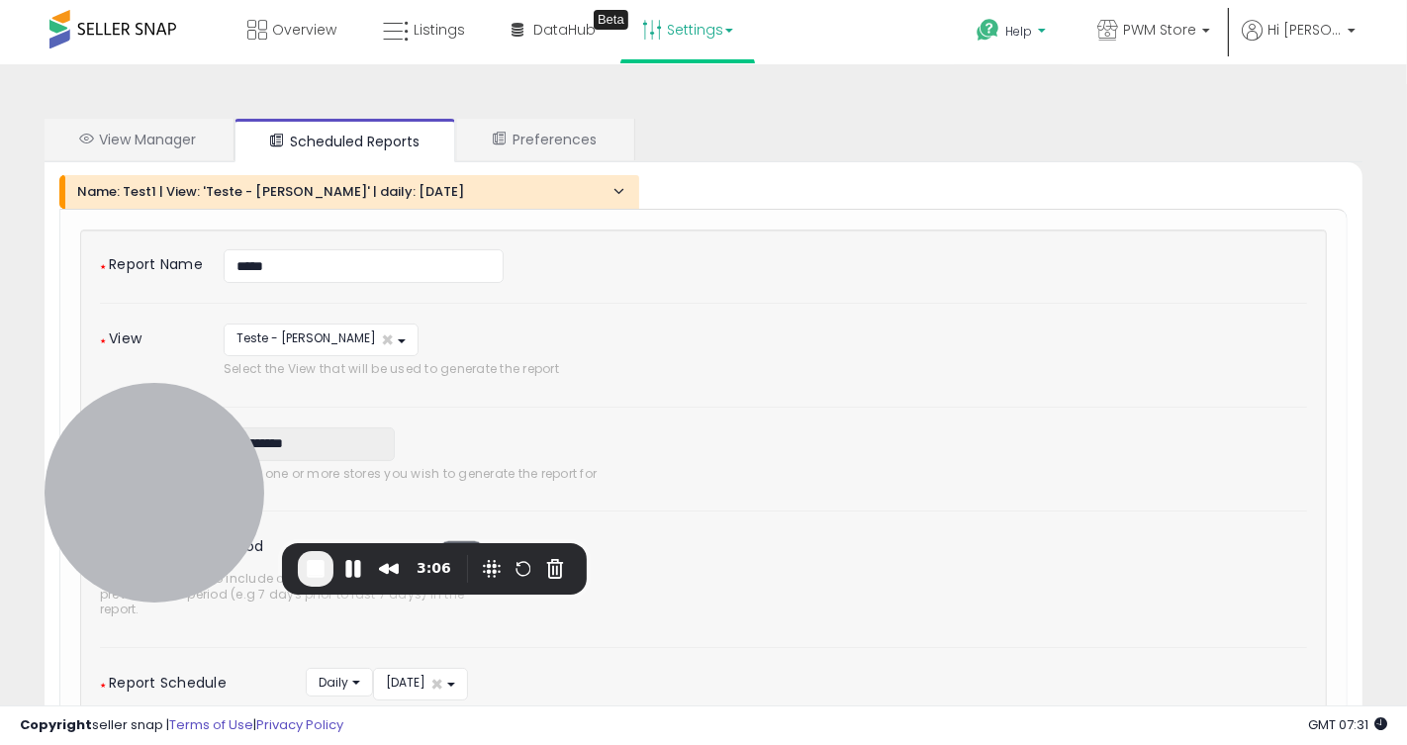
click at [1032, 35] on span "Help" at bounding box center [1018, 31] width 27 height 17
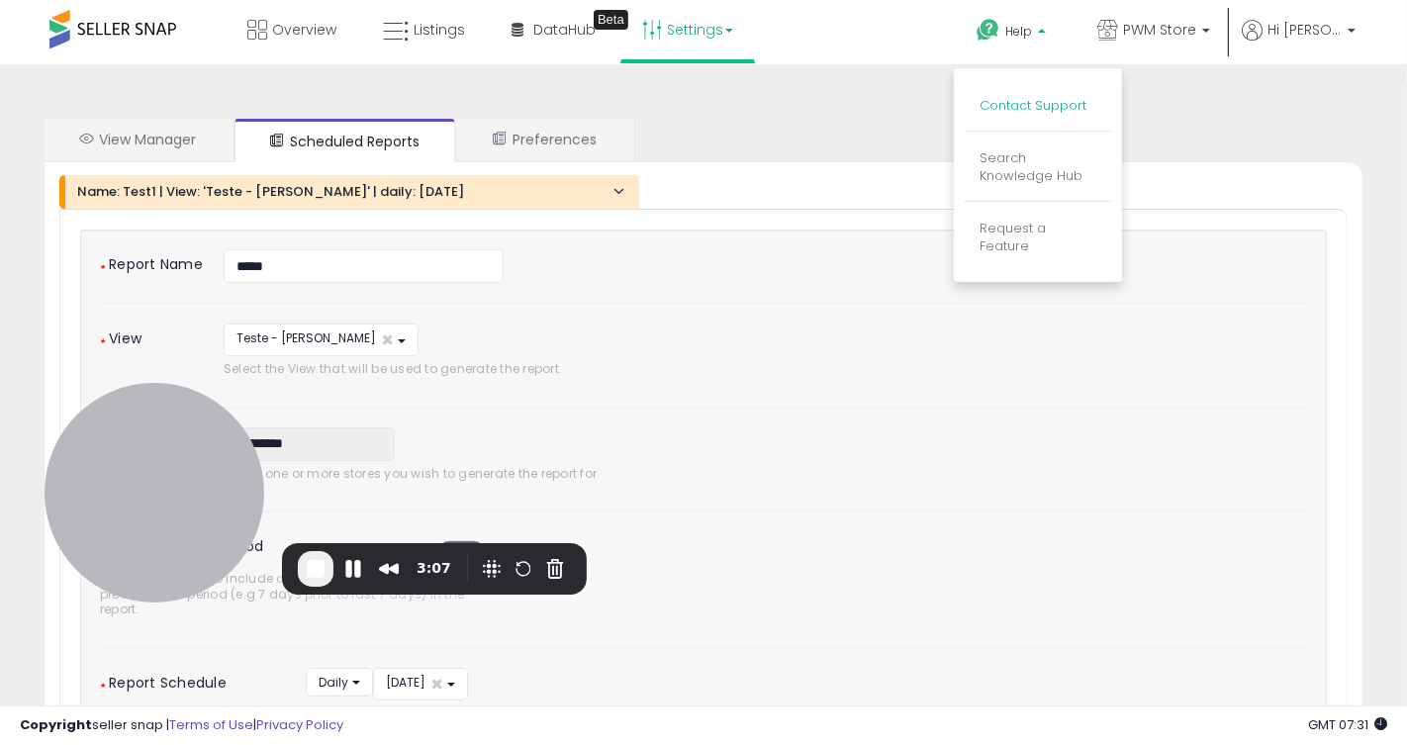
click at [1030, 98] on link "Contact Support" at bounding box center [1033, 105] width 107 height 19
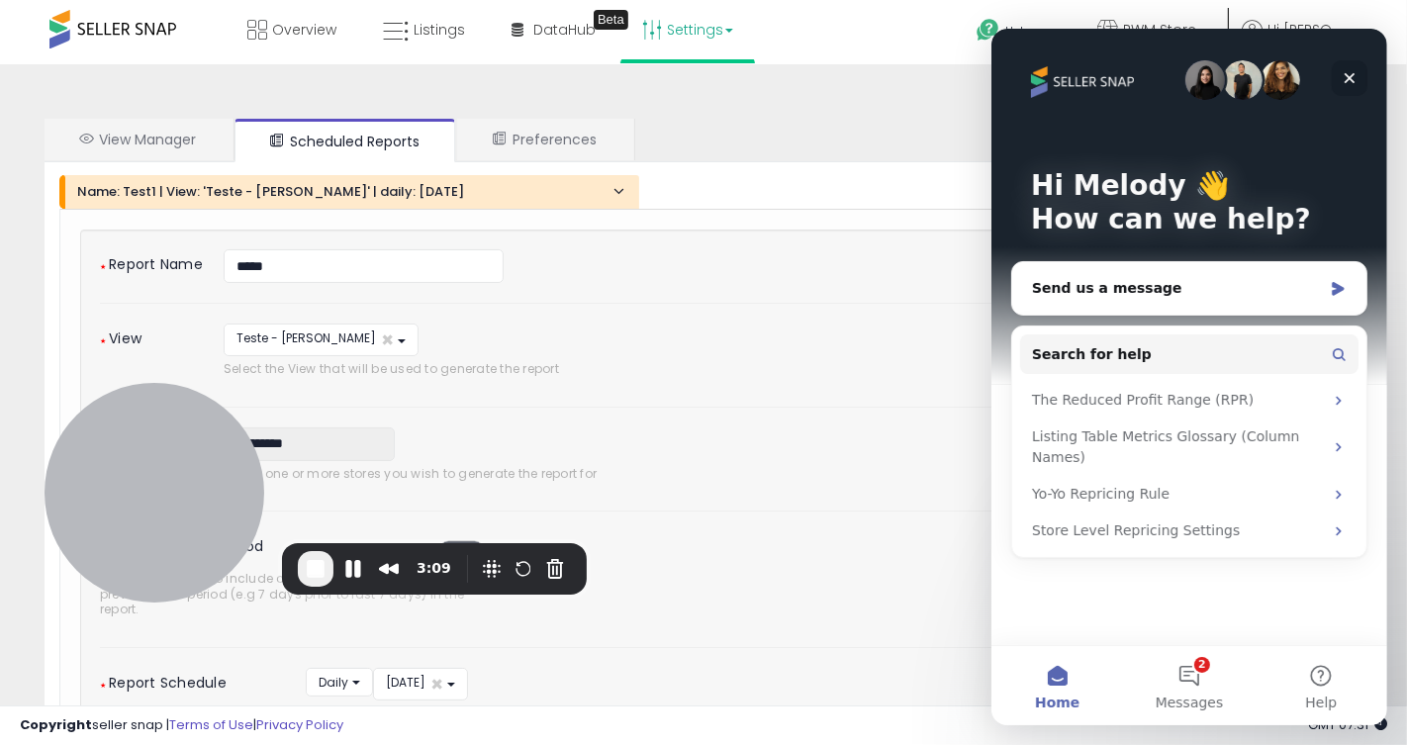
click at [1357, 77] on div "Close" at bounding box center [1349, 78] width 36 height 36
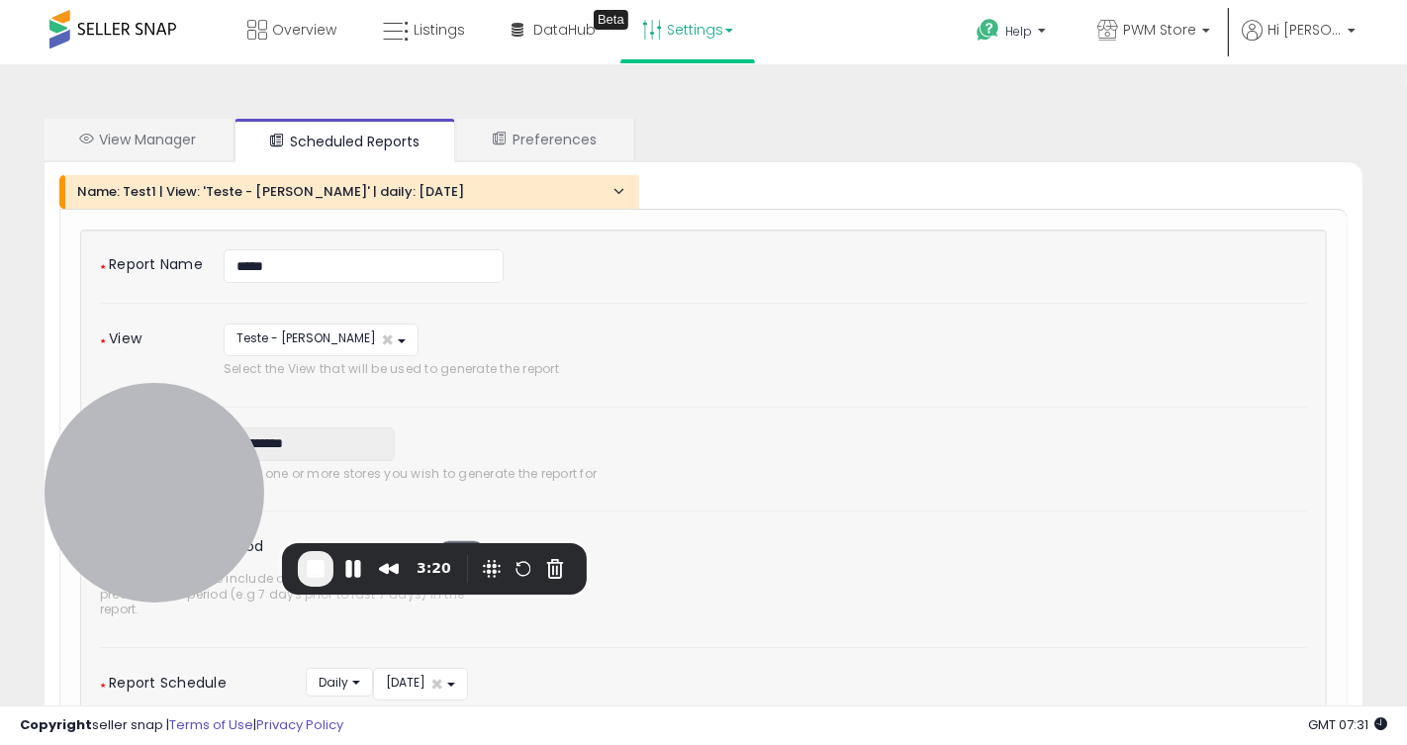
click at [322, 558] on span "End Recording" at bounding box center [316, 569] width 24 height 24
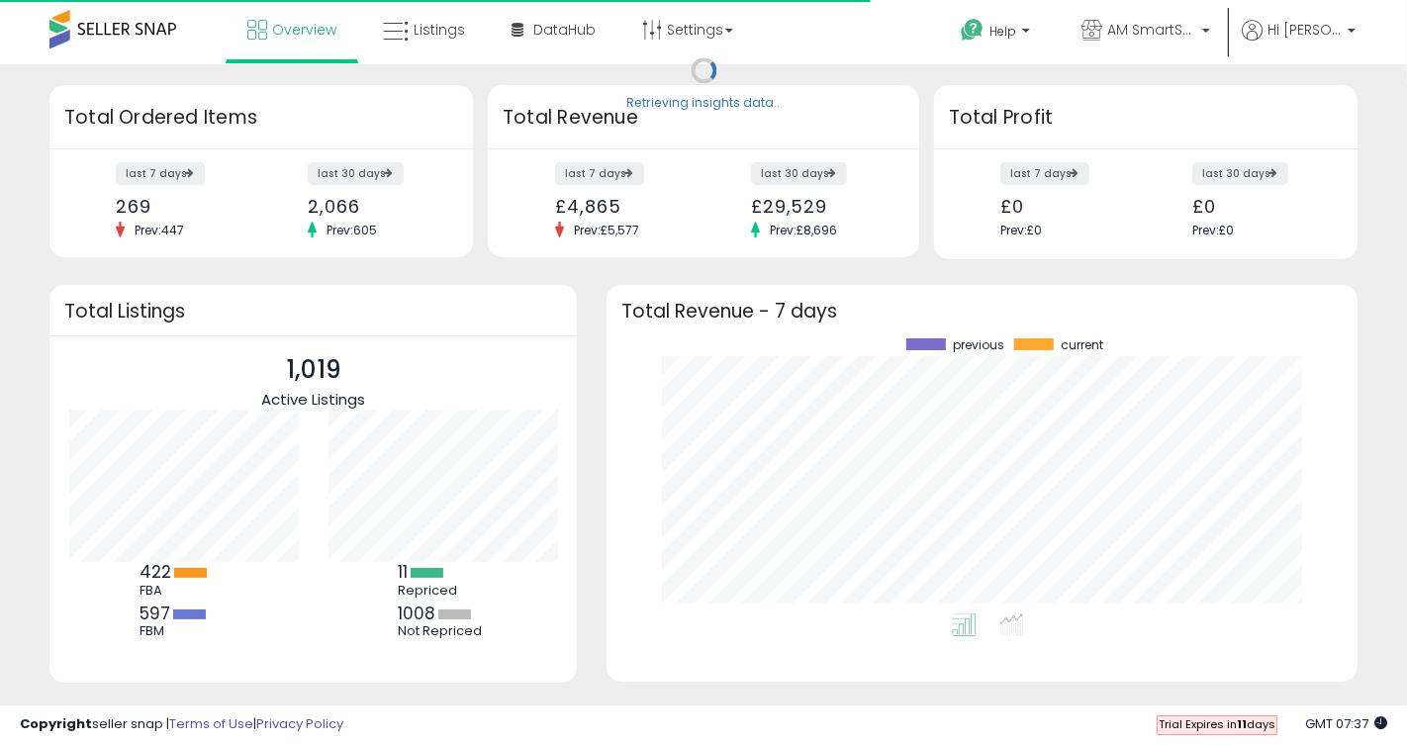
scroll to position [275, 711]
